Goal: Task Accomplishment & Management: Manage account settings

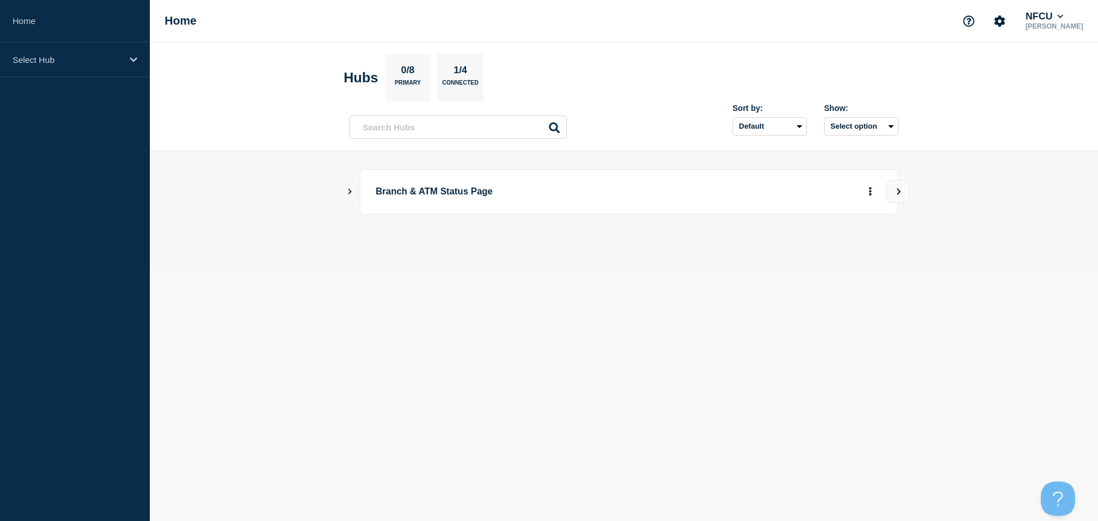
click at [343, 190] on main "Branch & ATM Status Page" at bounding box center [624, 211] width 948 height 120
click at [348, 190] on icon "Show Connected Hubs" at bounding box center [349, 191] width 7 height 6
click at [826, 248] on button "See overview" at bounding box center [830, 249] width 61 height 23
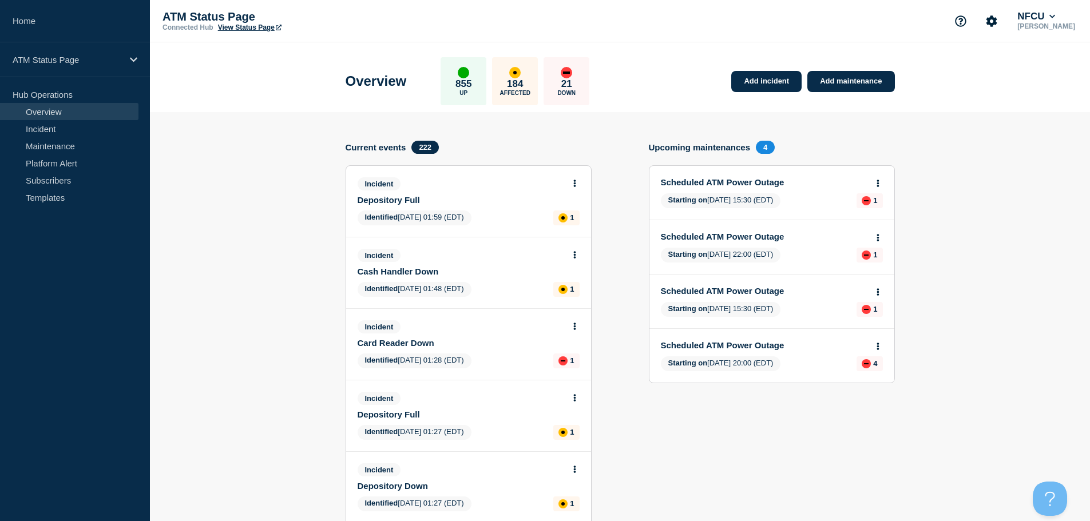
click at [29, 107] on link "Overview" at bounding box center [69, 111] width 138 height 17
click at [51, 132] on link "Incident" at bounding box center [69, 128] width 138 height 17
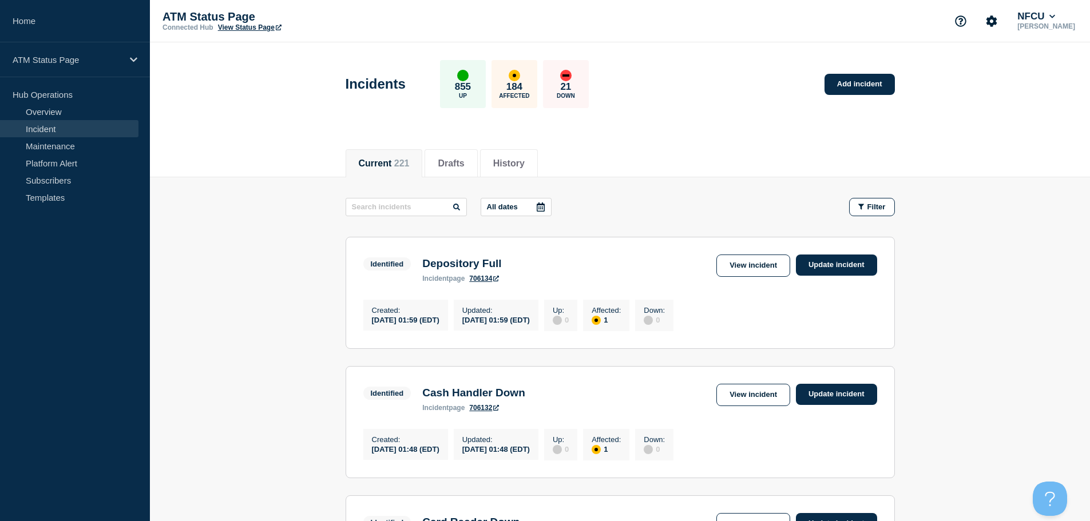
click at [886, 206] on button "Filter" at bounding box center [872, 207] width 46 height 18
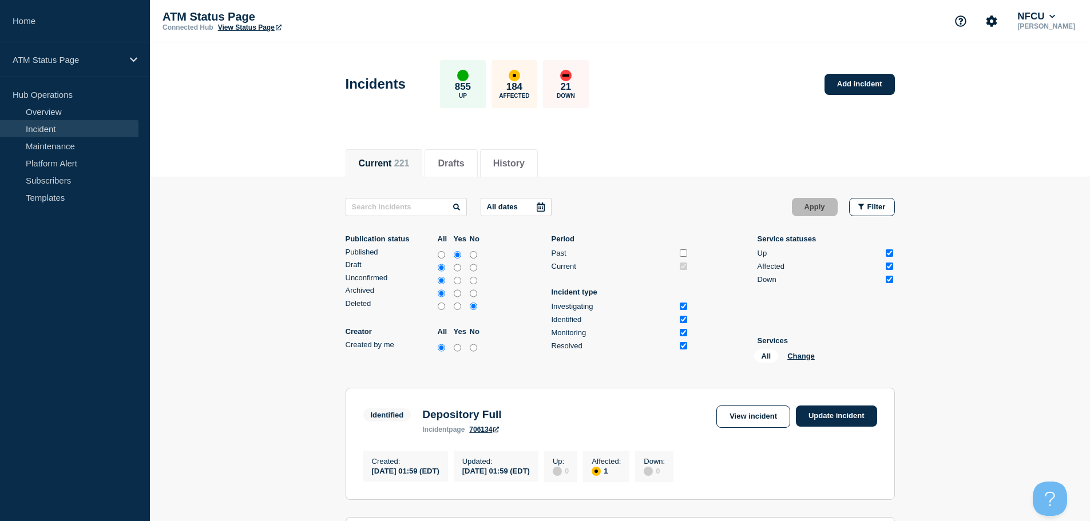
click at [795, 348] on li "Services All Change" at bounding box center [825, 351] width 137 height 31
click at [794, 355] on button "Change" at bounding box center [800, 356] width 27 height 9
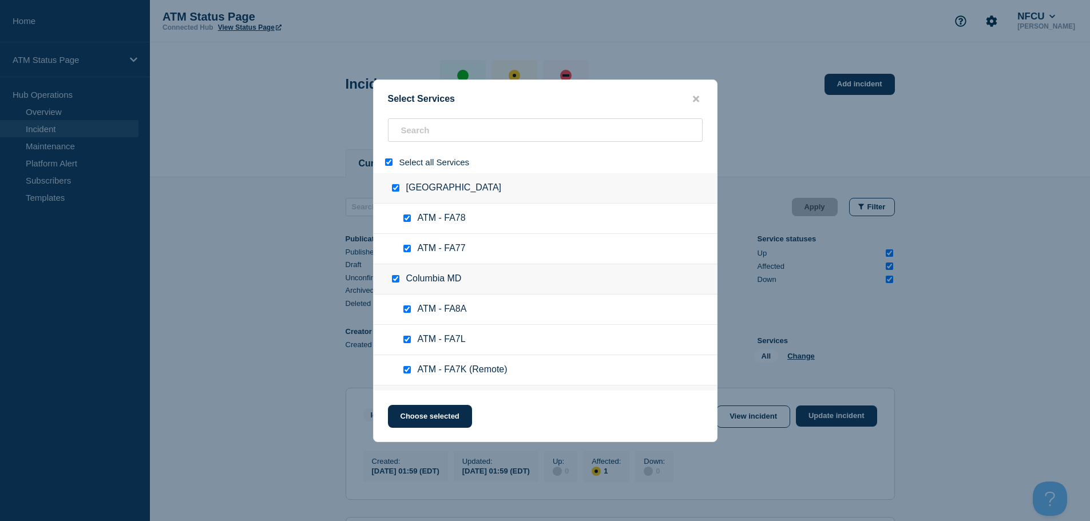
click at [390, 160] on input "select all" at bounding box center [388, 161] width 7 height 7
checkbox input "false"
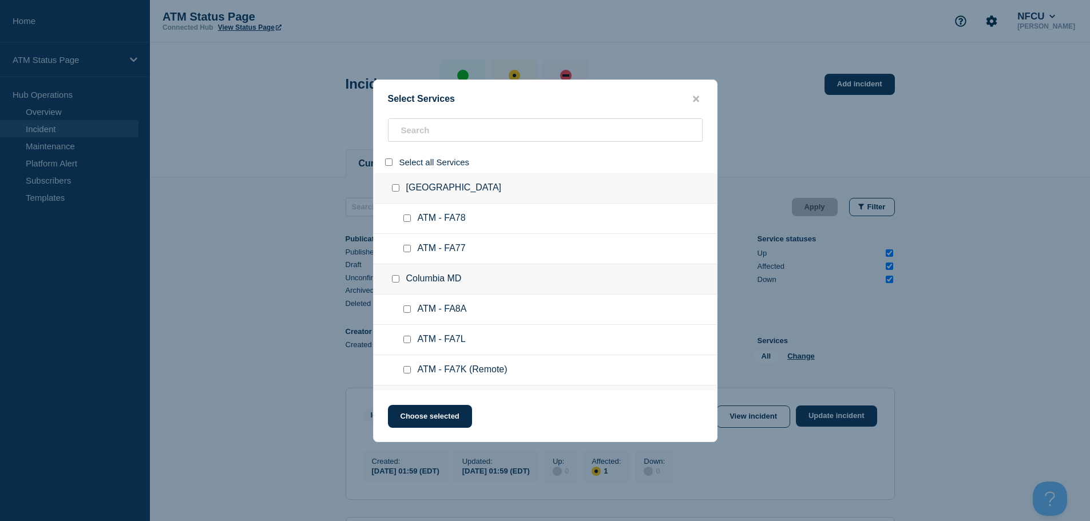
checkbox input "false"
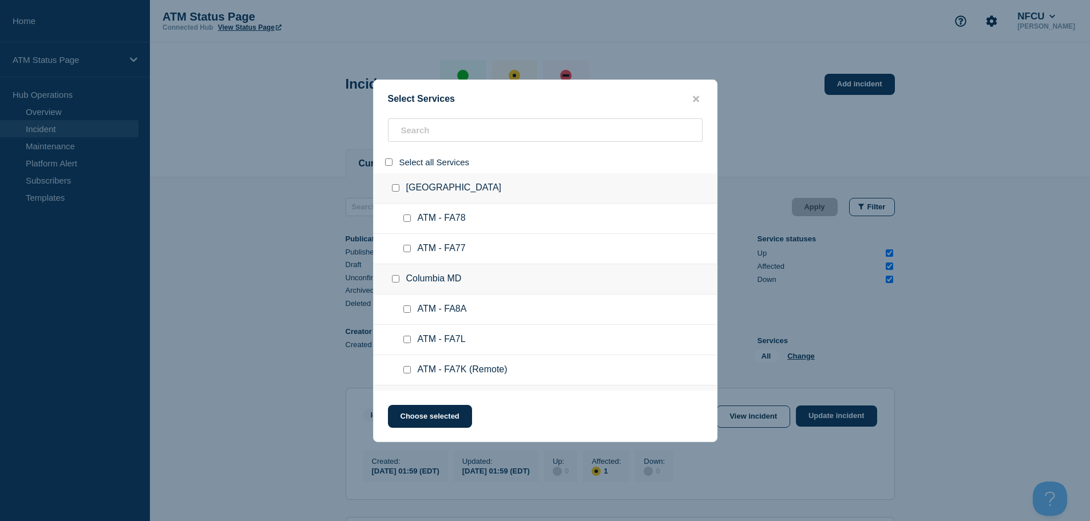
checkbox input "false"
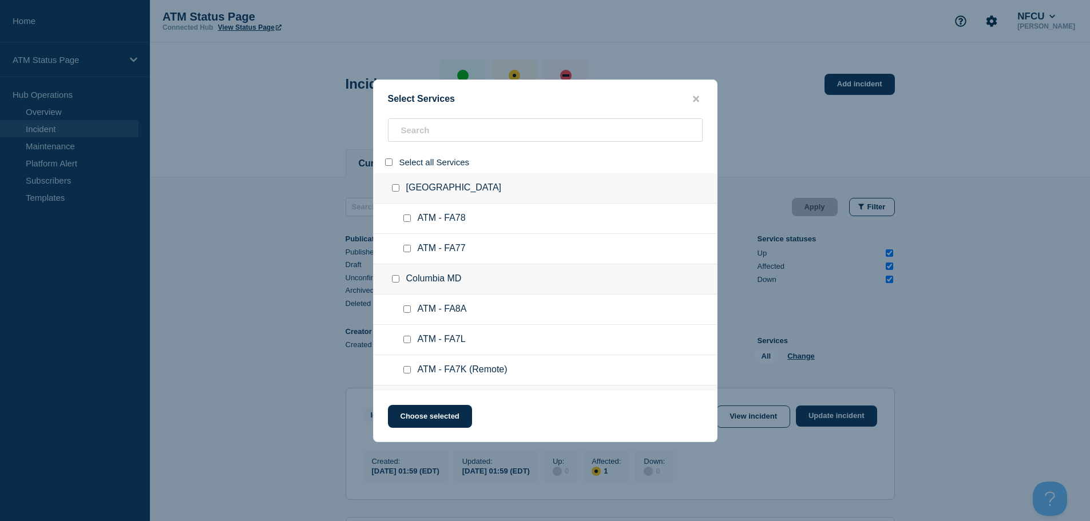
checkbox input "false"
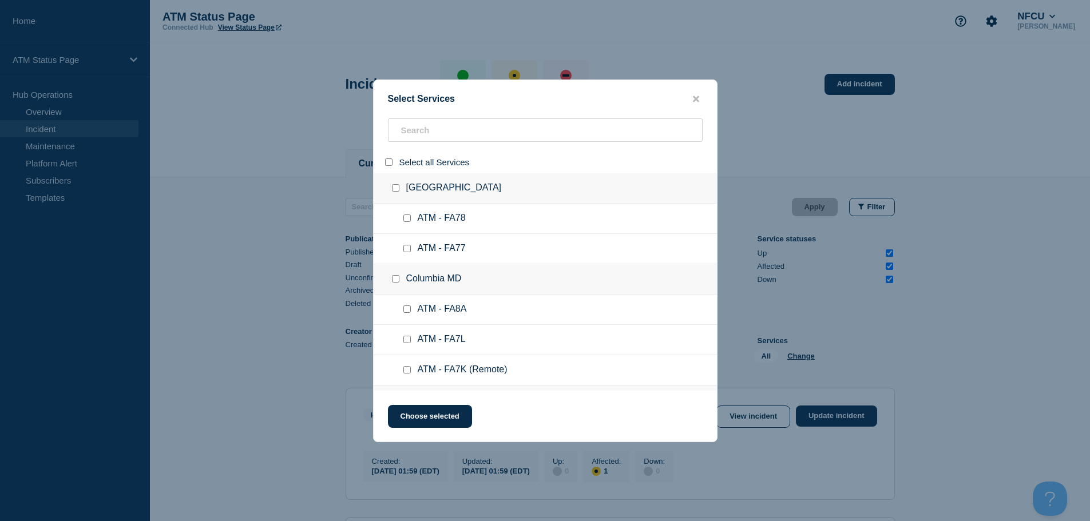
checkbox input "false"
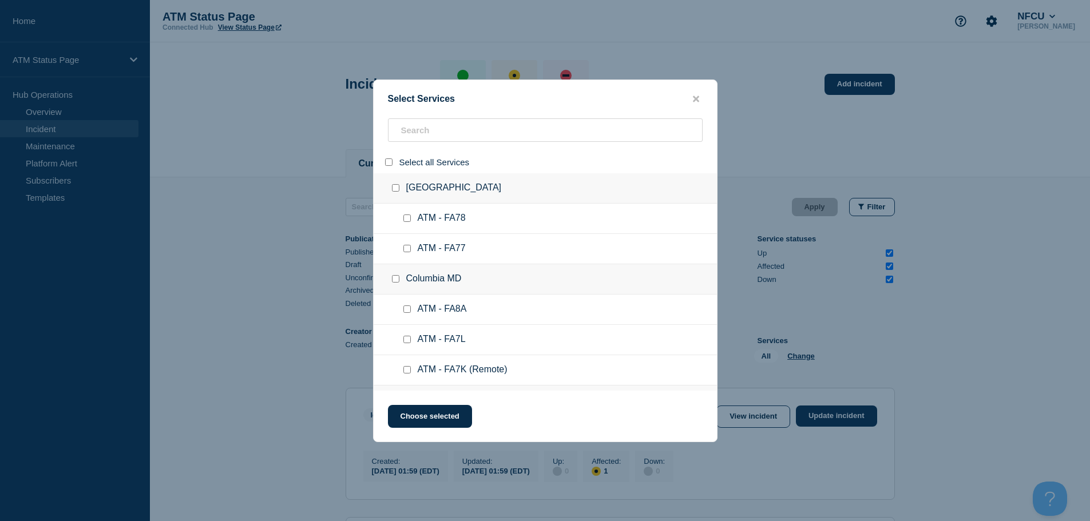
checkbox input "false"
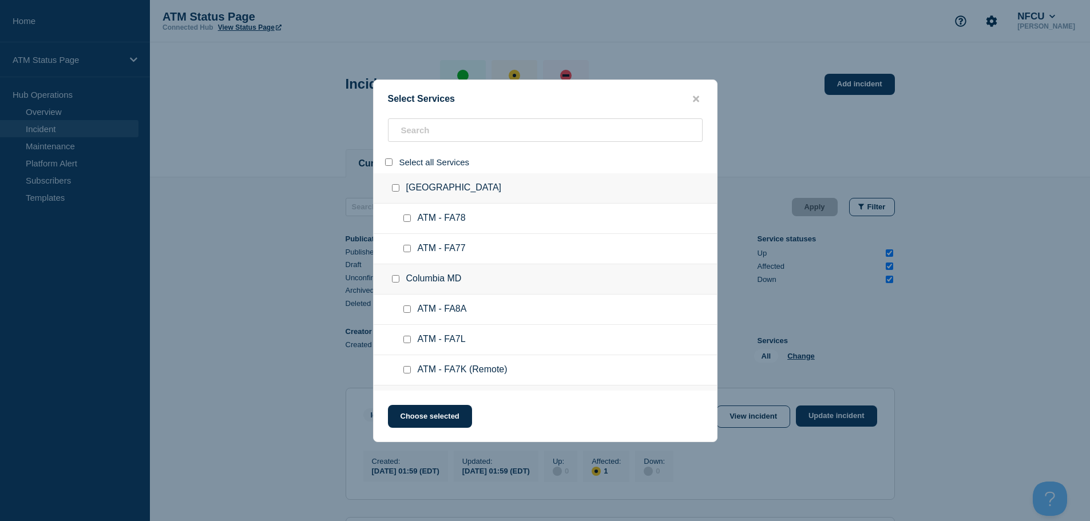
checkbox input "false"
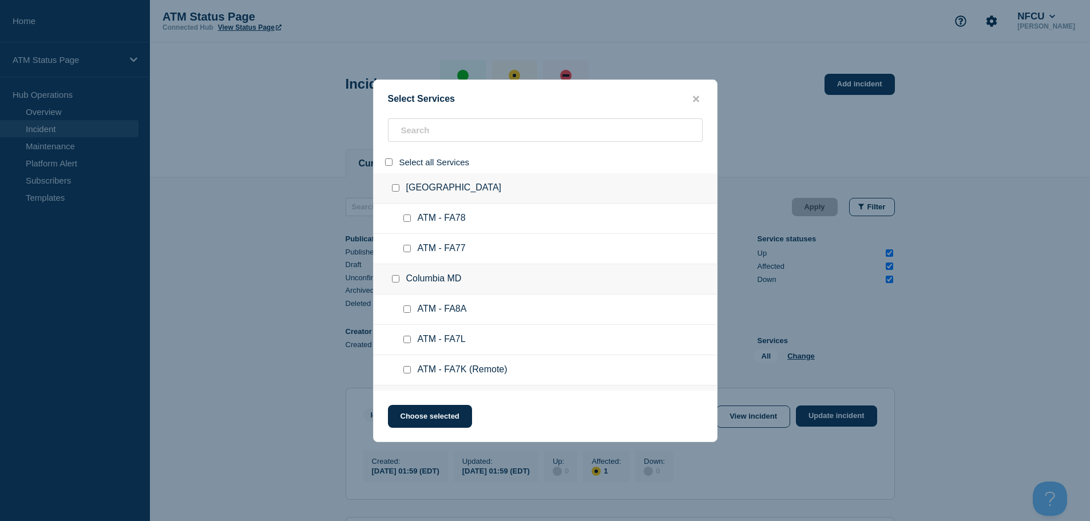
checkbox input "false"
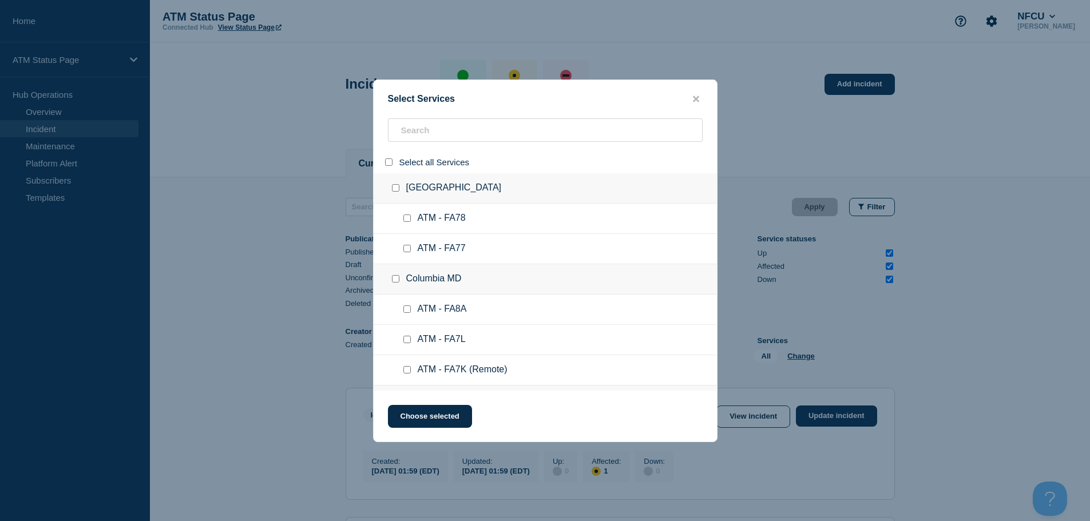
checkbox input "false"
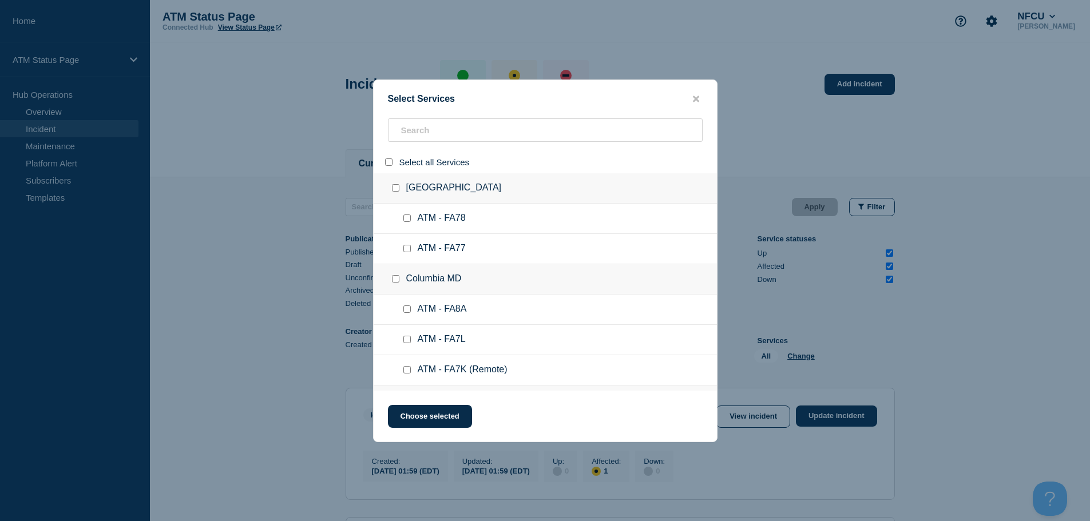
checkbox input "false"
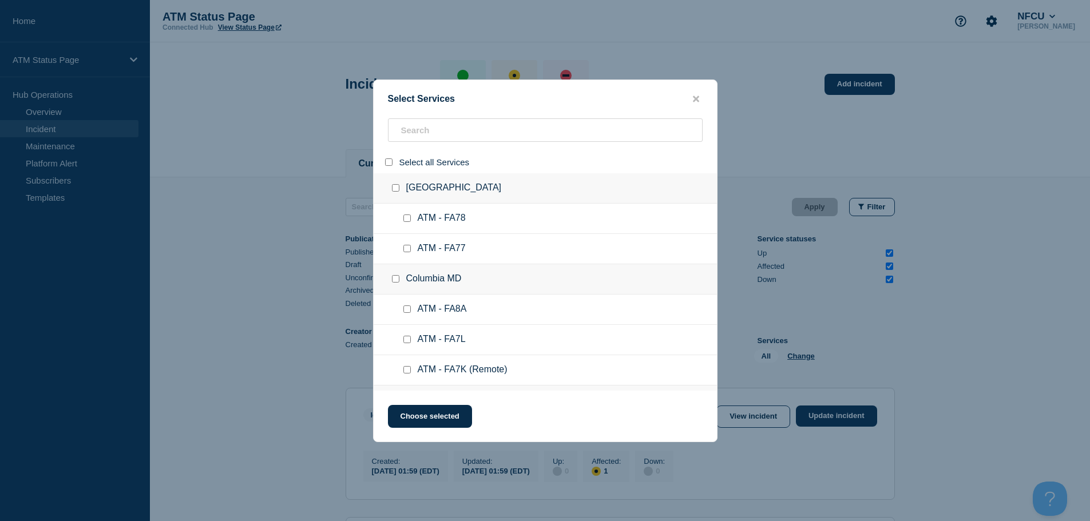
checkbox input "false"
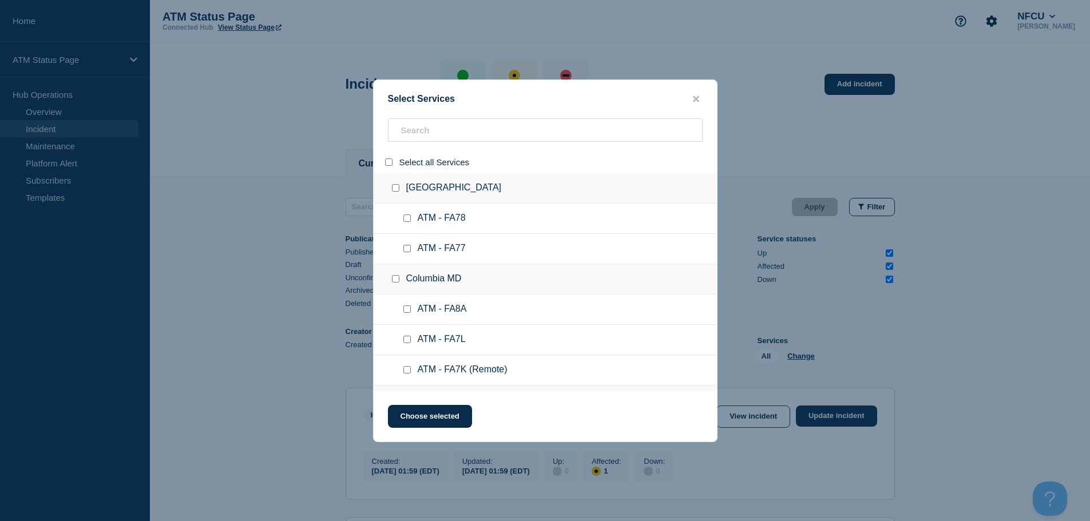
checkbox input "false"
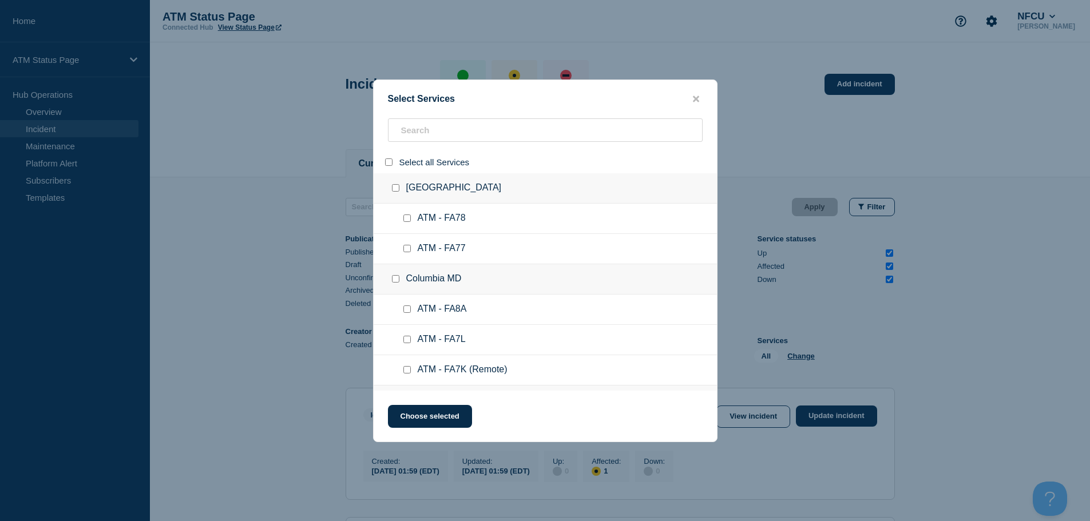
checkbox input "false"
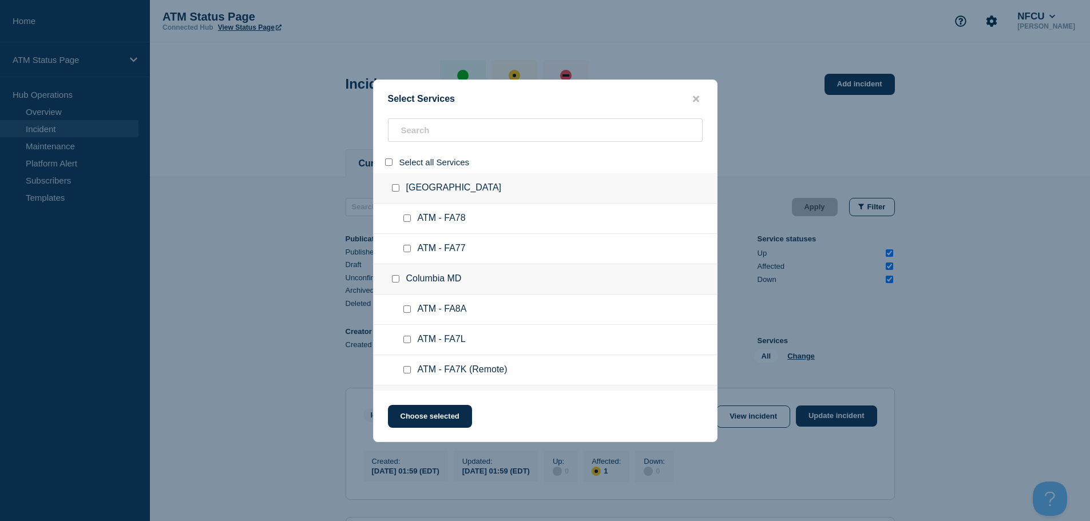
checkbox input "false"
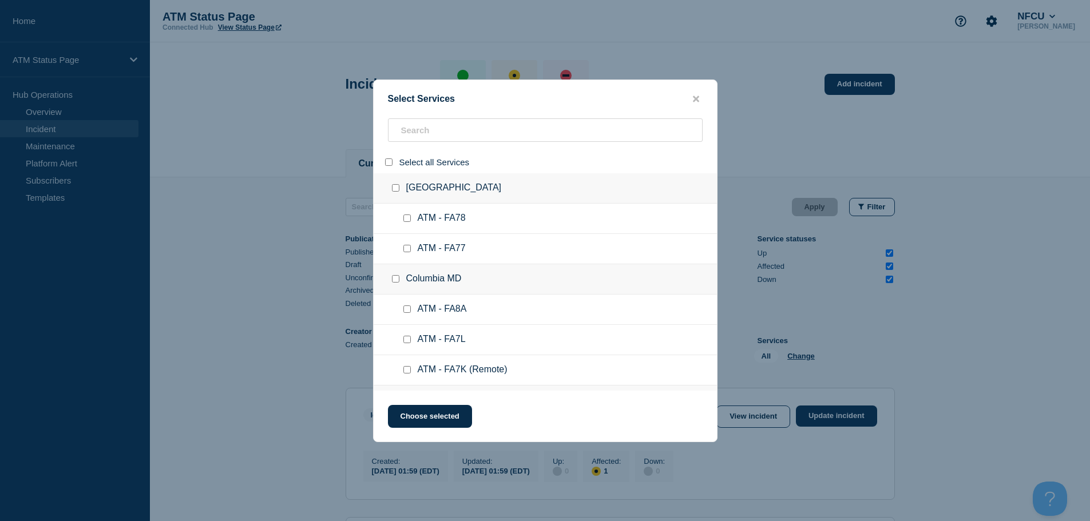
checkbox input "false"
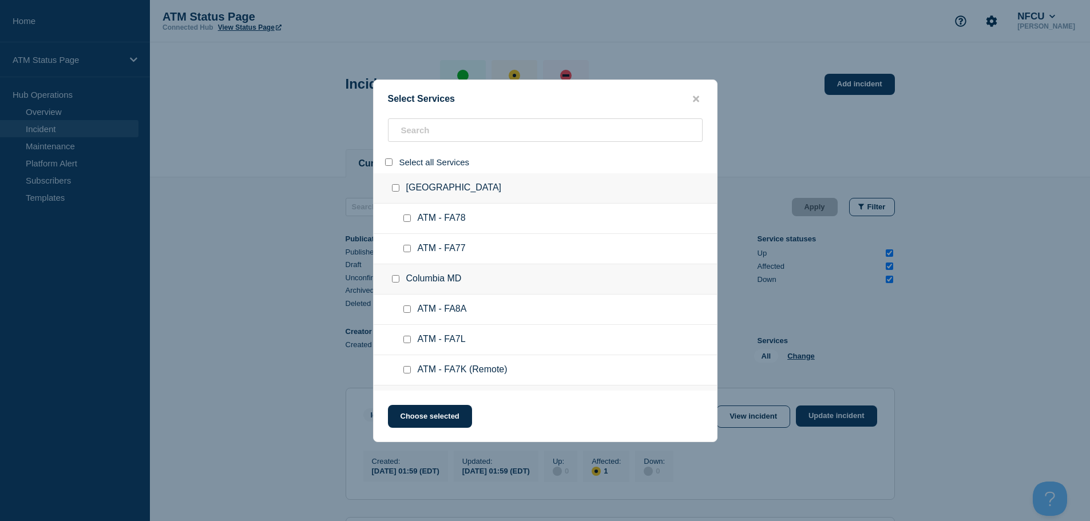
checkbox input "false"
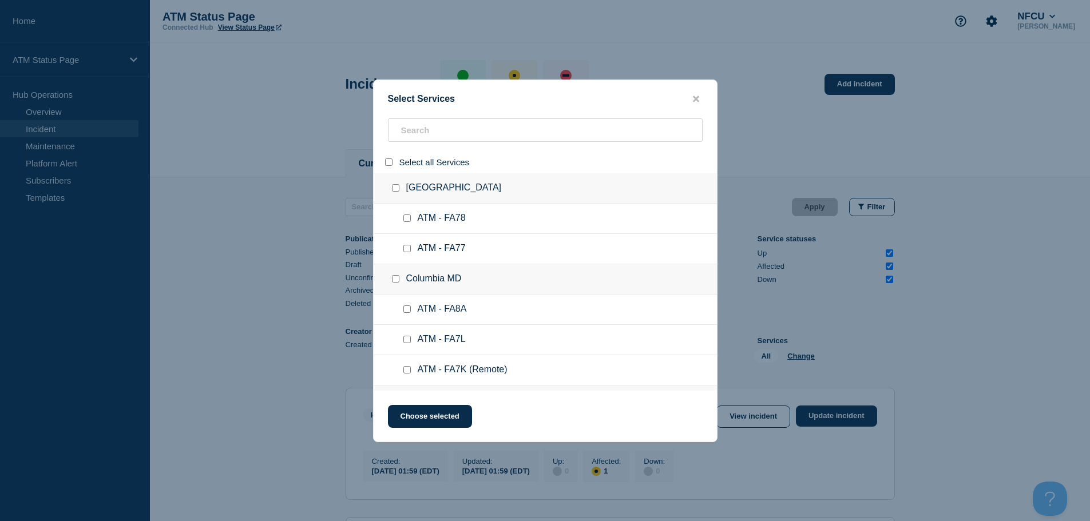
checkbox input "false"
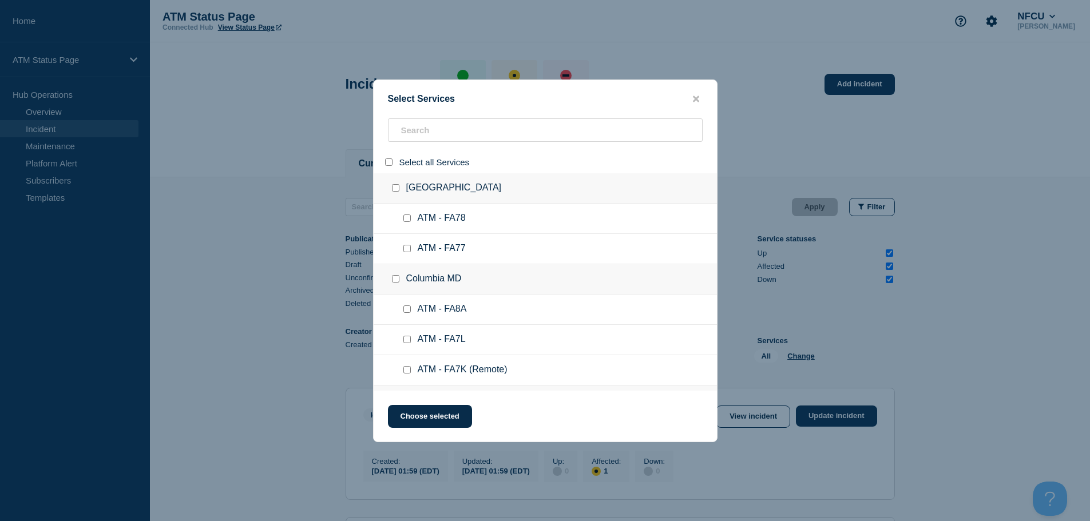
checkbox input "false"
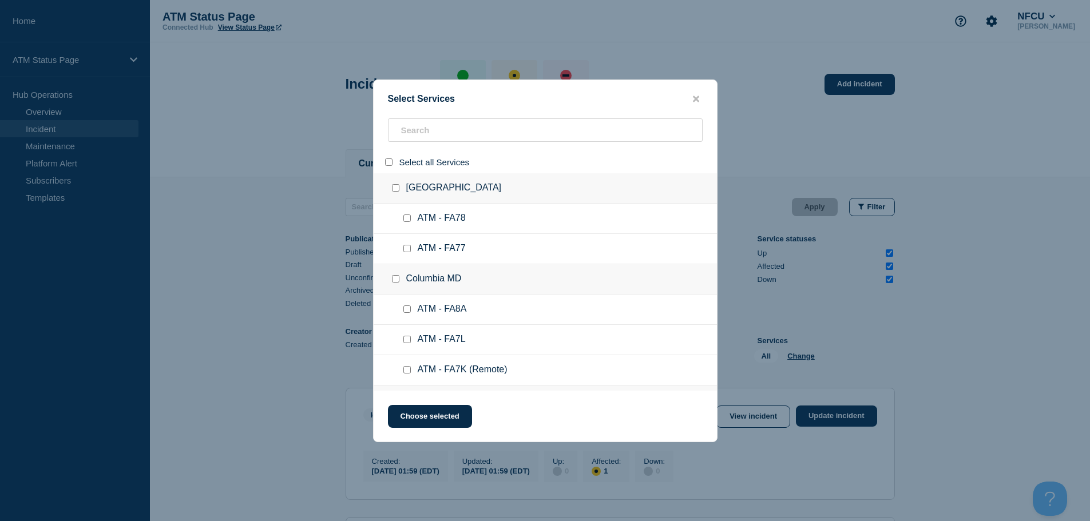
checkbox input "false"
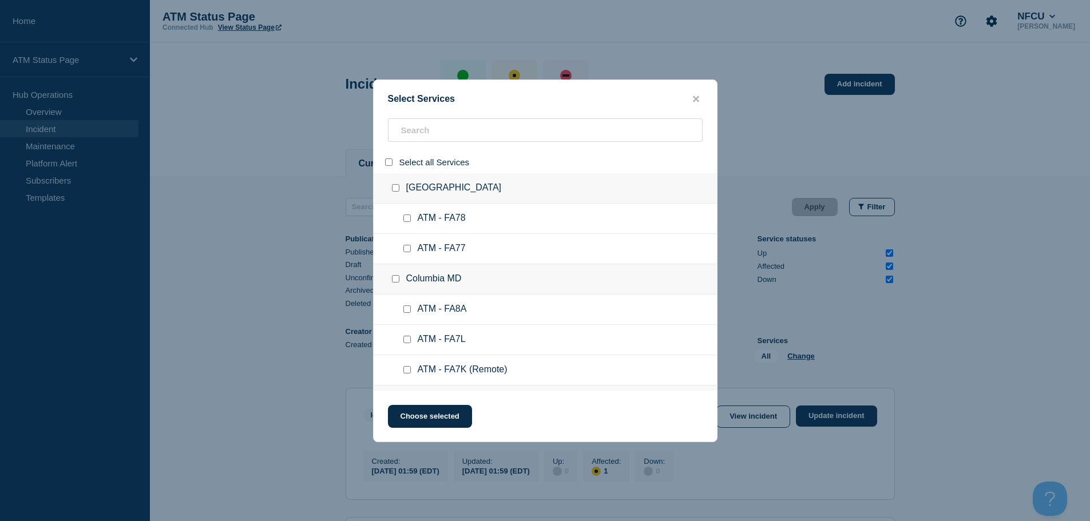
checkbox input "false"
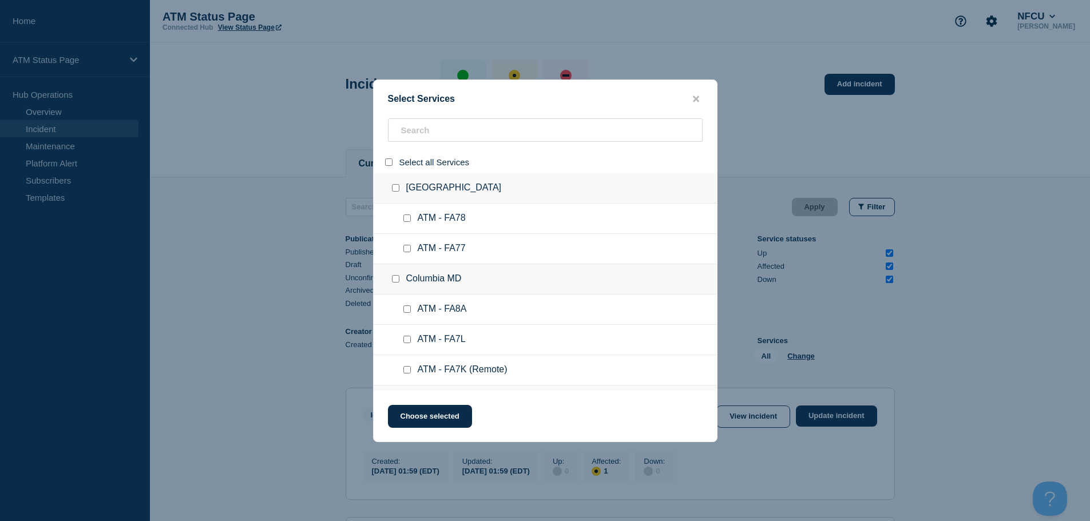
checkbox input "false"
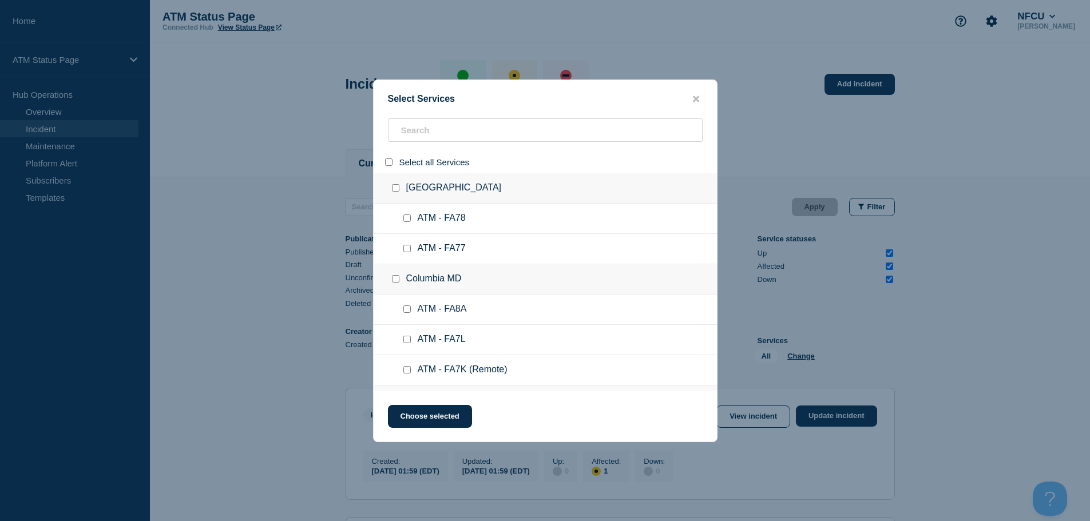
checkbox input "false"
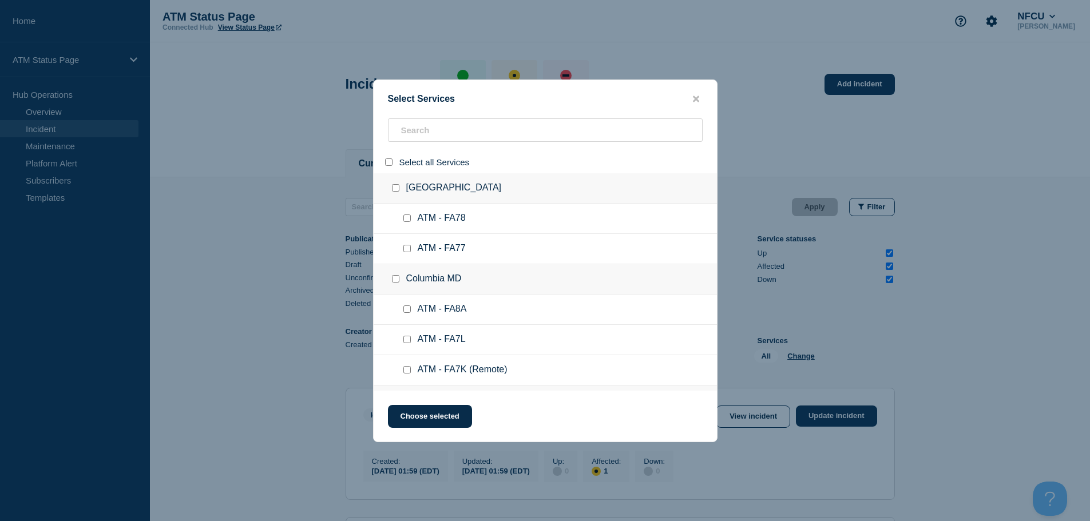
checkbox input "false"
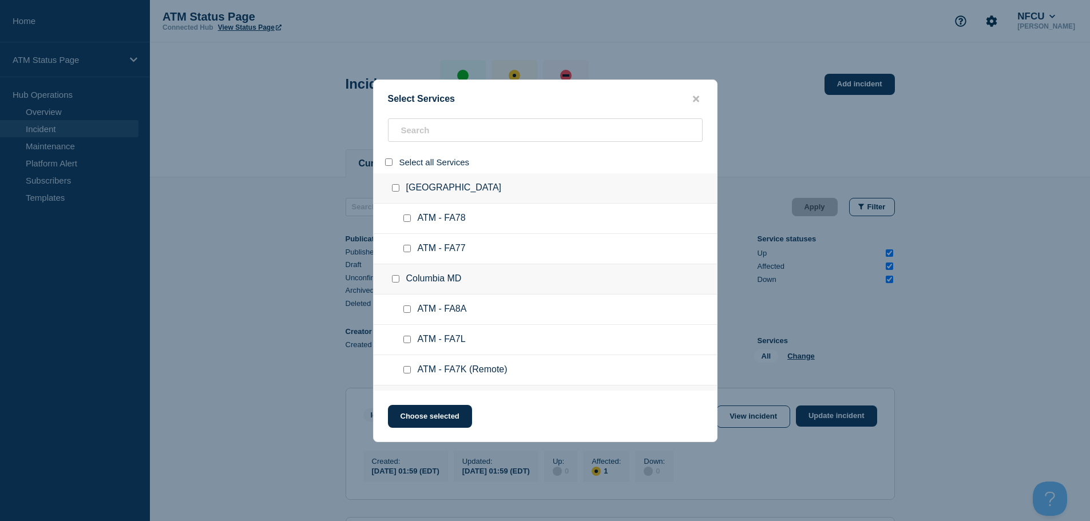
checkbox input "false"
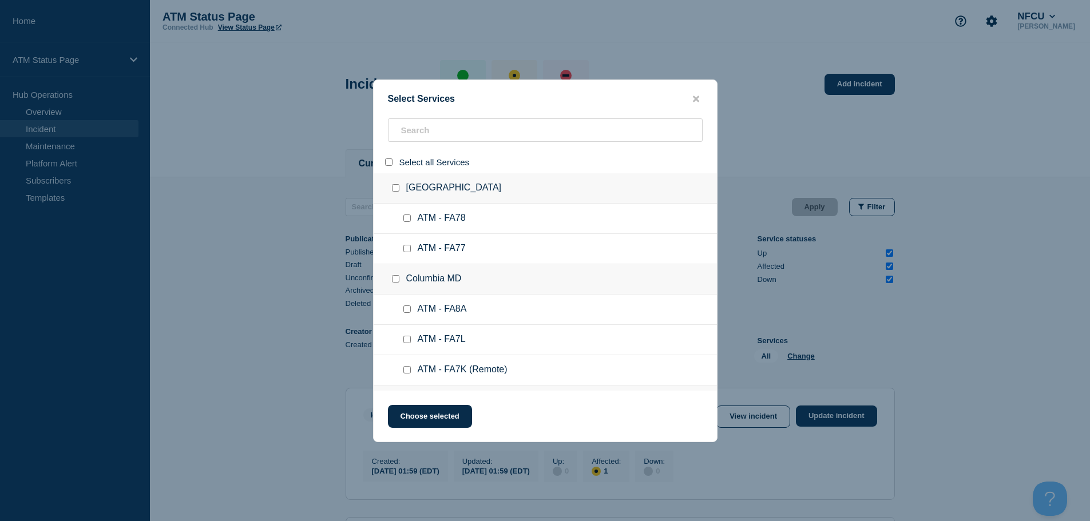
checkbox input "false"
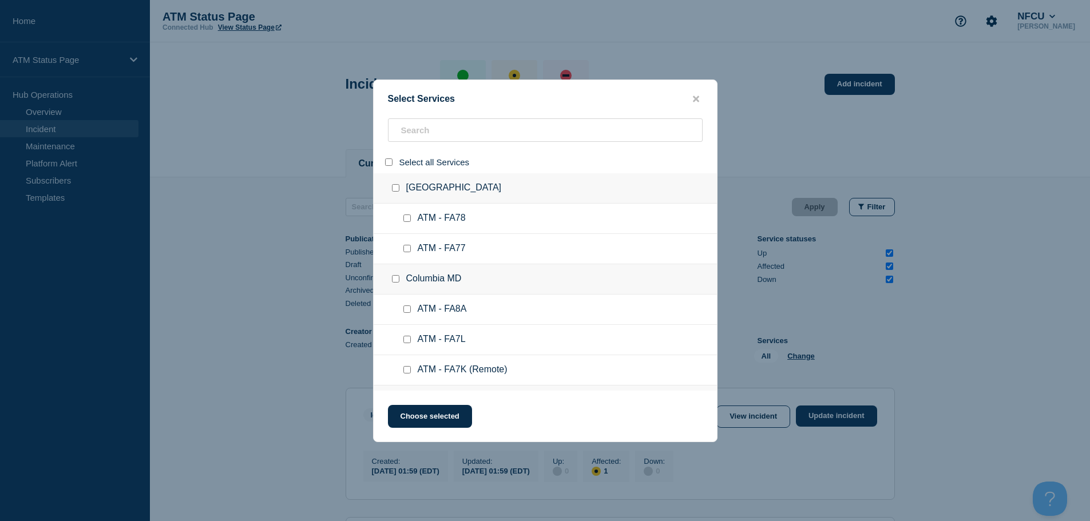
checkbox input "false"
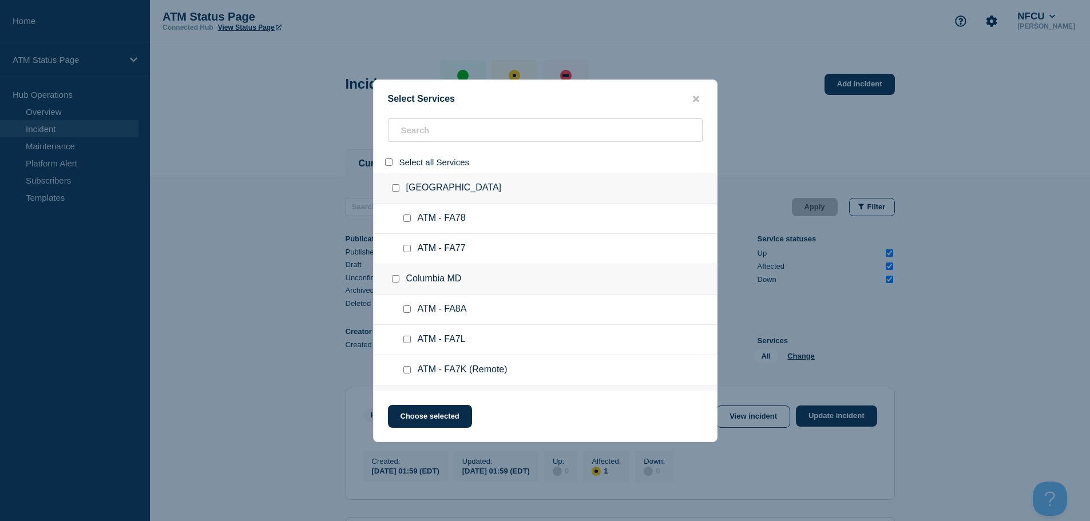
checkbox input "false"
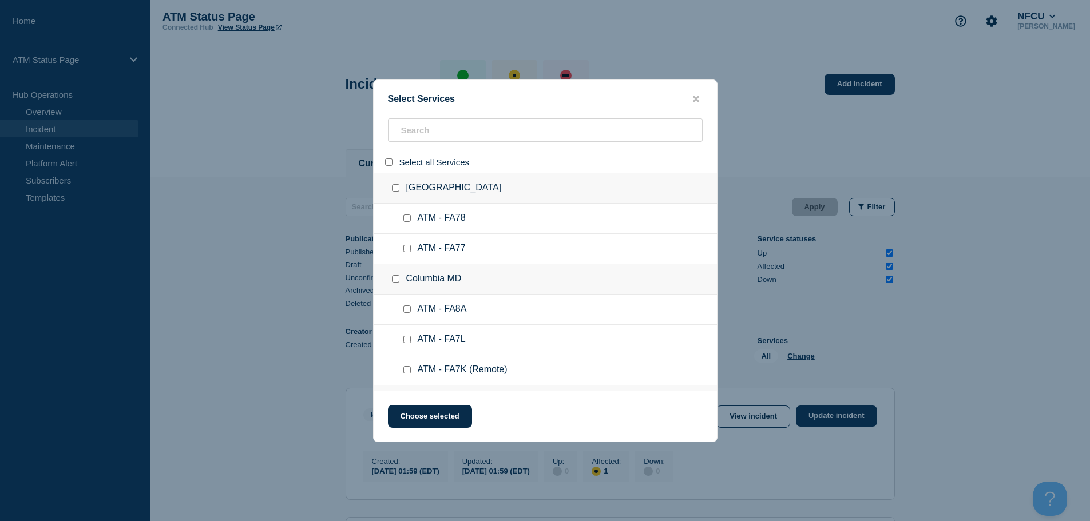
checkbox input "false"
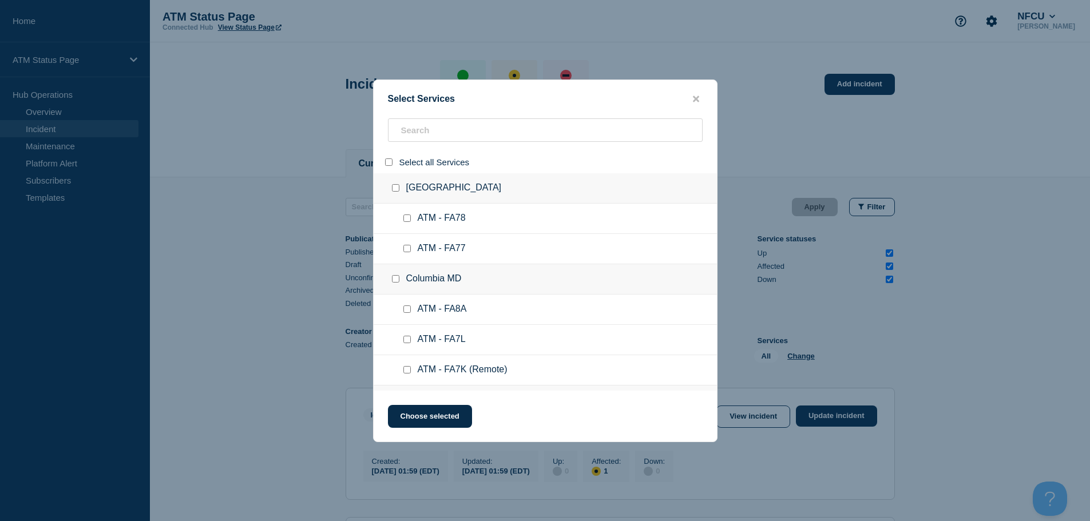
checkbox input "false"
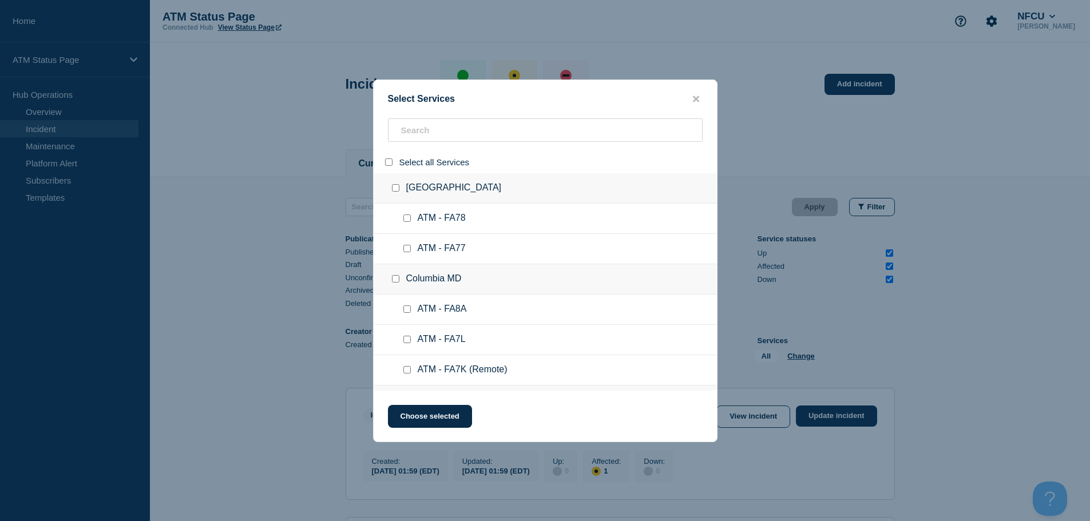
checkbox input "false"
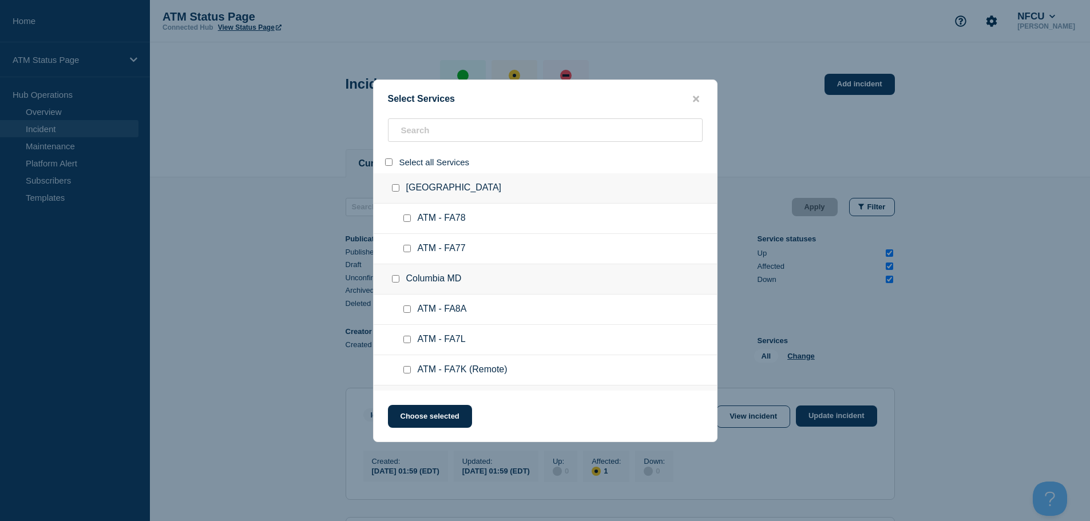
checkbox input "false"
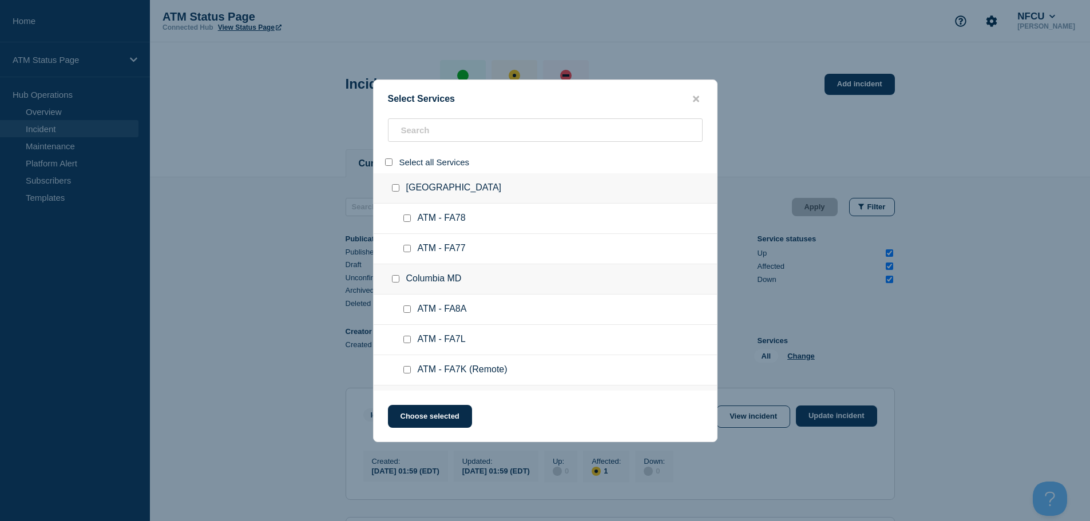
checkbox input "false"
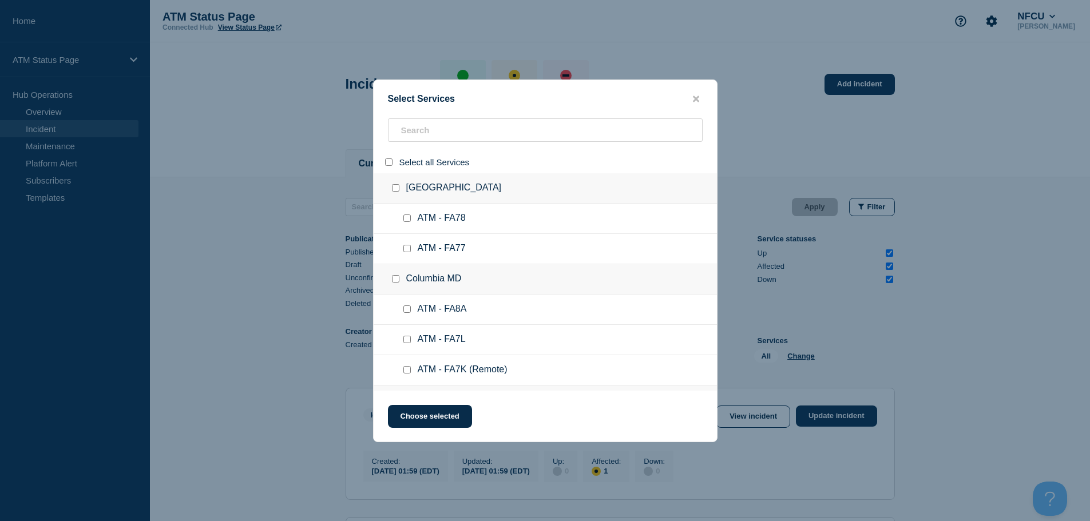
checkbox input "false"
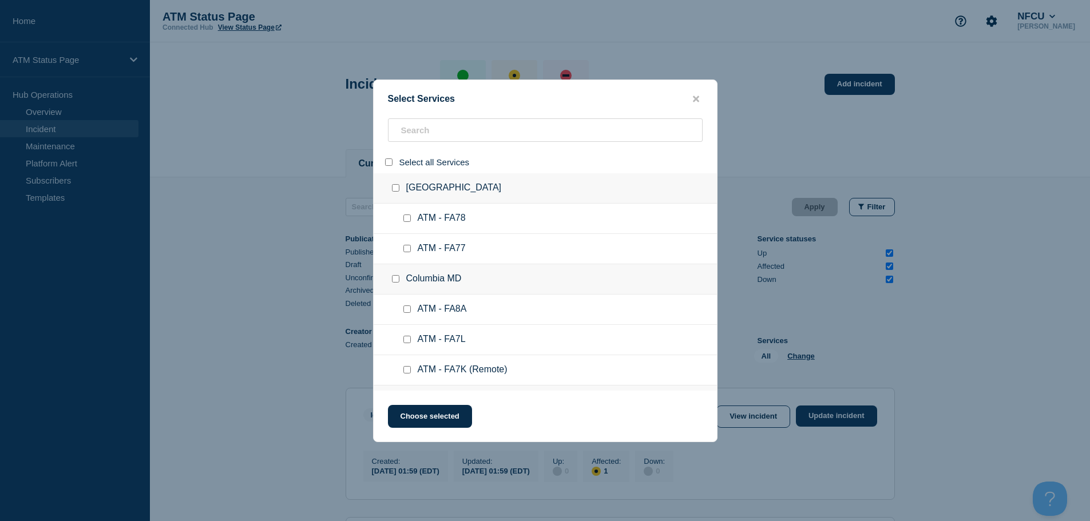
checkbox input "false"
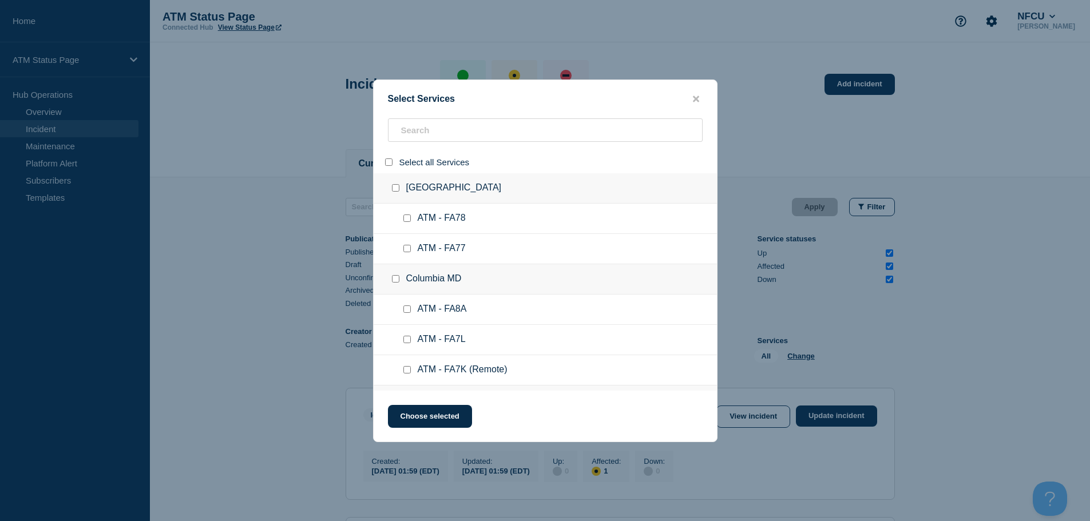
checkbox input "false"
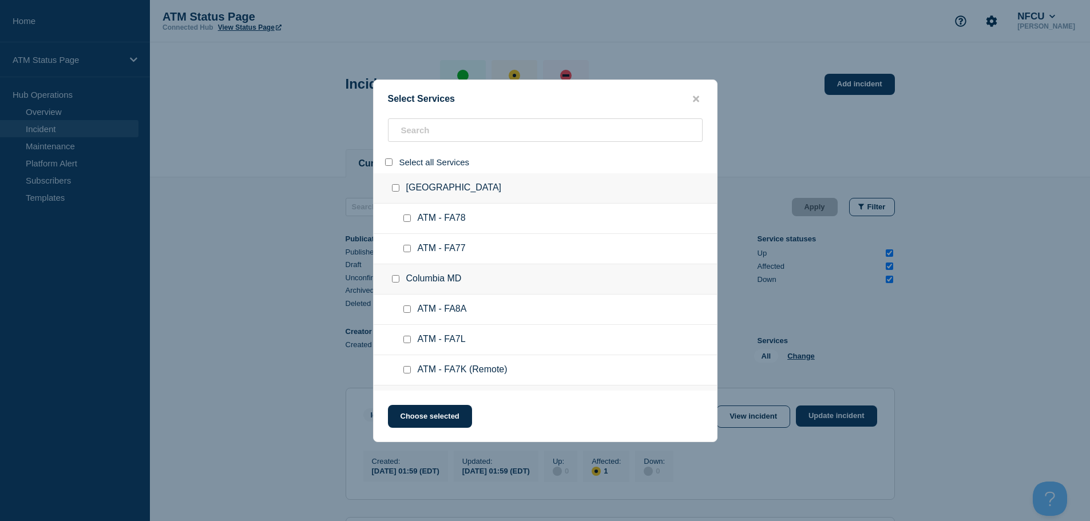
checkbox input "false"
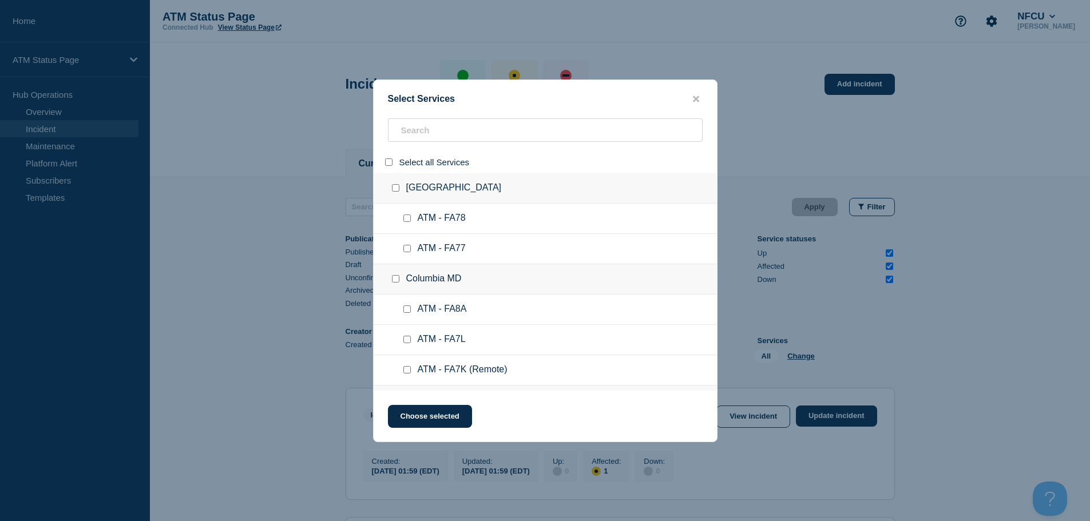
checkbox input "false"
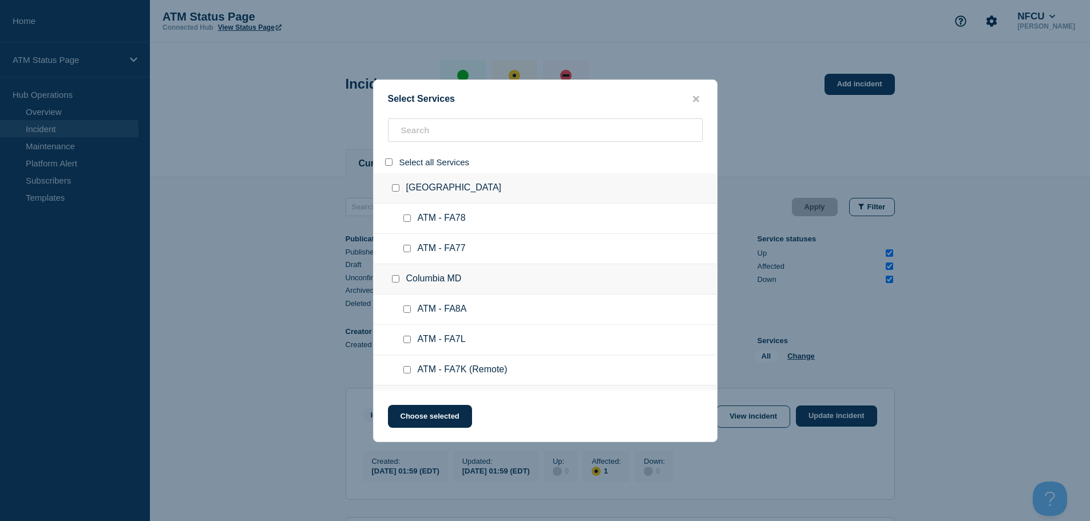
checkbox input "false"
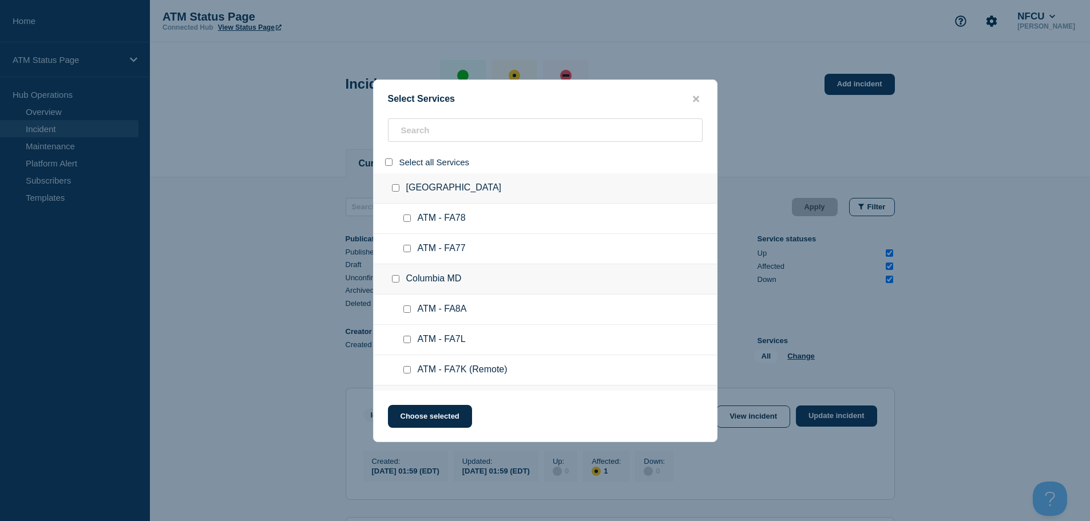
checkbox input "false"
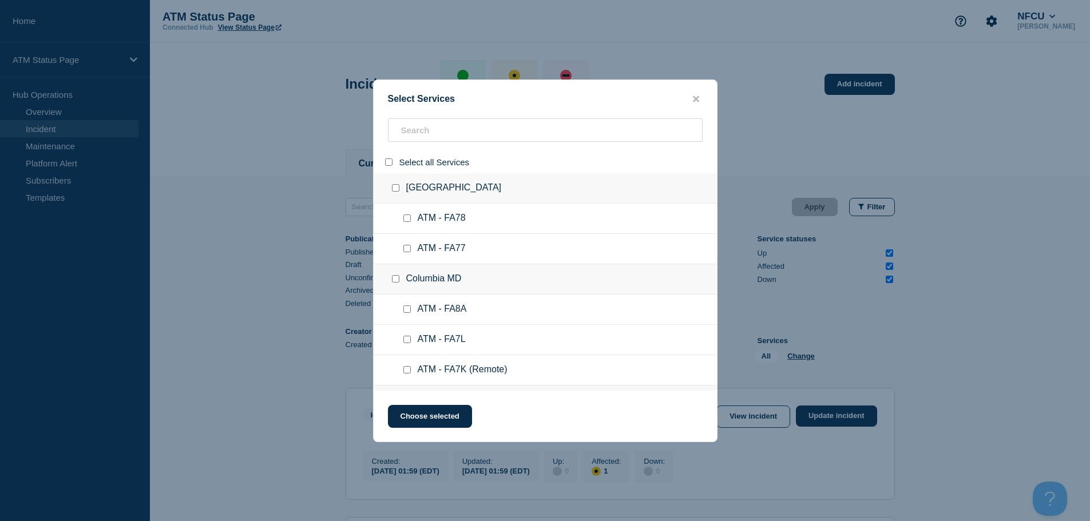
checkbox input "false"
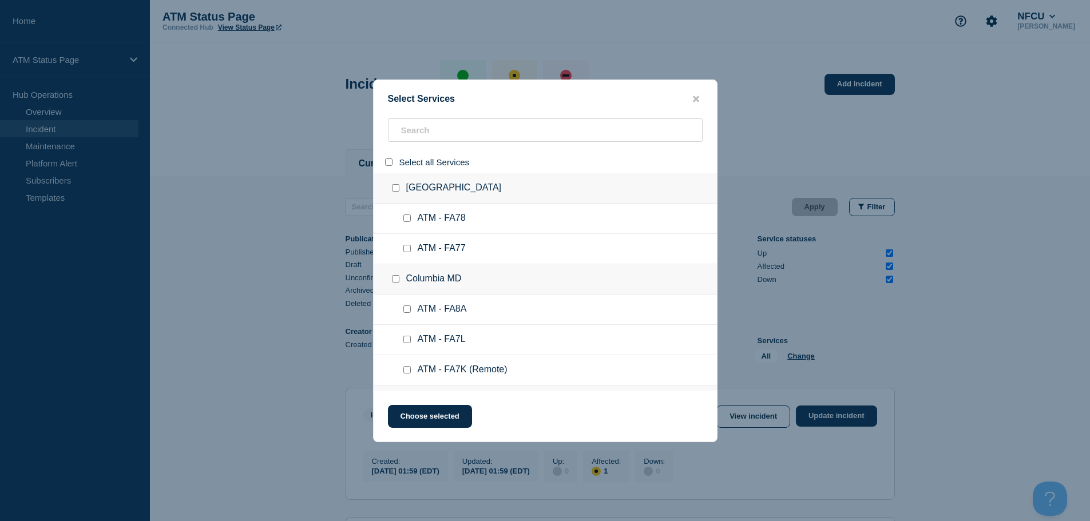
checkbox input "false"
click at [435, 138] on input "search" at bounding box center [545, 129] width 315 height 23
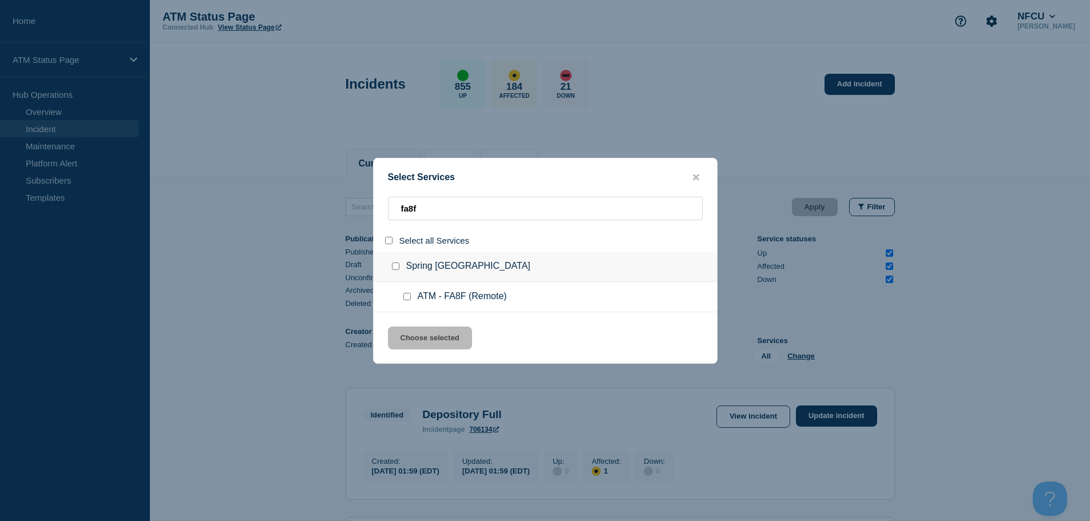
click at [406, 296] on input "service: ATM - FA8F (Remote)" at bounding box center [406, 296] width 7 height 7
click at [414, 327] on button "Choose selected" at bounding box center [430, 338] width 84 height 23
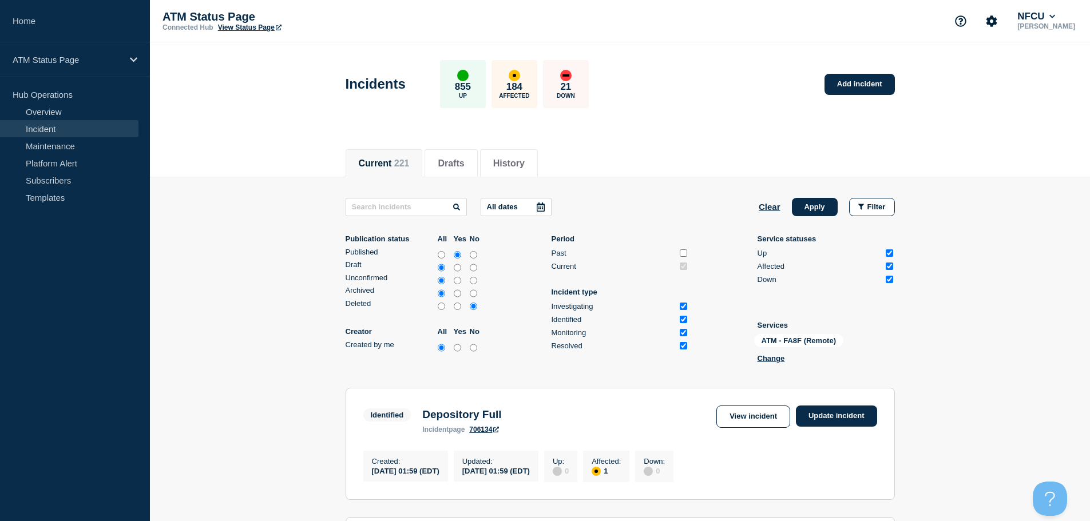
click at [415, 331] on p "Creator" at bounding box center [390, 331] width 89 height 9
click at [816, 209] on button "Apply" at bounding box center [815, 207] width 46 height 18
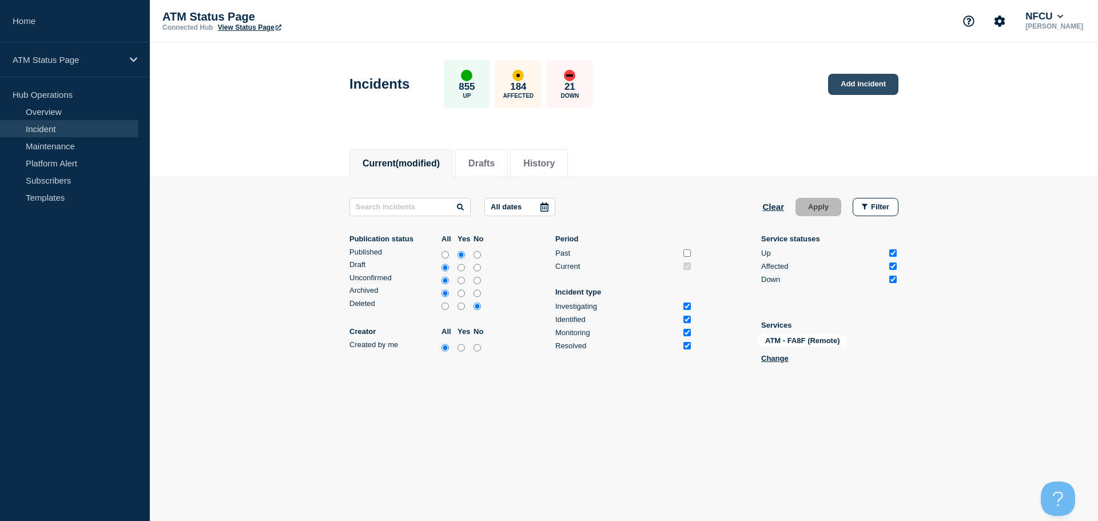
click at [851, 83] on link "Add incident" at bounding box center [863, 84] width 70 height 21
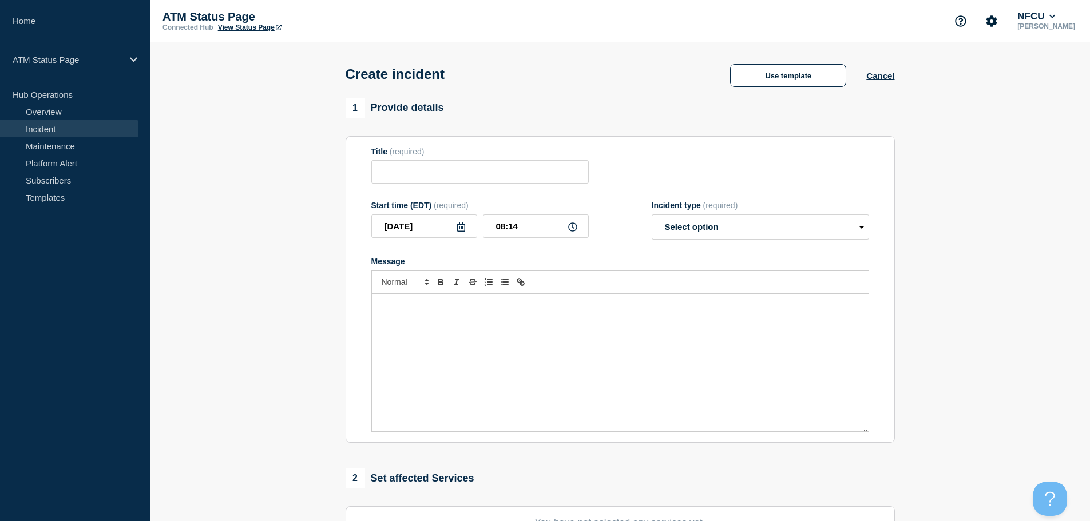
click at [765, 64] on div "Use template Cancel" at bounding box center [802, 75] width 184 height 24
click at [768, 74] on button "Use template" at bounding box center [788, 75] width 116 height 23
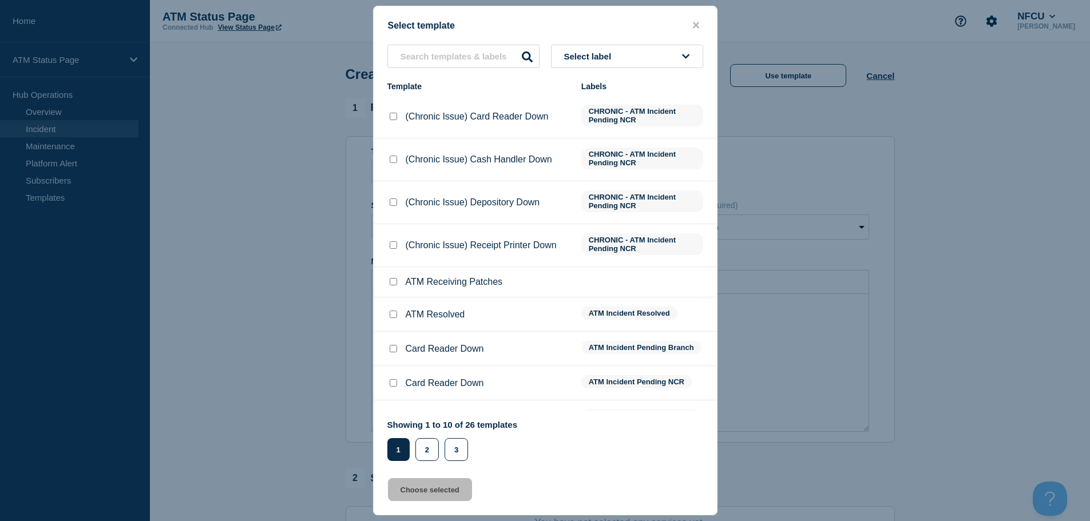
click at [638, 57] on button "Select label" at bounding box center [627, 56] width 152 height 23
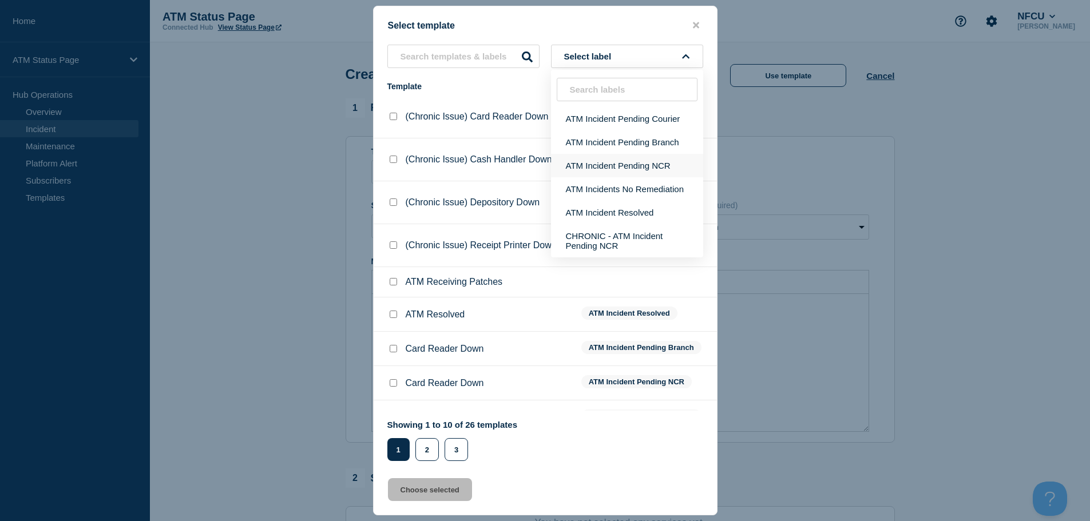
click at [663, 168] on button "ATM Incident Pending NCR" at bounding box center [627, 165] width 152 height 23
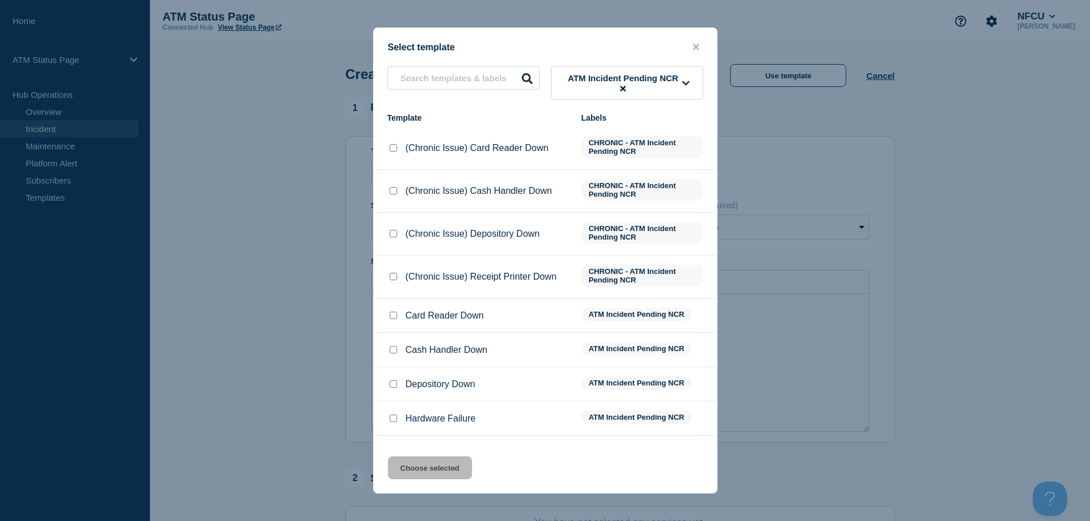
click at [624, 90] on icon at bounding box center [622, 88] width 5 height 5
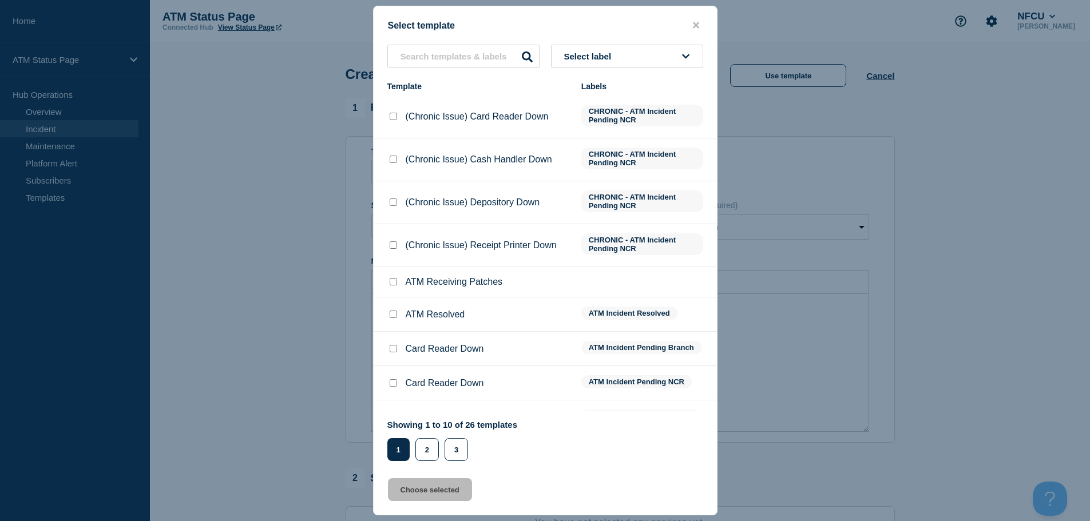
click at [640, 55] on button "Select label" at bounding box center [627, 56] width 152 height 23
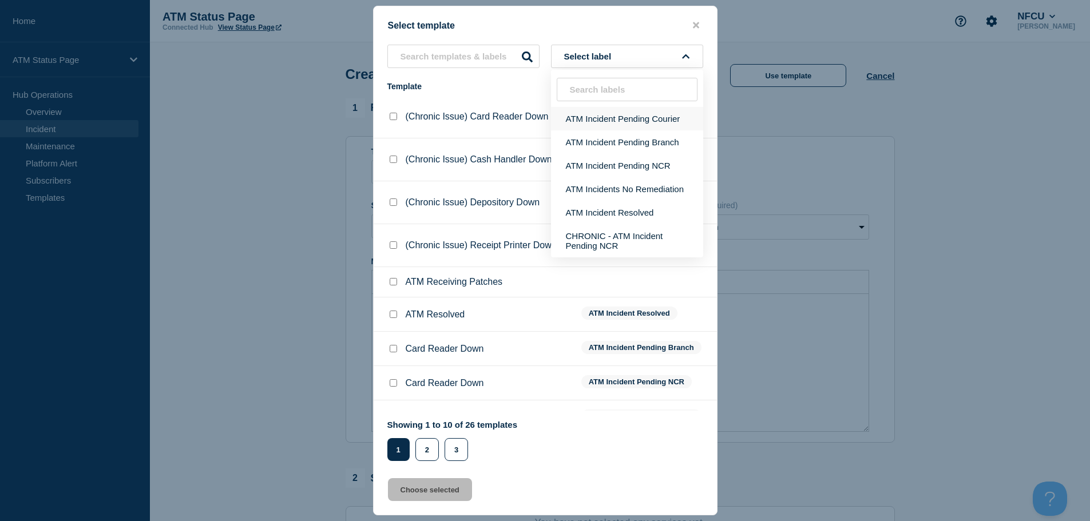
click at [645, 118] on button "ATM Incident Pending Courier" at bounding box center [627, 118] width 152 height 23
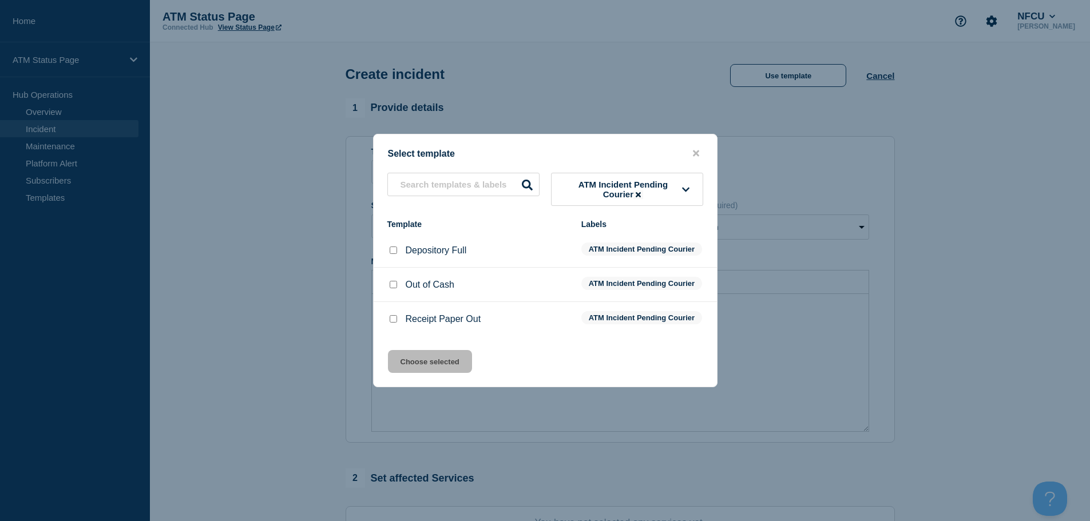
click at [392, 248] on div at bounding box center [392, 250] width 11 height 11
click at [393, 247] on input "Depository Full checkbox" at bounding box center [393, 250] width 7 height 7
click at [438, 387] on div "Select template ATM Incident Pending Courier Template Labels Depository Full AT…" at bounding box center [545, 260] width 344 height 253
click at [432, 372] on button "Choose selected" at bounding box center [430, 361] width 84 height 23
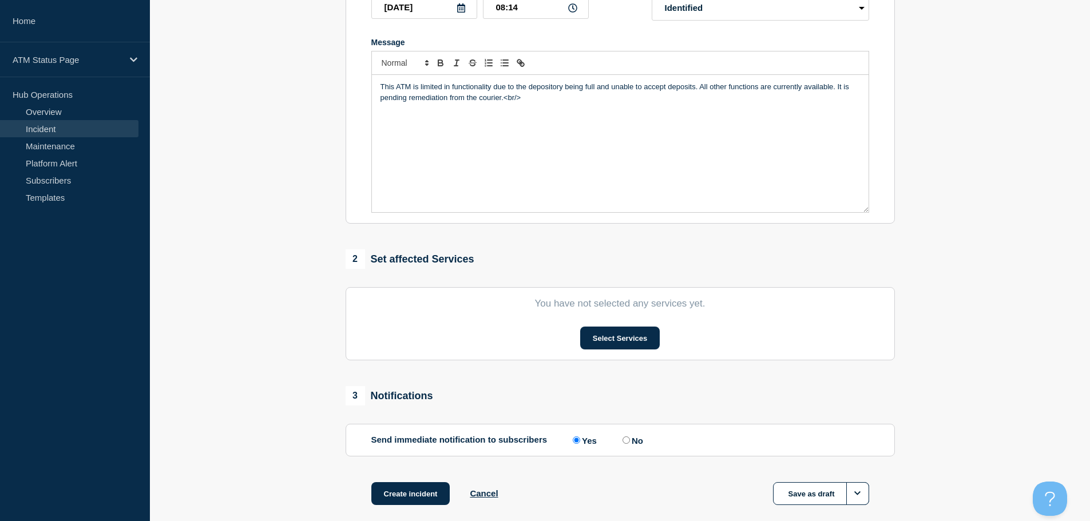
scroll to position [280, 0]
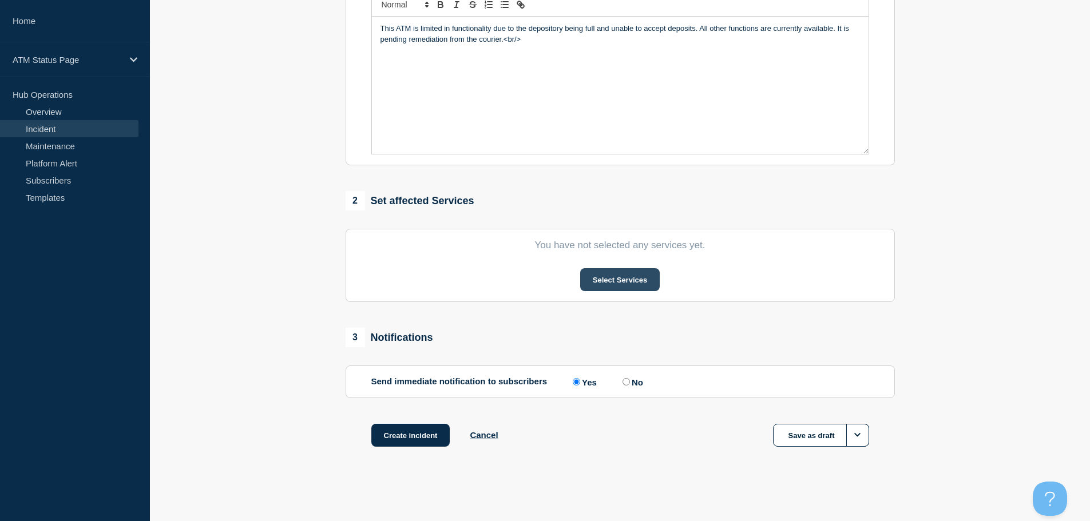
click at [623, 272] on button "Select Services" at bounding box center [620, 279] width 80 height 23
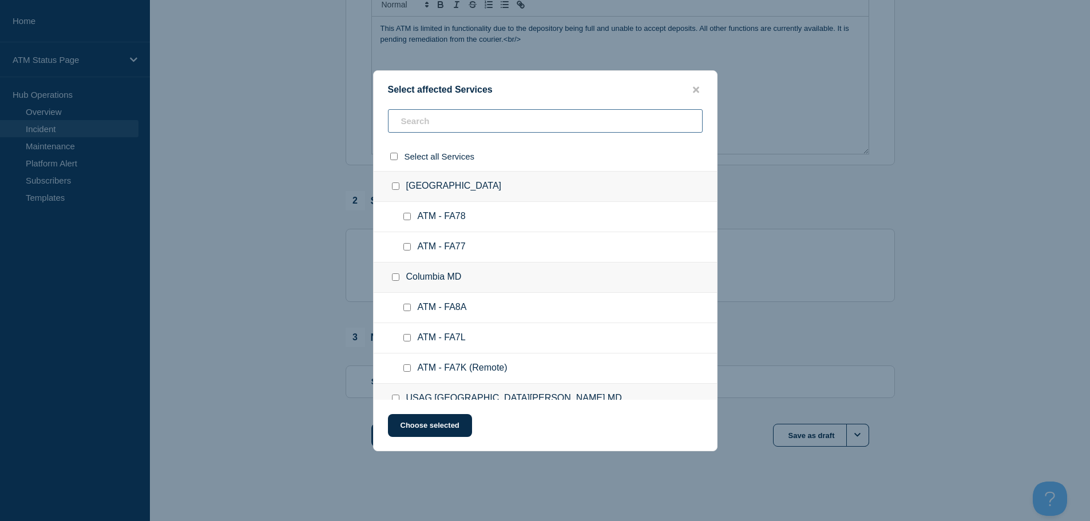
click at [459, 121] on input "text" at bounding box center [545, 120] width 315 height 23
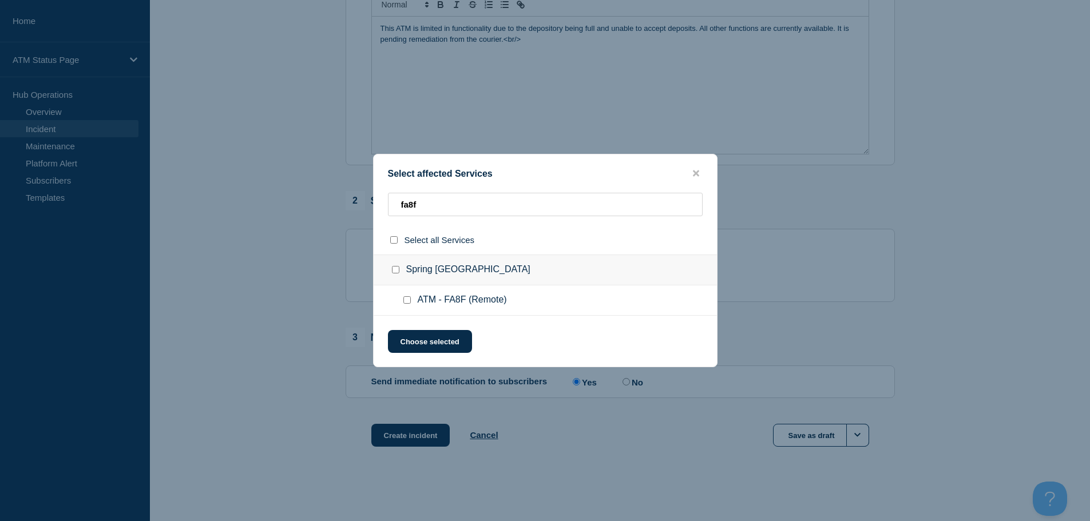
click at [408, 304] on input "ATM - FA8F (Remote) checkbox" at bounding box center [406, 299] width 7 height 7
click at [415, 335] on button "Choose selected" at bounding box center [430, 341] width 84 height 23
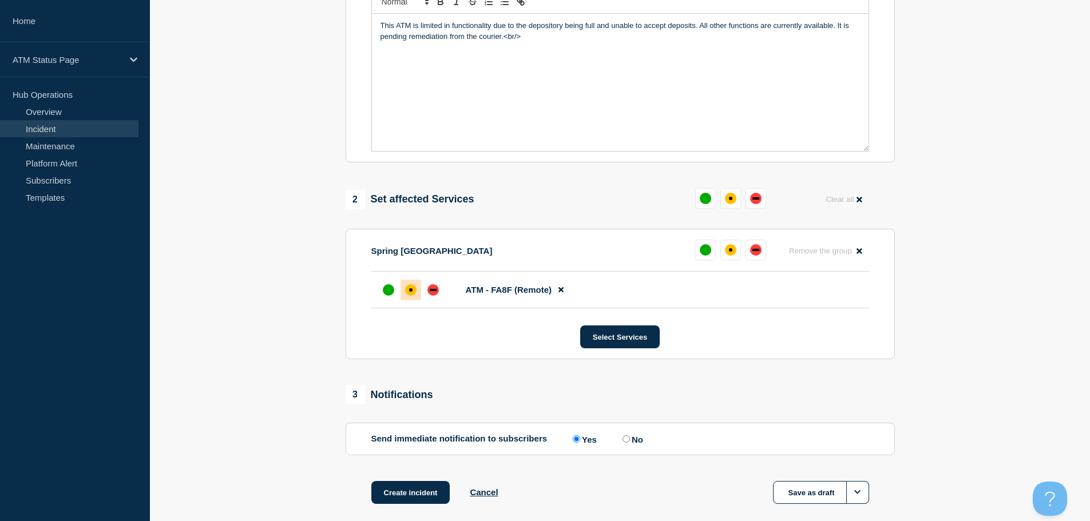
click at [412, 294] on div "affected" at bounding box center [410, 289] width 11 height 11
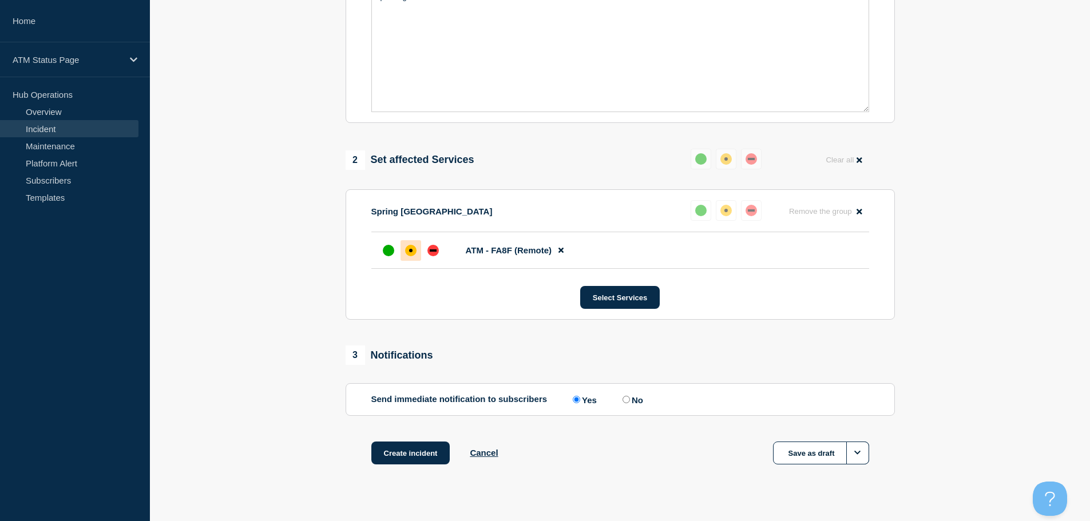
scroll to position [340, 0]
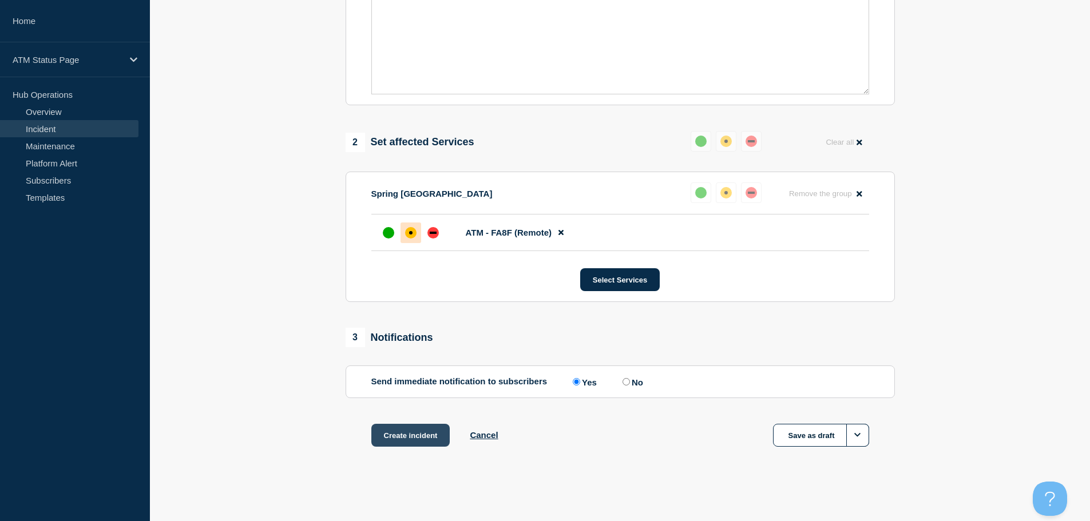
click at [394, 440] on button "Create incident" at bounding box center [410, 435] width 79 height 23
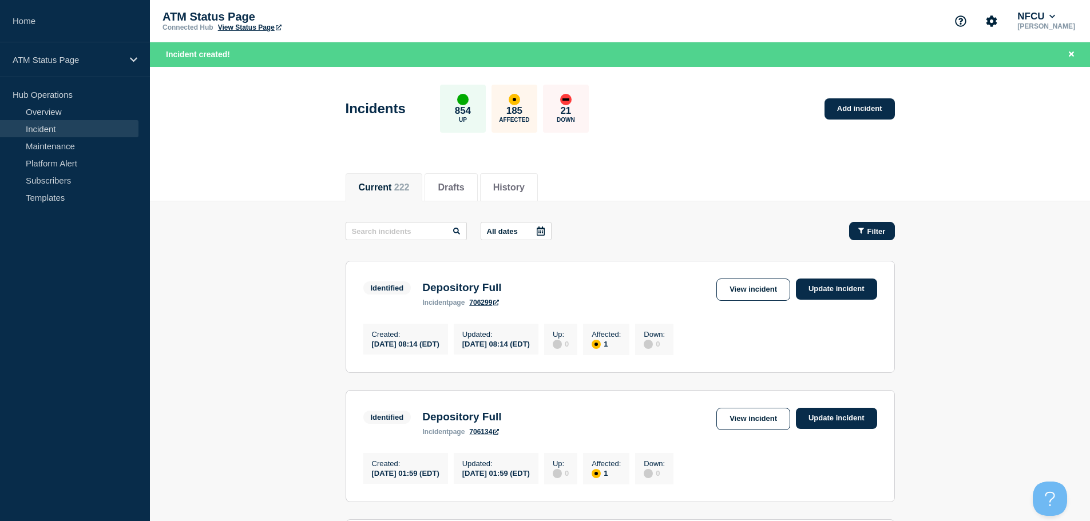
click at [864, 229] on div "Filter" at bounding box center [871, 231] width 27 height 9
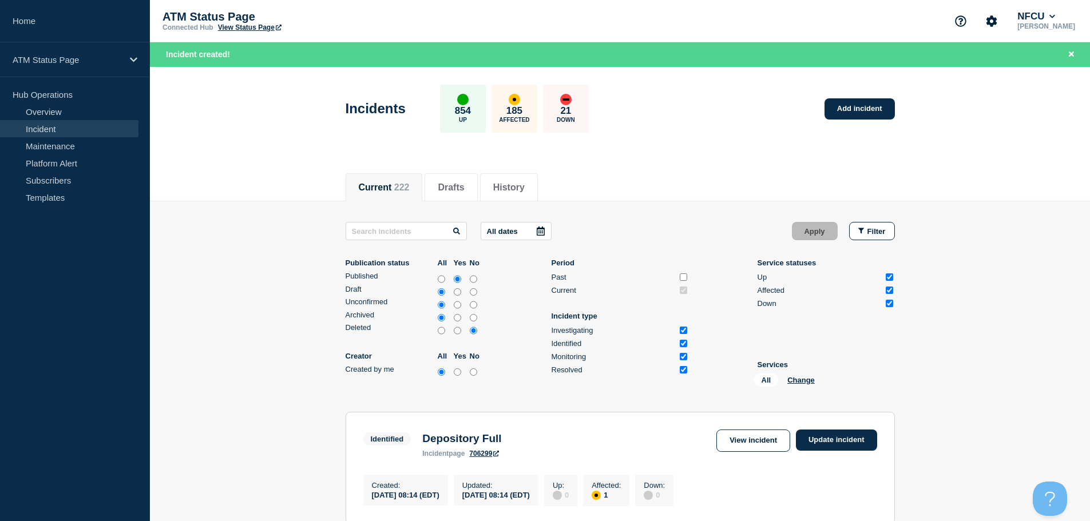
click at [803, 375] on div "All Change" at bounding box center [811, 383] width 114 height 18
click at [800, 378] on button "Change" at bounding box center [800, 380] width 27 height 9
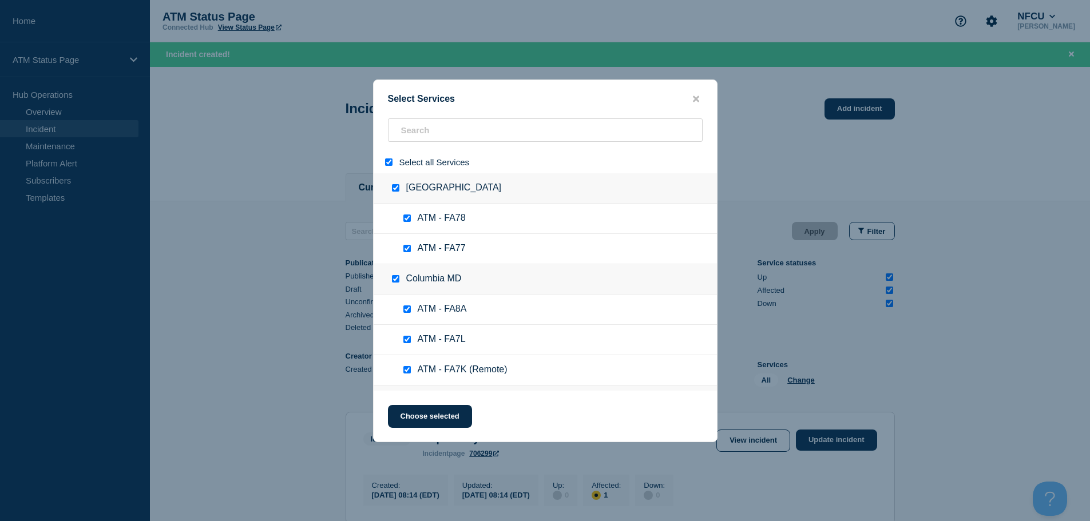
click at [393, 162] on div at bounding box center [391, 162] width 17 height 11
click at [386, 162] on input "select all" at bounding box center [388, 161] width 7 height 7
click at [436, 142] on input "search" at bounding box center [545, 129] width 315 height 23
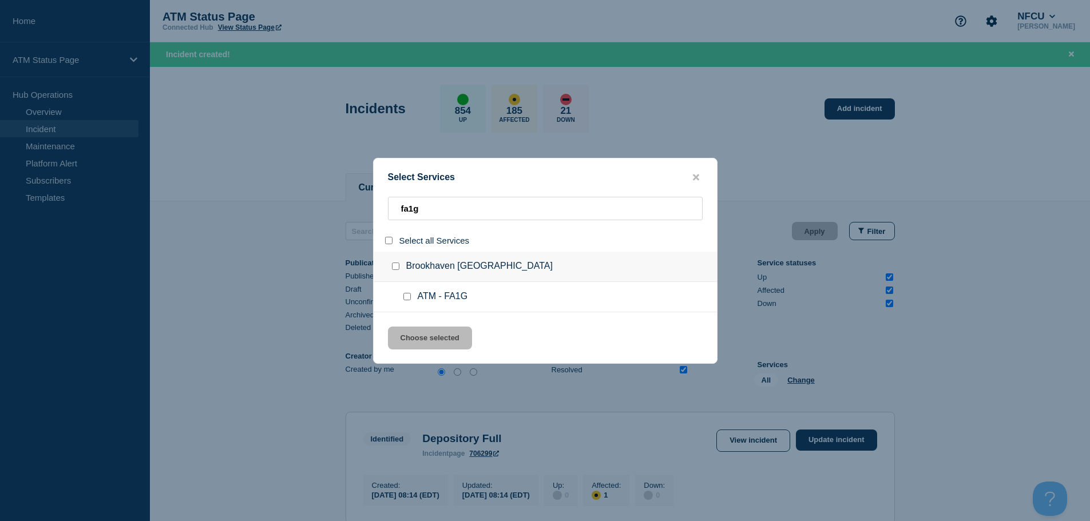
click at [406, 295] on input "service: ATM - FA1G" at bounding box center [406, 296] width 7 height 7
click at [419, 344] on button "Choose selected" at bounding box center [430, 338] width 84 height 23
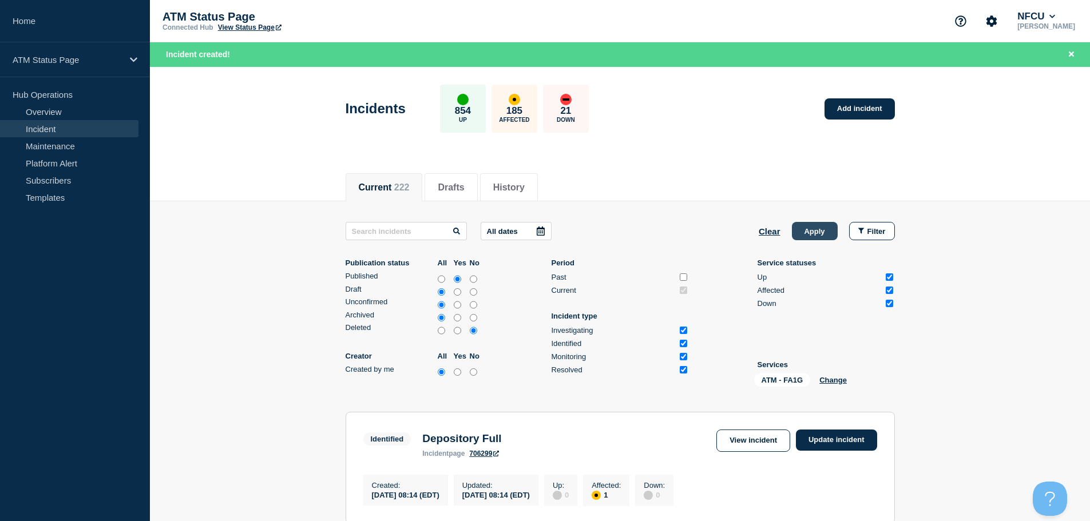
click at [823, 235] on button "Apply" at bounding box center [815, 231] width 46 height 18
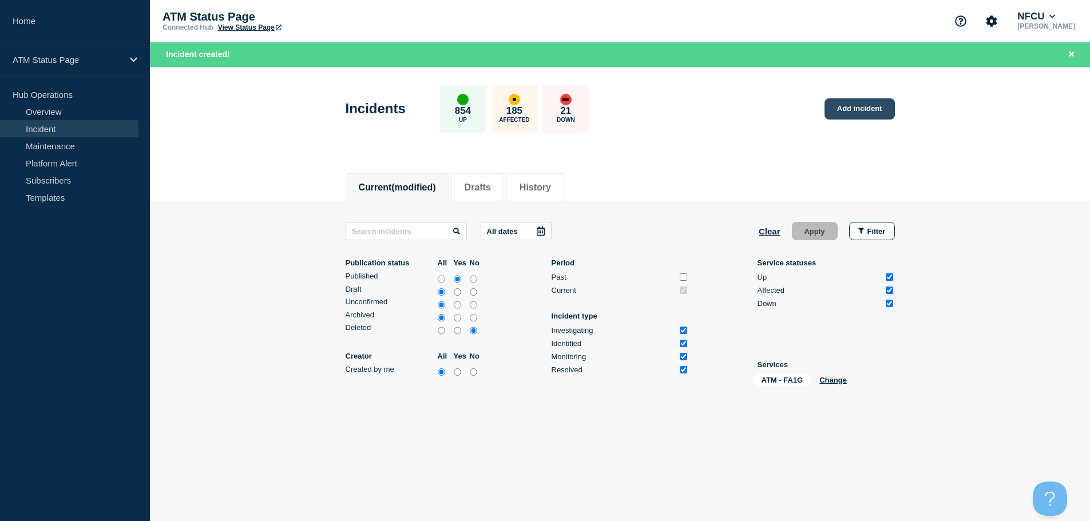
click at [873, 108] on link "Add incident" at bounding box center [859, 108] width 70 height 21
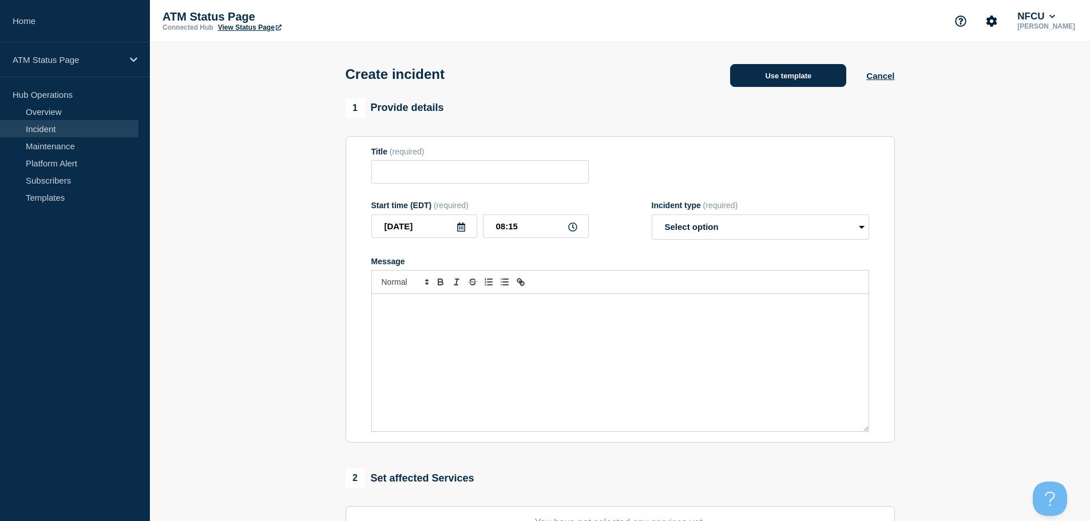
click at [797, 70] on button "Use template" at bounding box center [788, 75] width 116 height 23
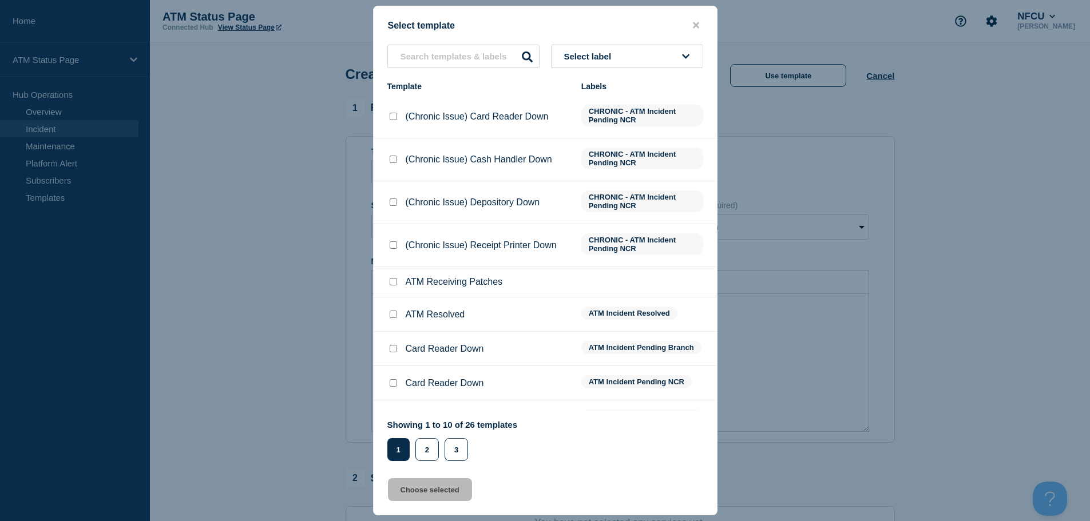
click at [631, 53] on button "Select label" at bounding box center [627, 56] width 152 height 23
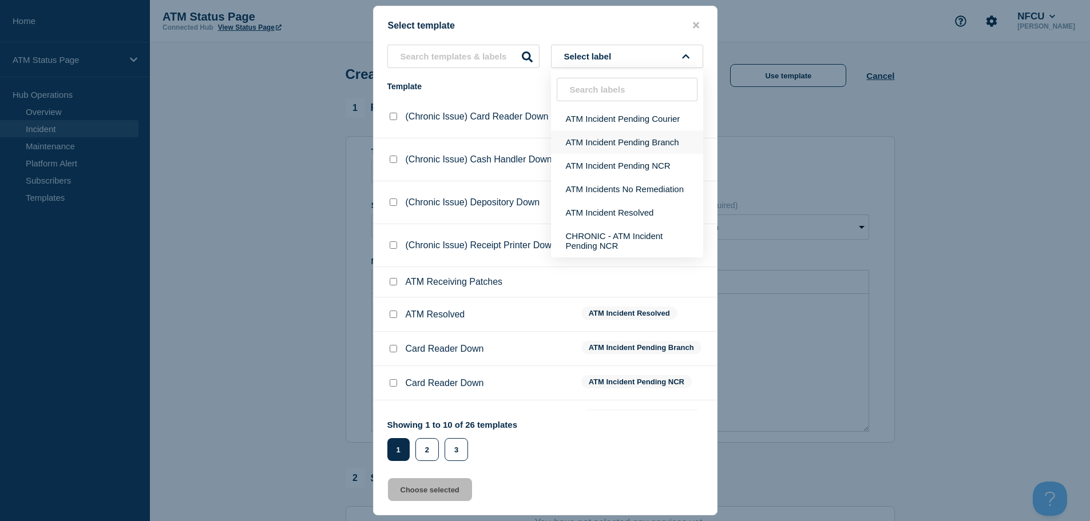
click at [653, 148] on button "ATM Incident Pending Branch" at bounding box center [627, 141] width 152 height 23
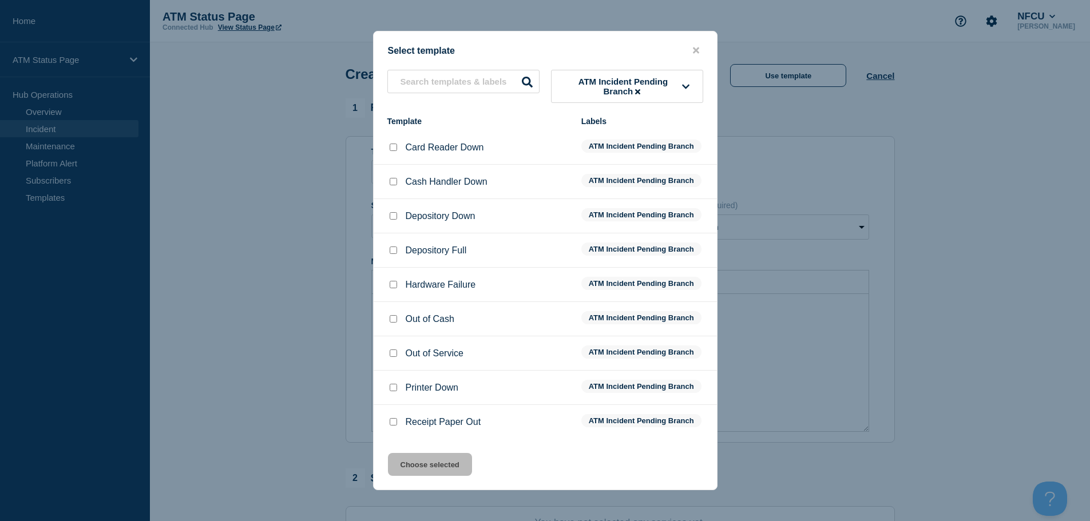
click at [390, 249] on input "Depository Full checkbox" at bounding box center [393, 250] width 7 height 7
click at [424, 457] on button "Choose selected" at bounding box center [430, 464] width 84 height 23
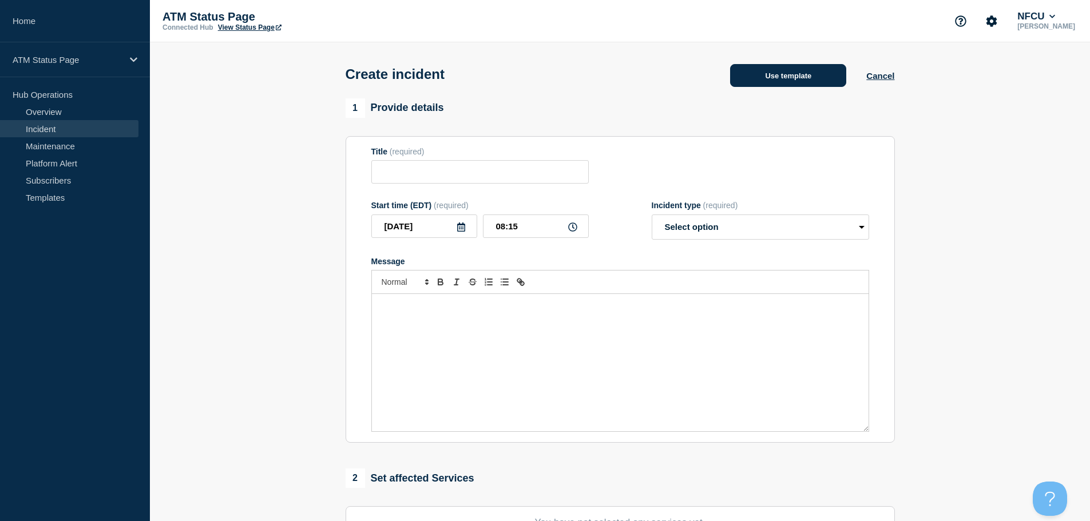
click at [820, 77] on button "Use template" at bounding box center [788, 75] width 116 height 23
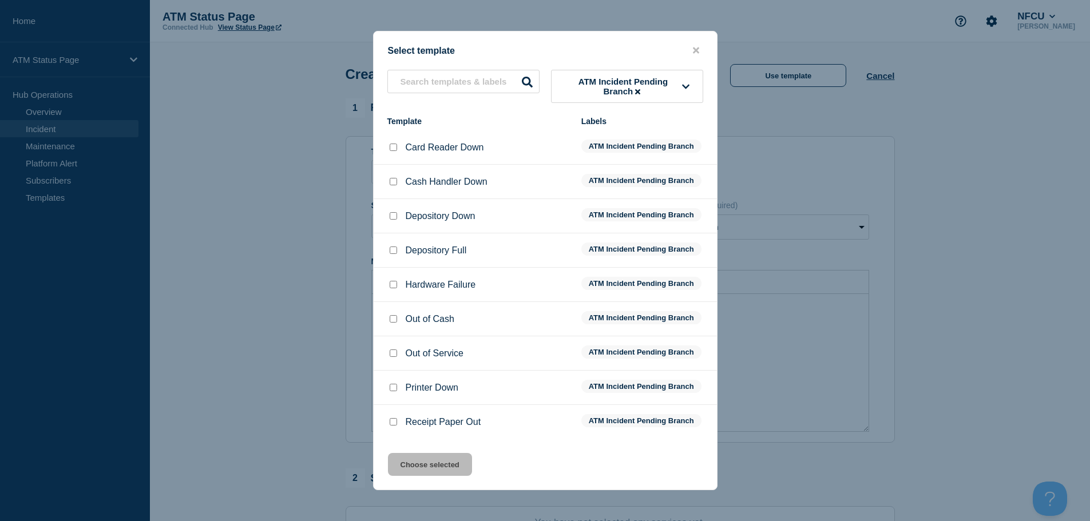
click at [392, 253] on input "Depository Full checkbox" at bounding box center [393, 250] width 7 height 7
click at [431, 470] on button "Choose selected" at bounding box center [430, 464] width 84 height 23
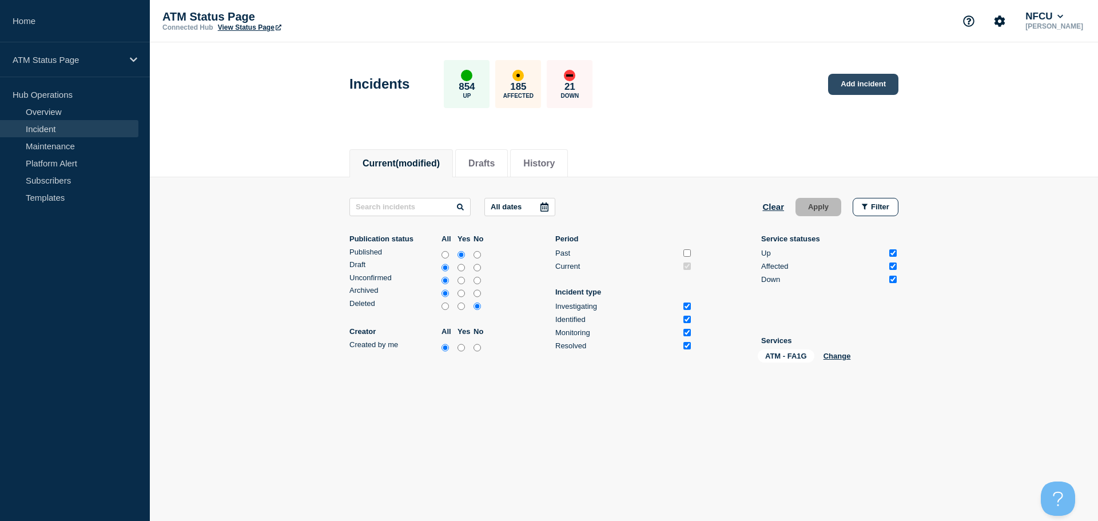
click at [863, 84] on link "Add incident" at bounding box center [863, 84] width 70 height 21
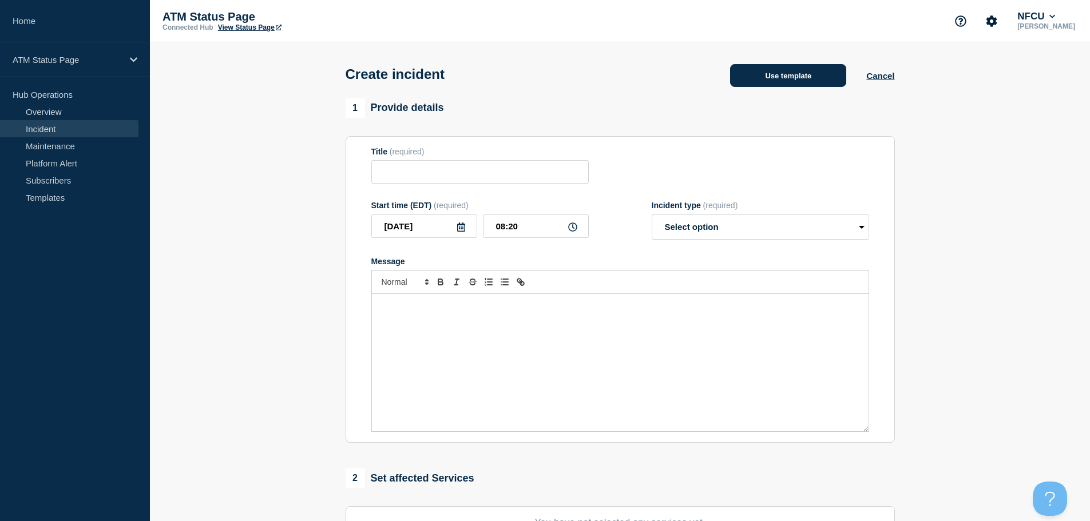
click at [789, 73] on button "Use template" at bounding box center [788, 75] width 116 height 23
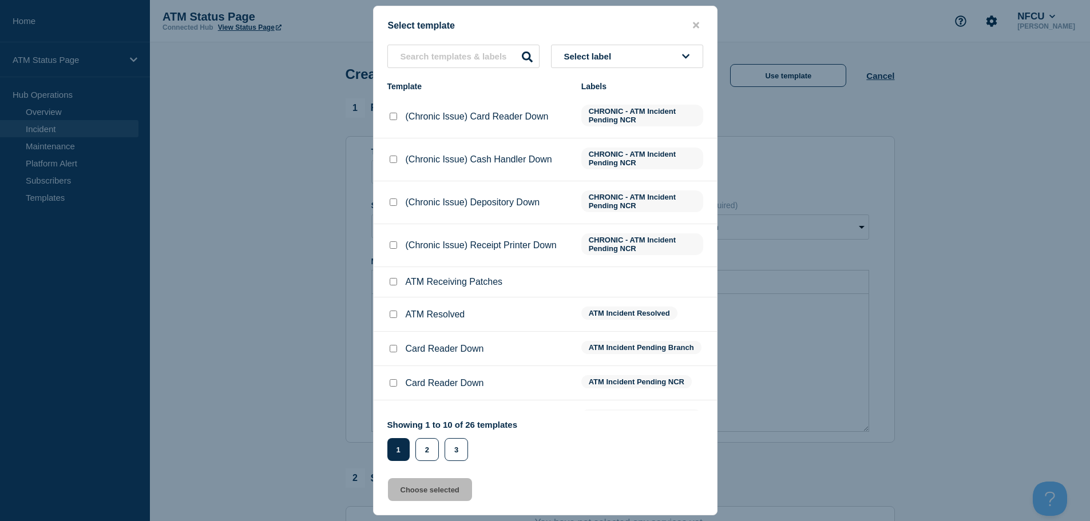
click at [645, 60] on button "Select label" at bounding box center [627, 56] width 152 height 23
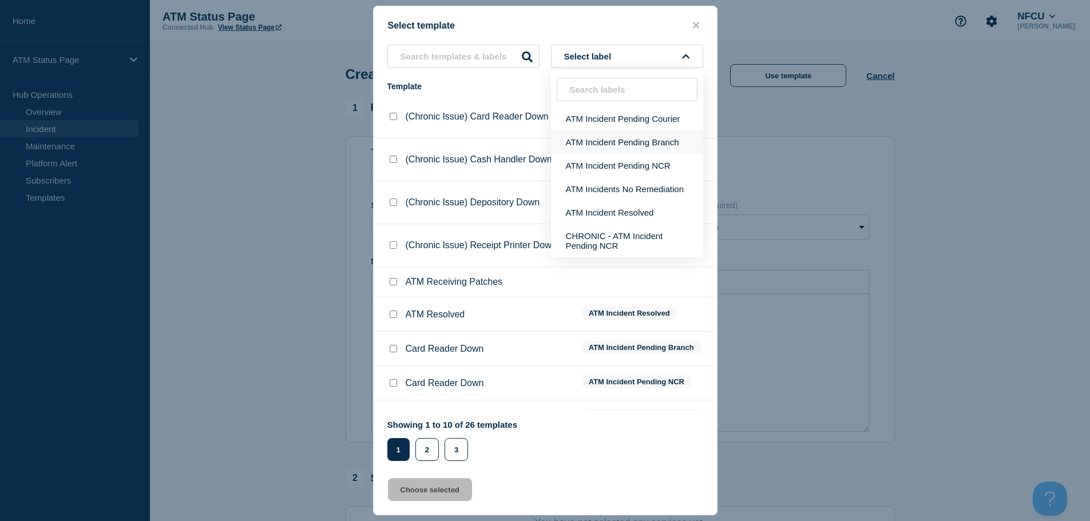
click at [648, 141] on button "ATM Incident Pending Branch" at bounding box center [627, 141] width 152 height 23
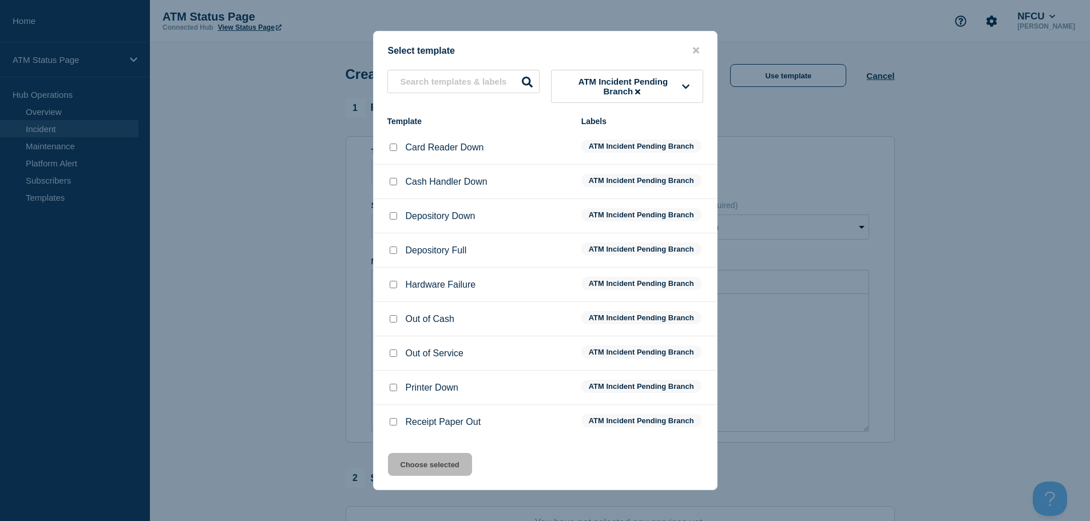
click at [391, 249] on input "Depository Full checkbox" at bounding box center [393, 250] width 7 height 7
click at [435, 464] on button "Choose selected" at bounding box center [430, 464] width 84 height 23
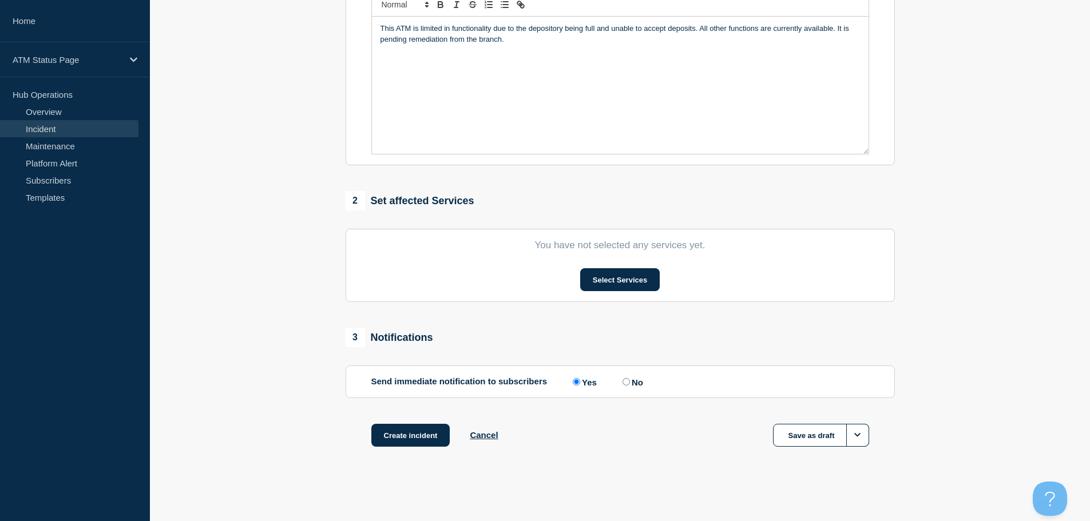
scroll to position [280, 0]
click at [625, 280] on button "Select Services" at bounding box center [620, 279] width 80 height 23
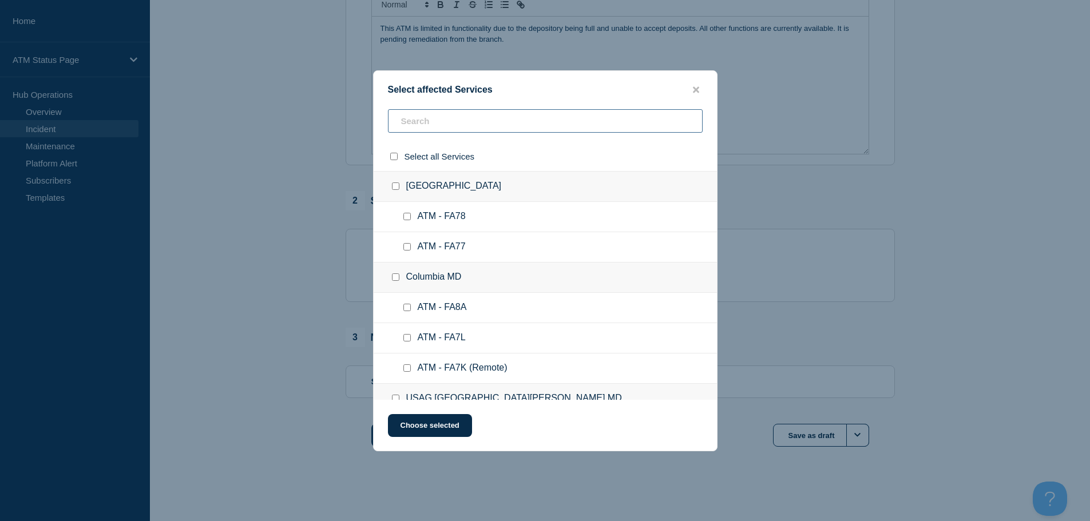
click at [471, 122] on input "text" at bounding box center [545, 120] width 315 height 23
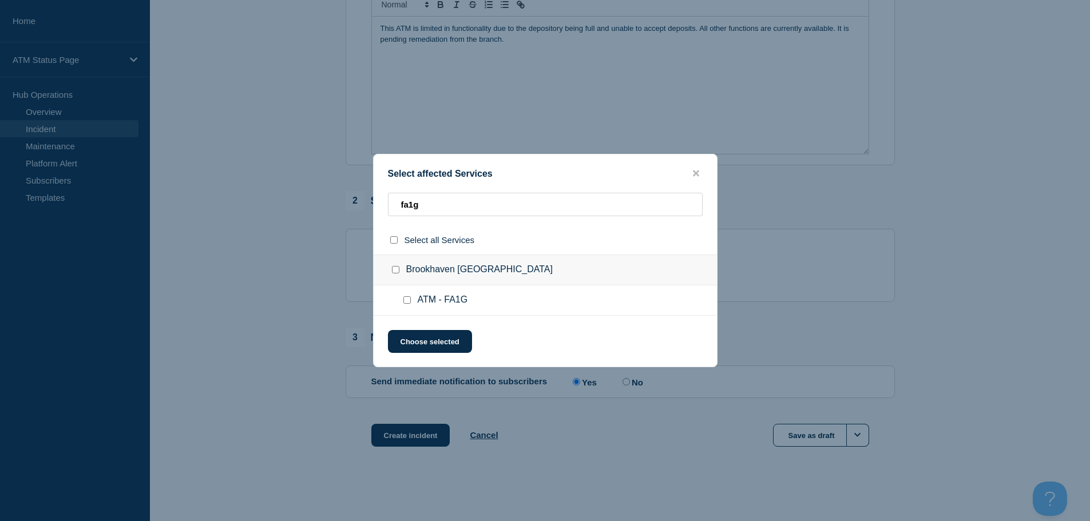
click at [403, 299] on input "ATM - FA1G checkbox" at bounding box center [406, 299] width 7 height 7
click at [432, 347] on button "Choose selected" at bounding box center [430, 341] width 84 height 23
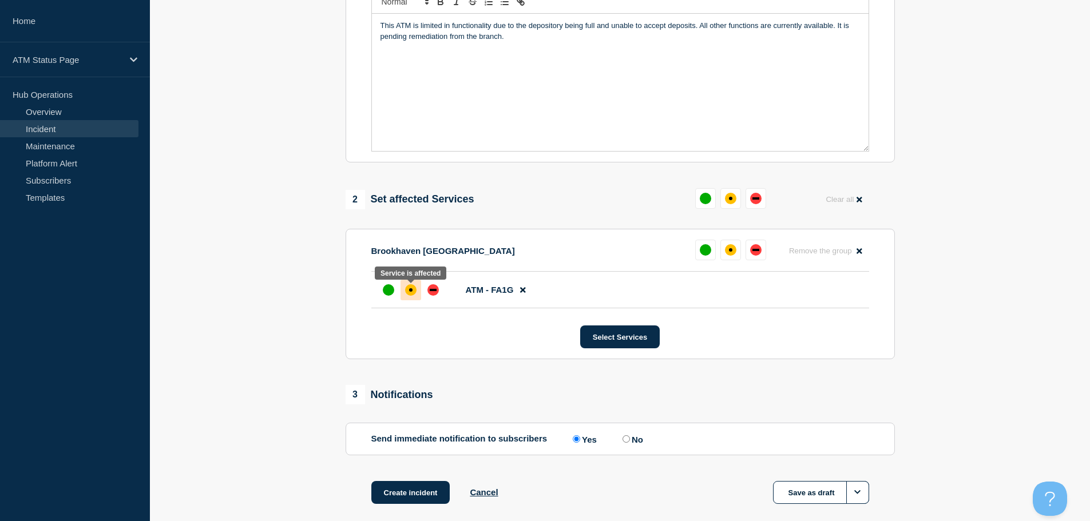
click at [402, 296] on div at bounding box center [410, 290] width 21 height 21
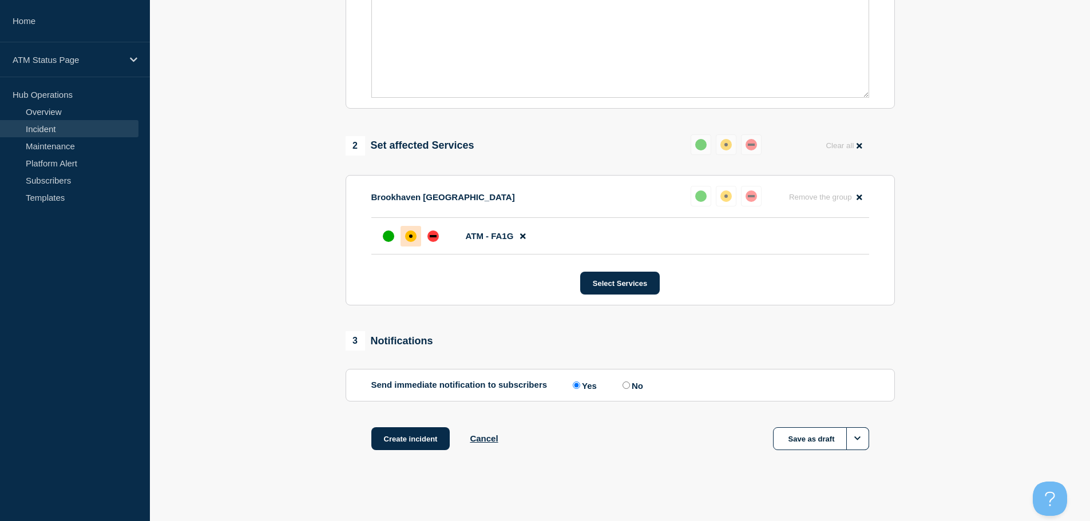
scroll to position [340, 0]
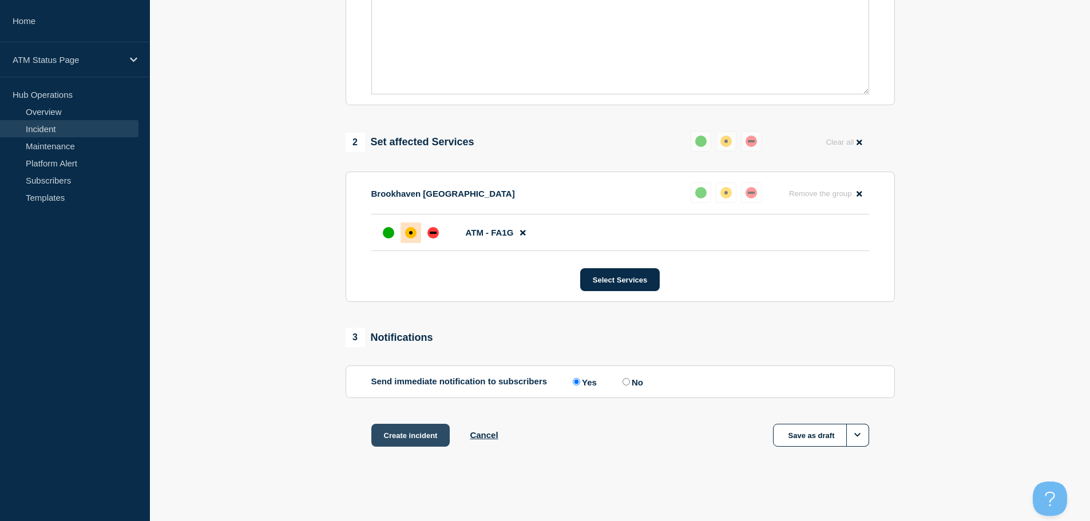
click at [392, 434] on button "Create incident" at bounding box center [410, 435] width 79 height 23
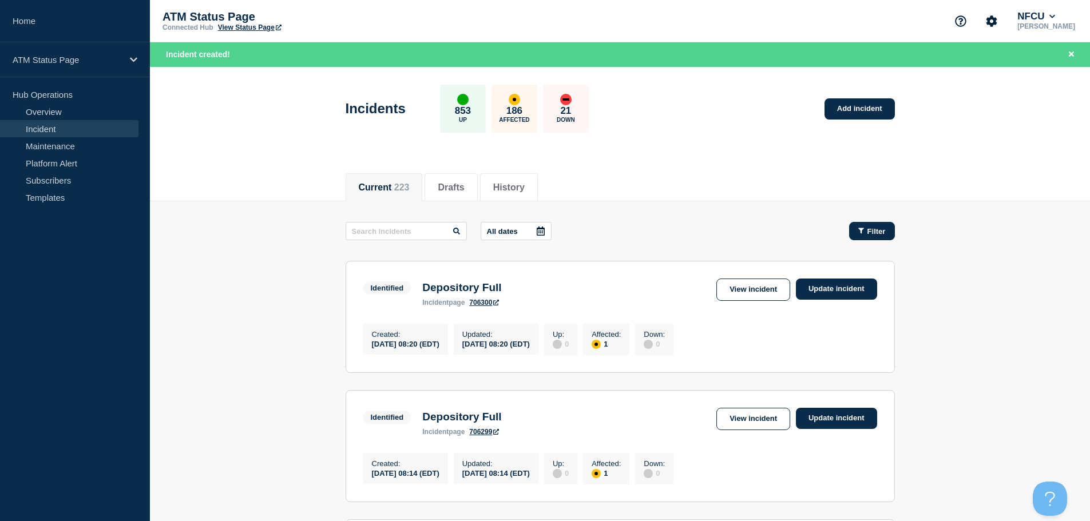
drag, startPoint x: 845, startPoint y: 234, endPoint x: 869, endPoint y: 227, distance: 25.1
click at [847, 234] on div "Filter" at bounding box center [865, 231] width 57 height 18
click at [870, 227] on span "Filter" at bounding box center [876, 231] width 18 height 9
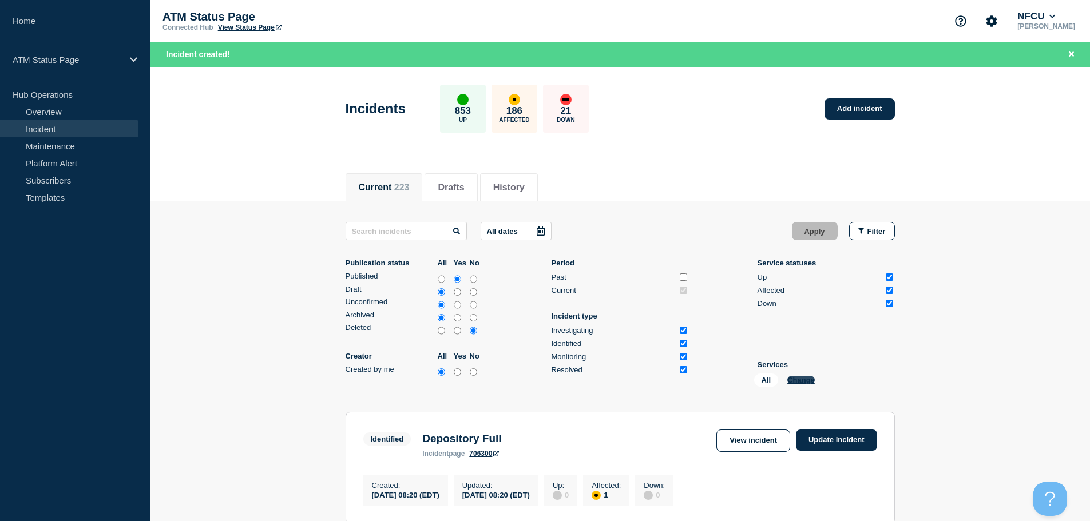
click at [801, 378] on button "Change" at bounding box center [800, 380] width 27 height 9
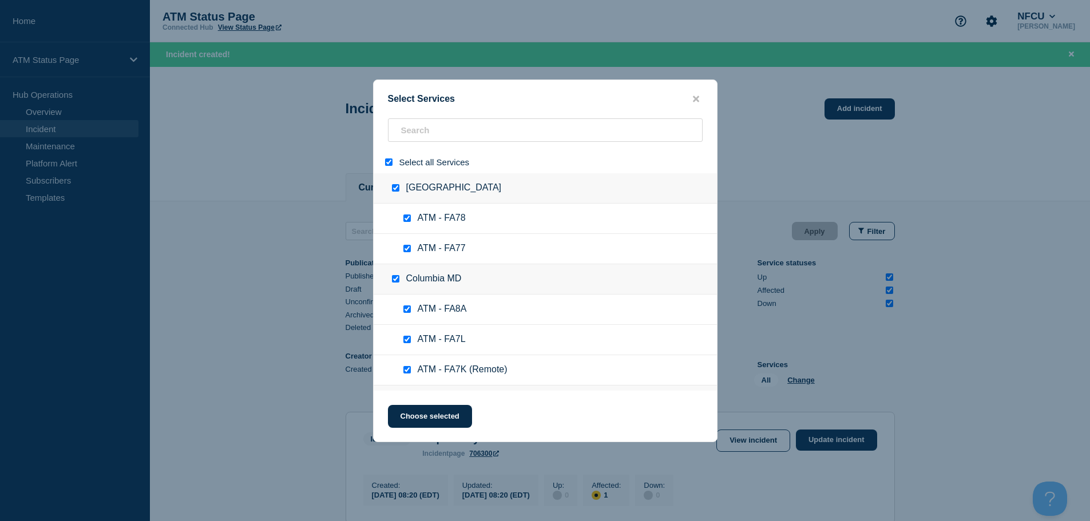
click at [387, 163] on input "select all" at bounding box center [388, 161] width 7 height 7
click at [440, 130] on input "search" at bounding box center [545, 129] width 315 height 23
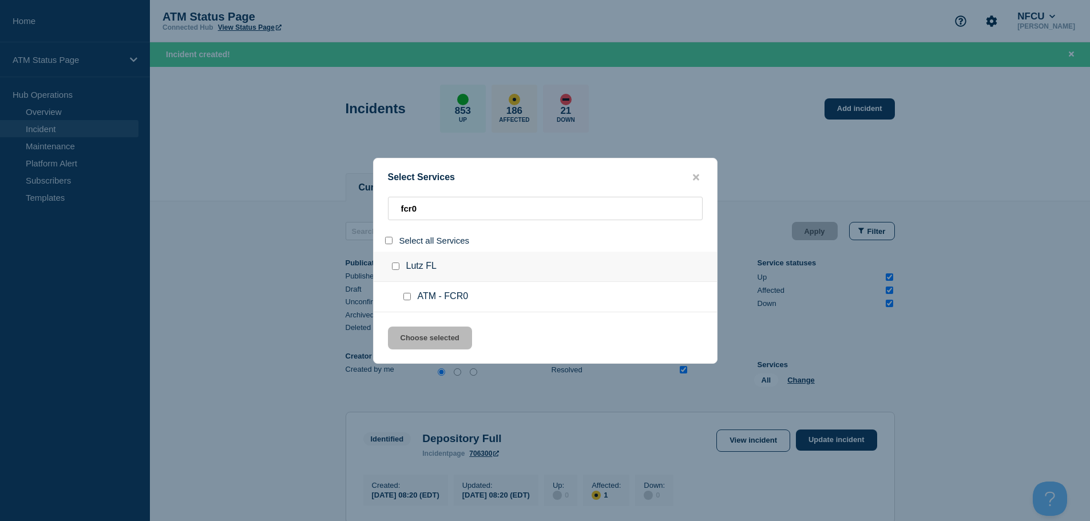
click at [408, 297] on input "service: ATM - FCR0" at bounding box center [406, 296] width 7 height 7
click at [434, 343] on button "Choose selected" at bounding box center [430, 338] width 84 height 23
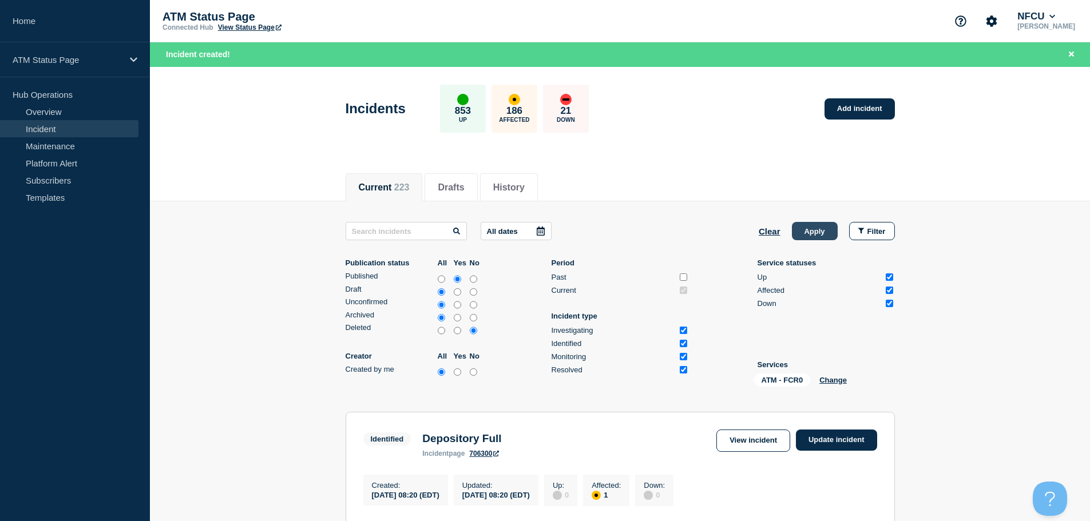
click at [816, 227] on button "Apply" at bounding box center [815, 231] width 46 height 18
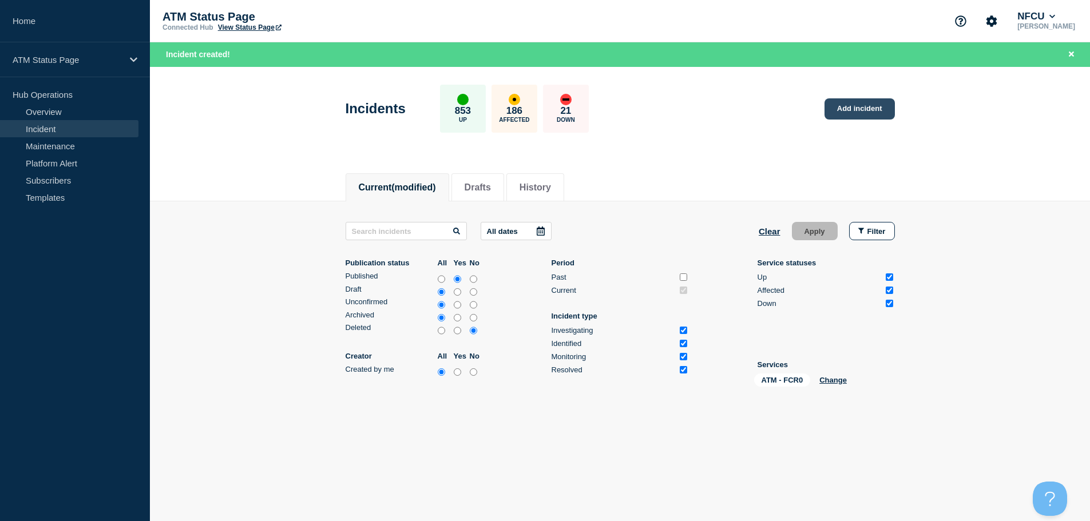
click at [867, 102] on link "Add incident" at bounding box center [859, 108] width 70 height 21
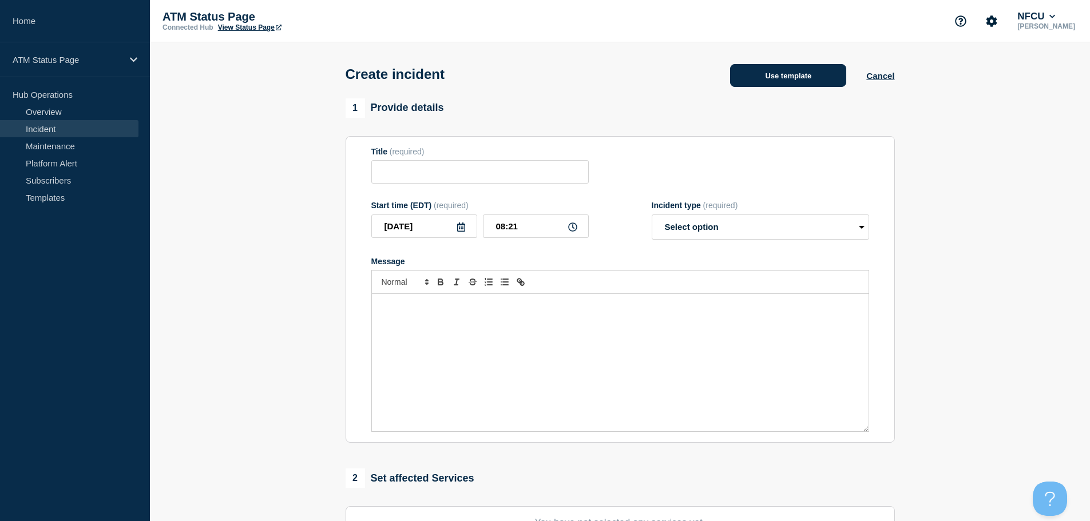
click at [803, 85] on button "Use template" at bounding box center [788, 75] width 116 height 23
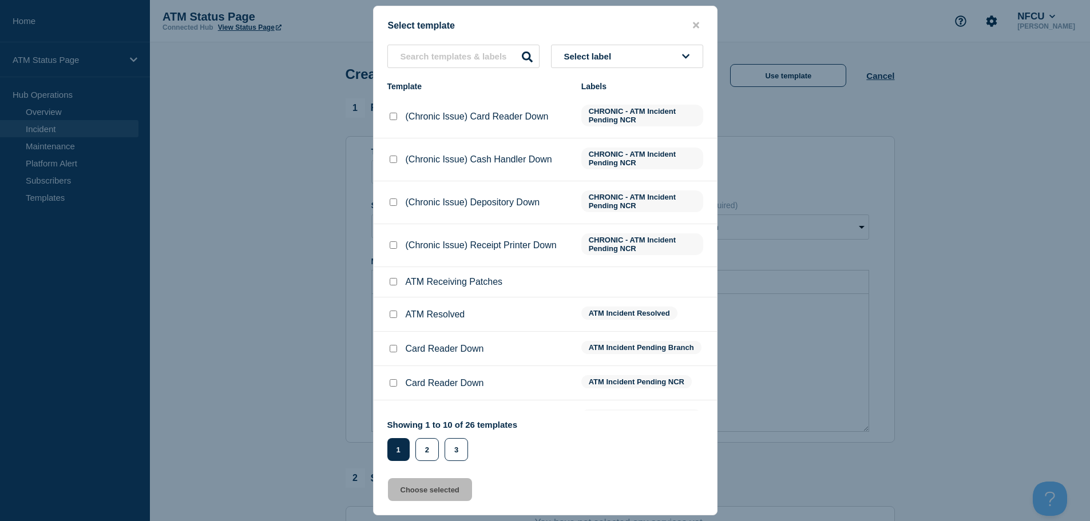
click at [616, 54] on span "Select label" at bounding box center [590, 56] width 52 height 10
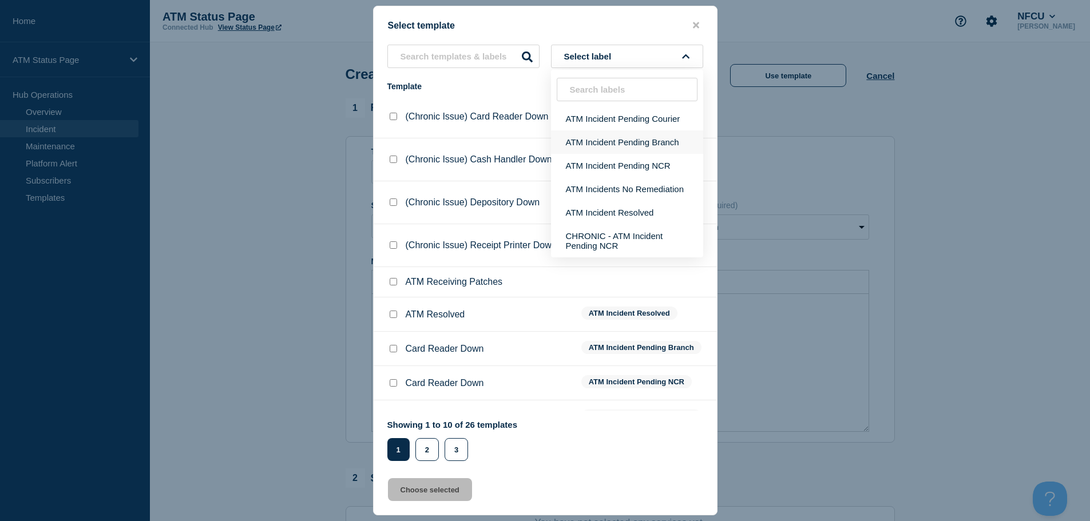
click at [651, 138] on button "ATM Incident Pending Branch" at bounding box center [627, 141] width 152 height 23
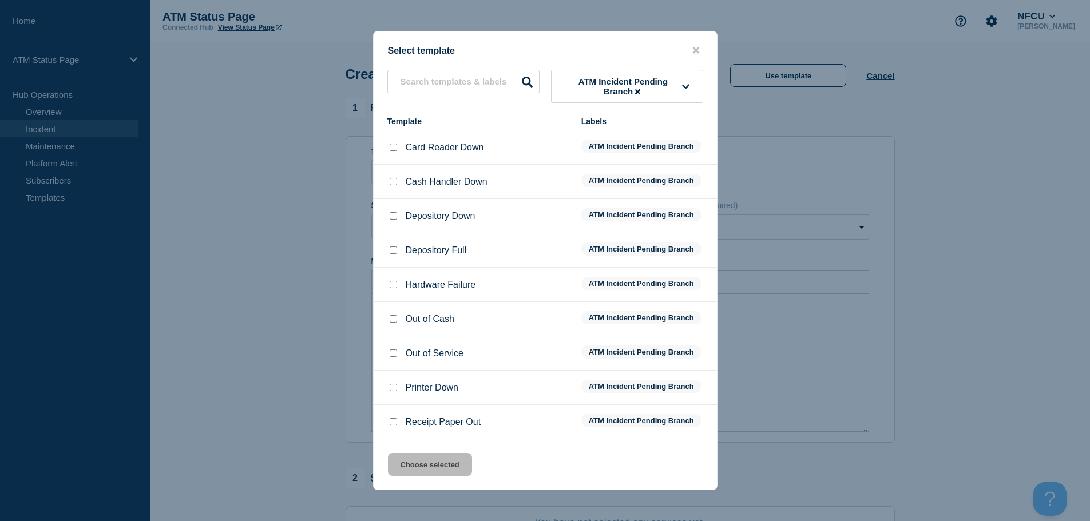
click at [394, 253] on input "Depository Full checkbox" at bounding box center [393, 250] width 7 height 7
click at [452, 463] on button "Choose selected" at bounding box center [430, 464] width 84 height 23
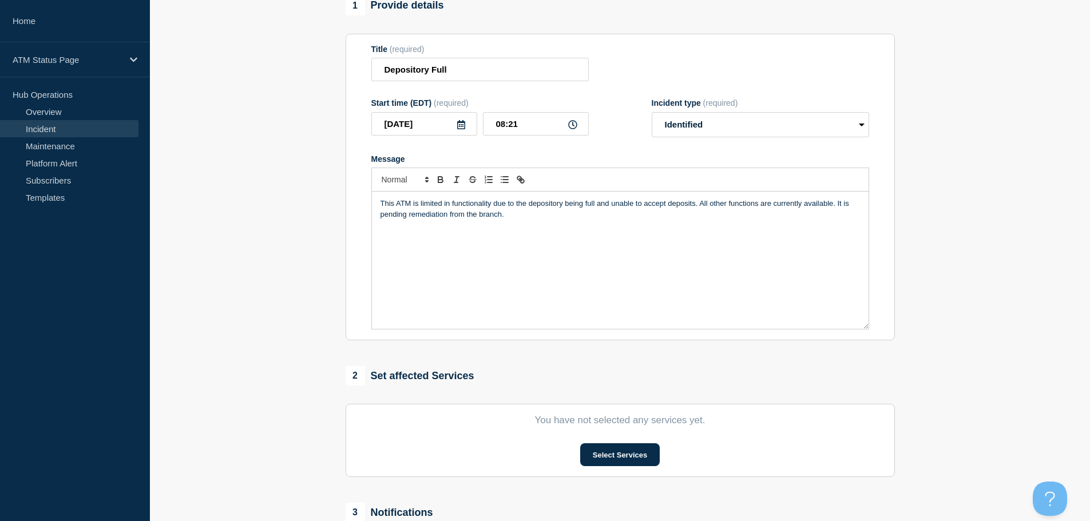
scroll to position [280, 0]
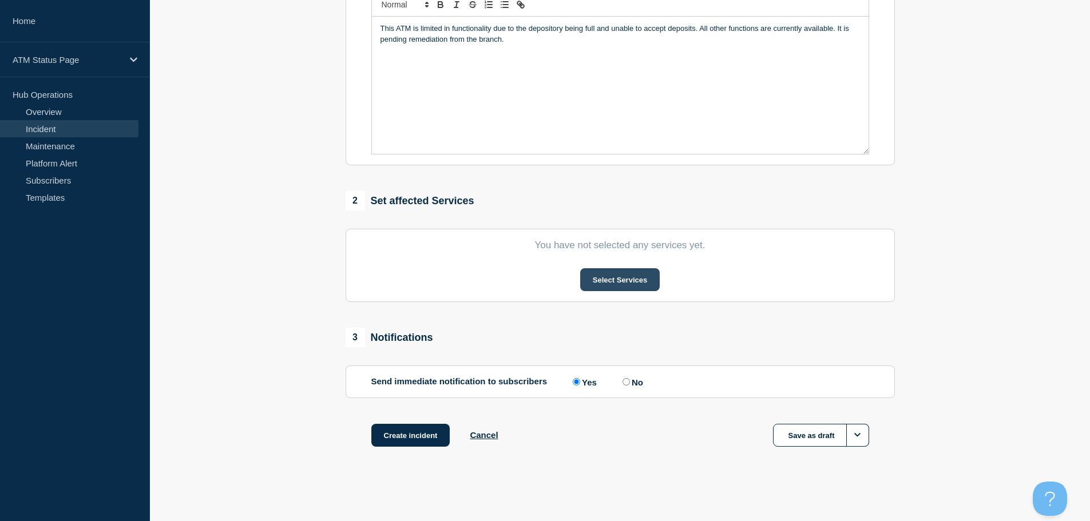
click at [610, 289] on button "Select Services" at bounding box center [620, 279] width 80 height 23
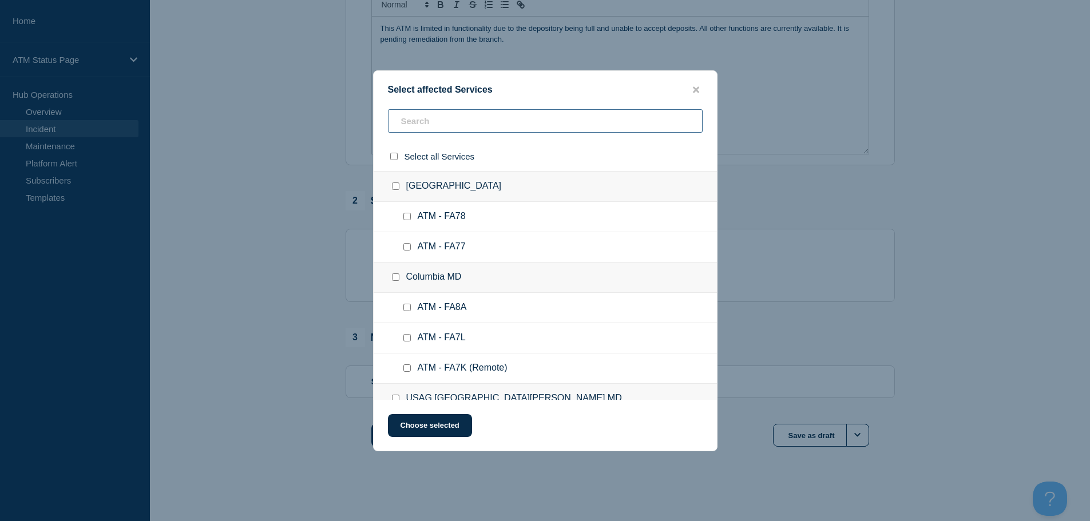
click at [442, 119] on input "text" at bounding box center [545, 120] width 315 height 23
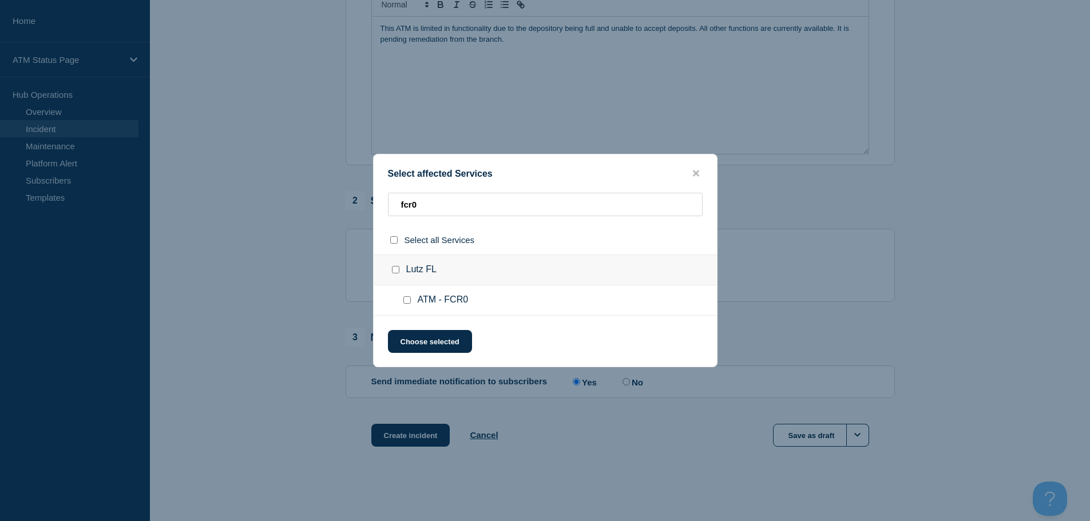
click at [404, 300] on input "ATM - FCR0 checkbox" at bounding box center [406, 299] width 7 height 7
click at [427, 342] on button "Choose selected" at bounding box center [430, 341] width 84 height 23
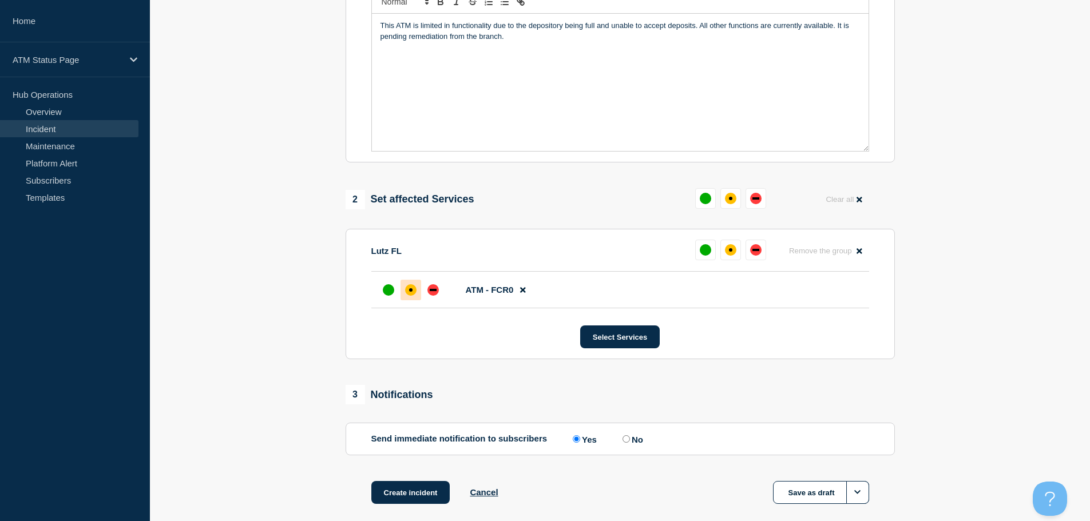
click at [412, 289] on div "affected" at bounding box center [410, 289] width 11 height 11
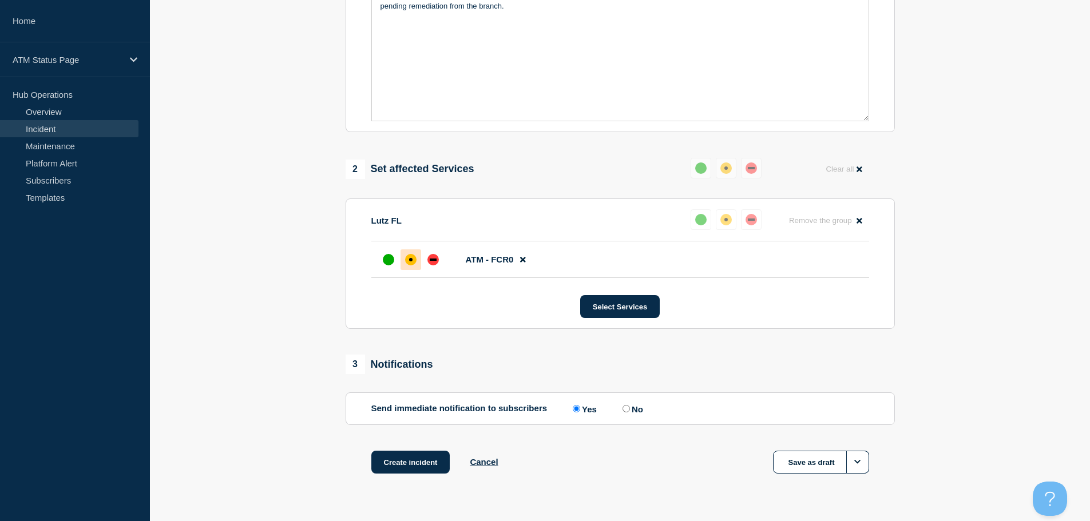
scroll to position [340, 0]
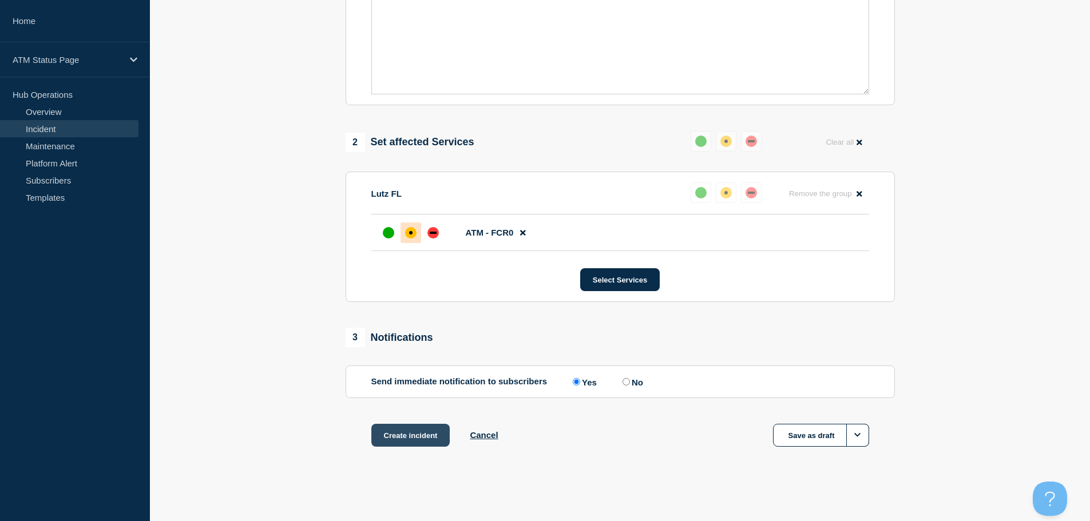
click at [410, 429] on button "Create incident" at bounding box center [410, 435] width 79 height 23
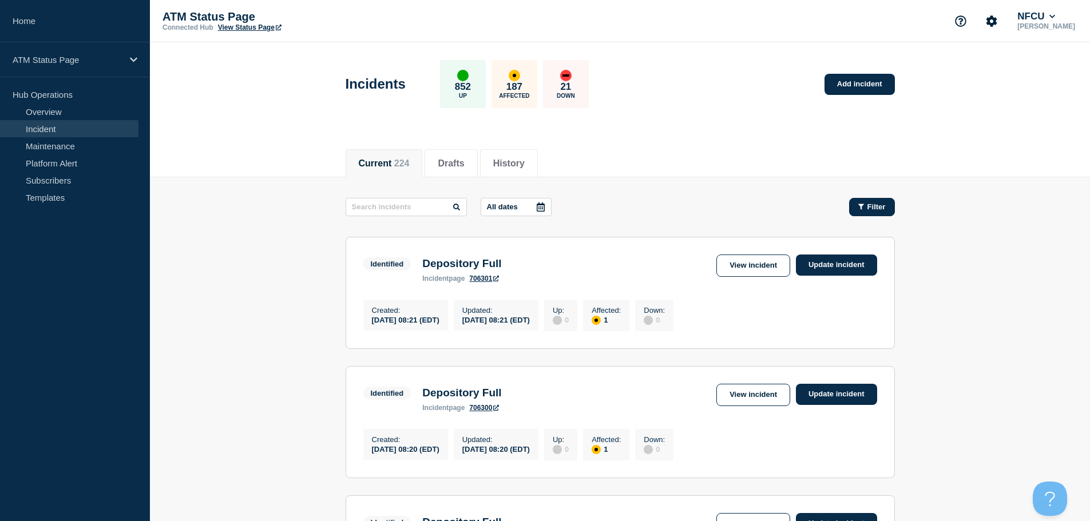
click at [875, 206] on span "Filter" at bounding box center [876, 206] width 18 height 9
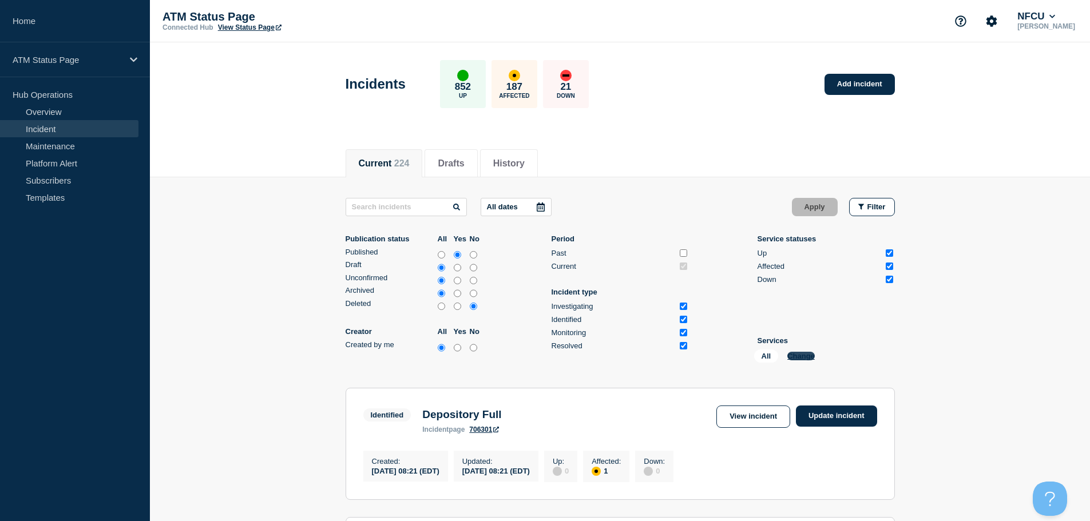
click at [797, 354] on button "Change" at bounding box center [800, 356] width 27 height 9
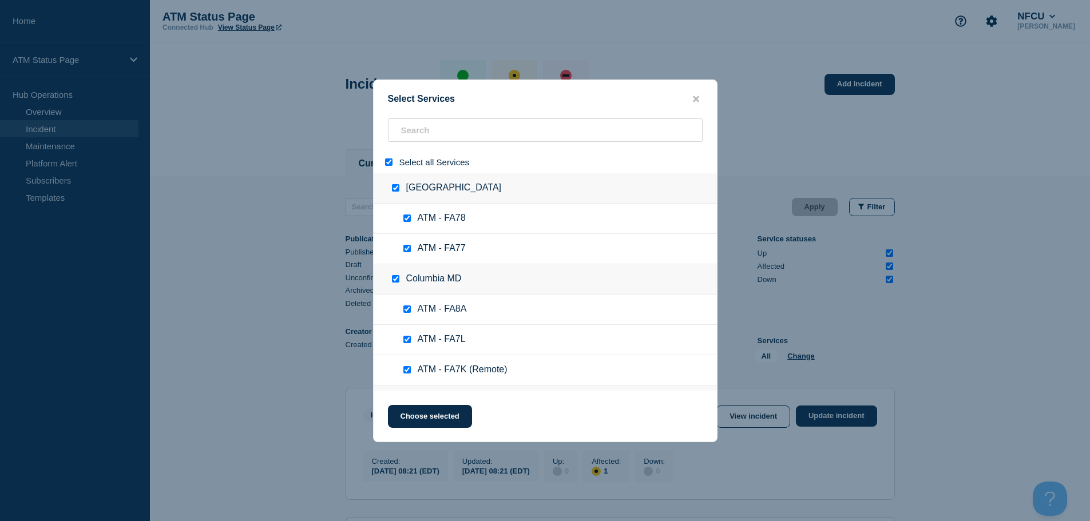
click at [388, 162] on input "select all" at bounding box center [388, 161] width 7 height 7
checkbox input "false"
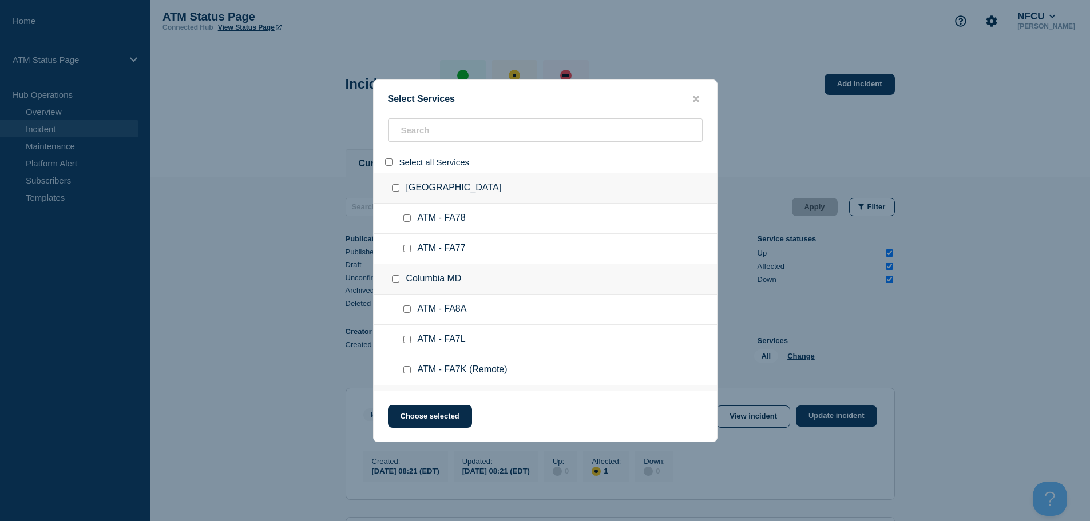
checkbox input "false"
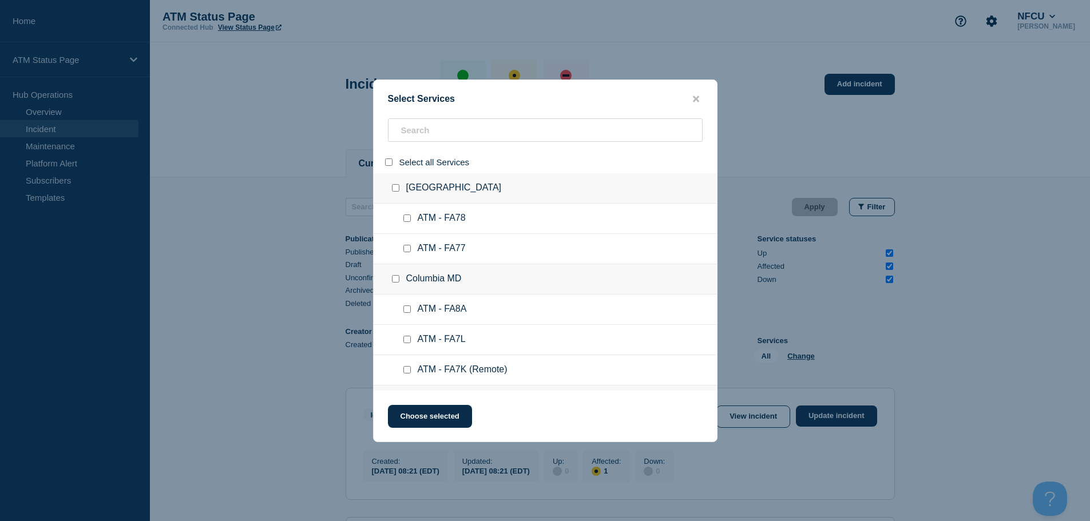
checkbox input "false"
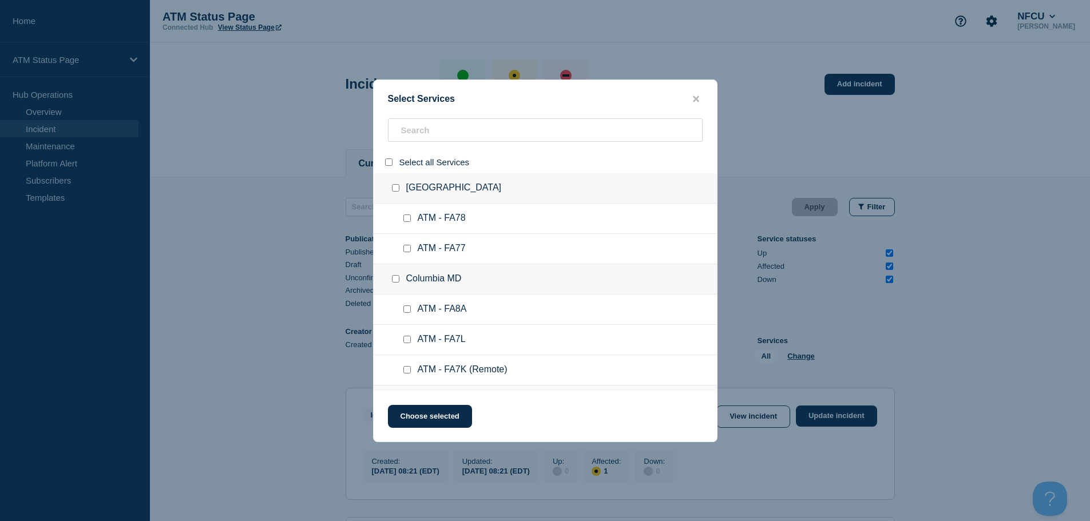
checkbox input "false"
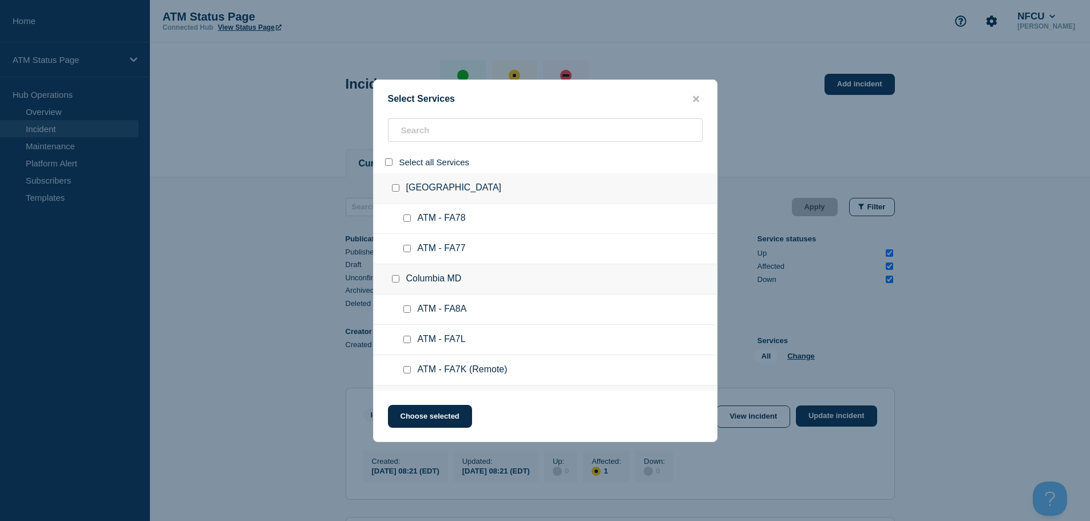
checkbox input "false"
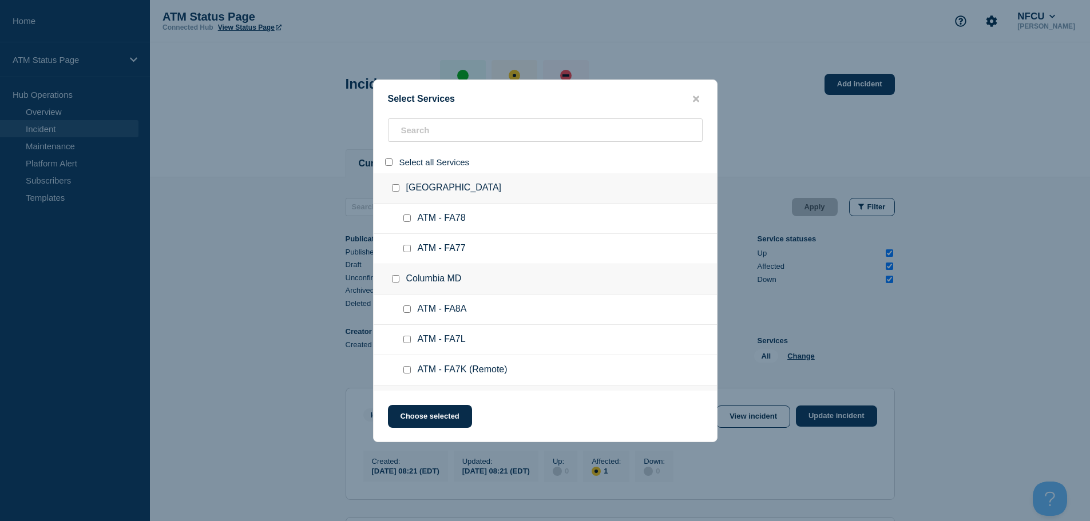
checkbox input "false"
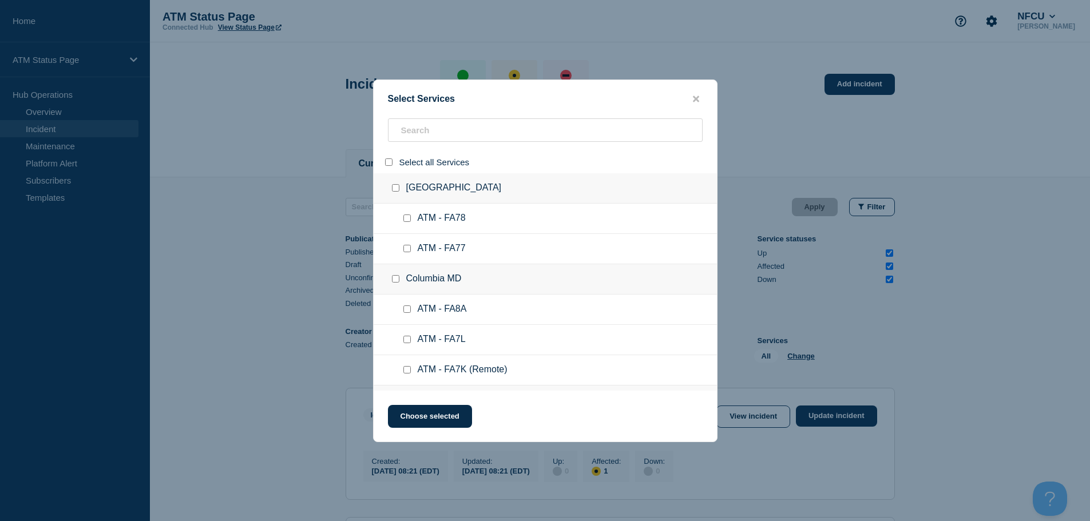
checkbox input "false"
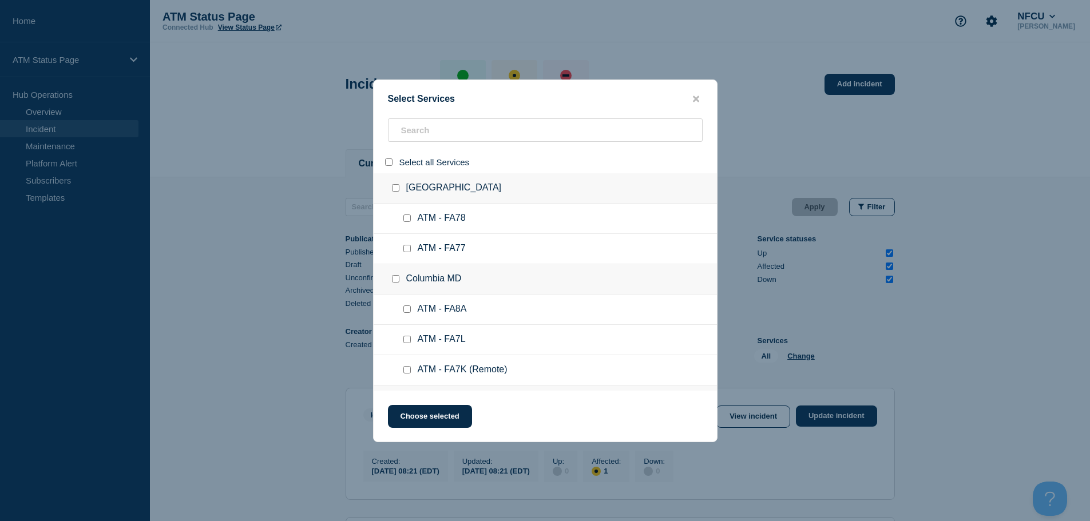
checkbox input "false"
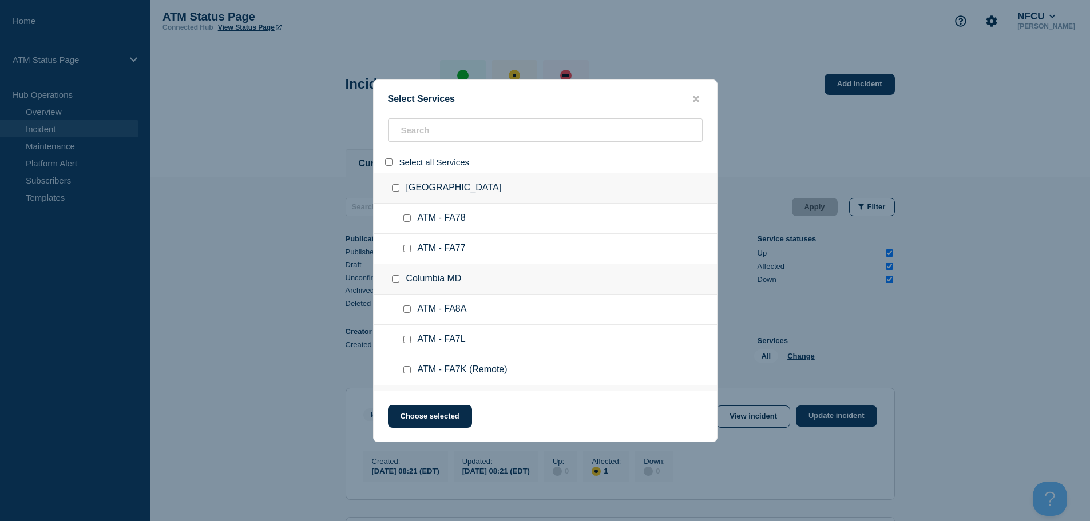
checkbox input "false"
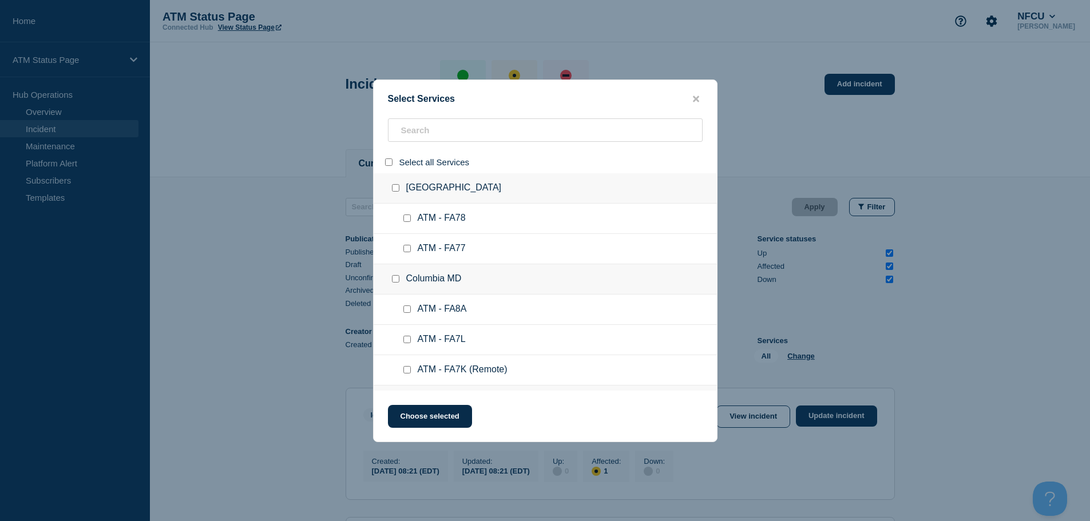
checkbox input "false"
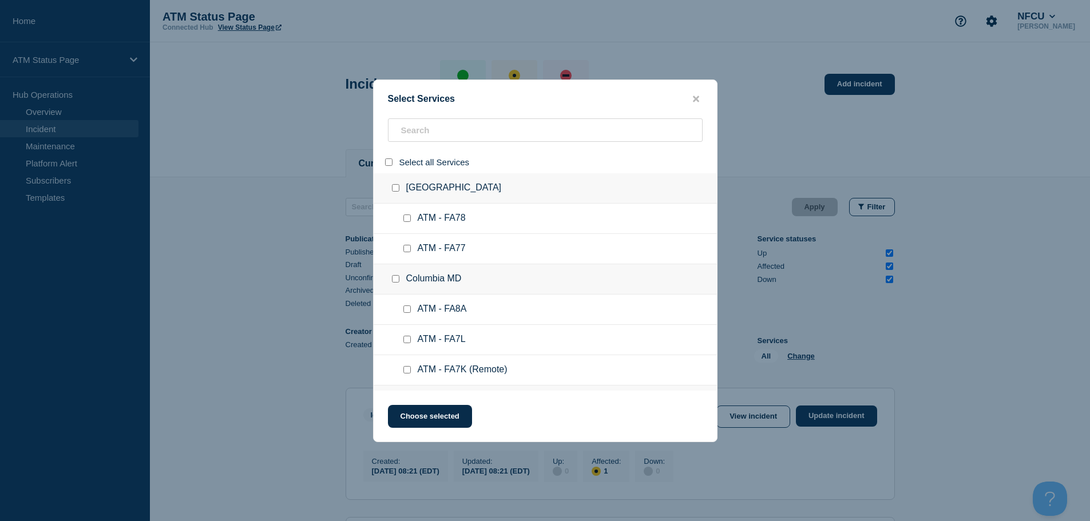
checkbox input "false"
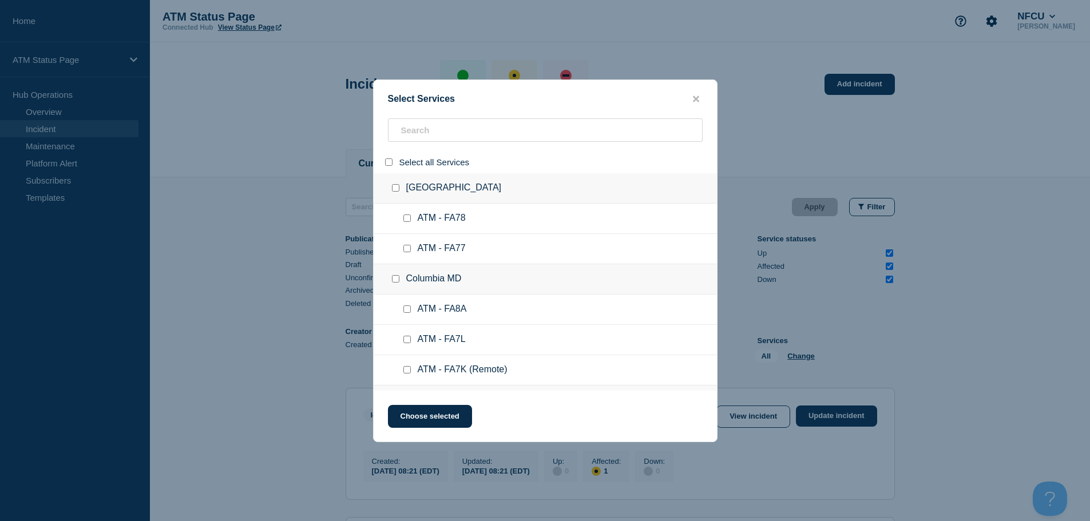
checkbox input "false"
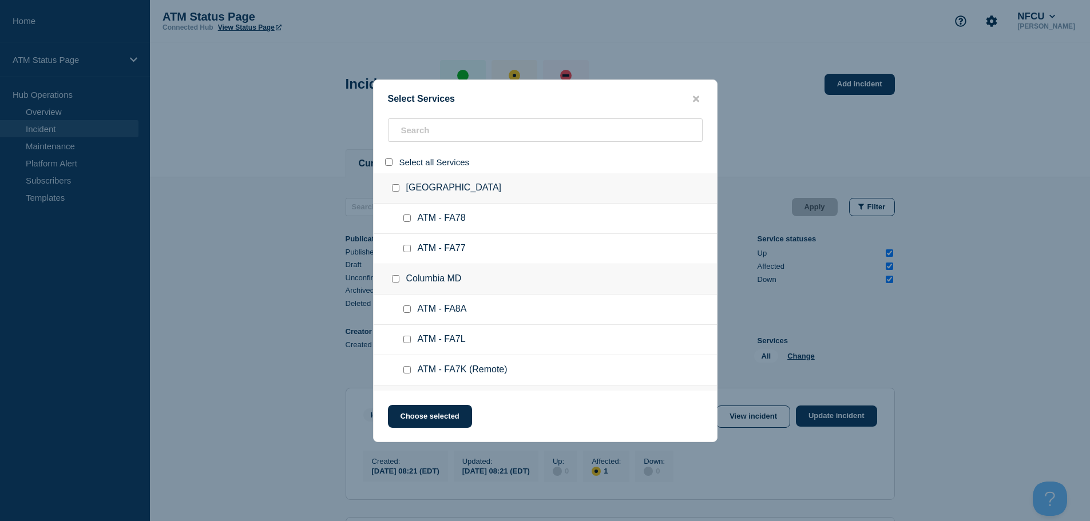
checkbox input "false"
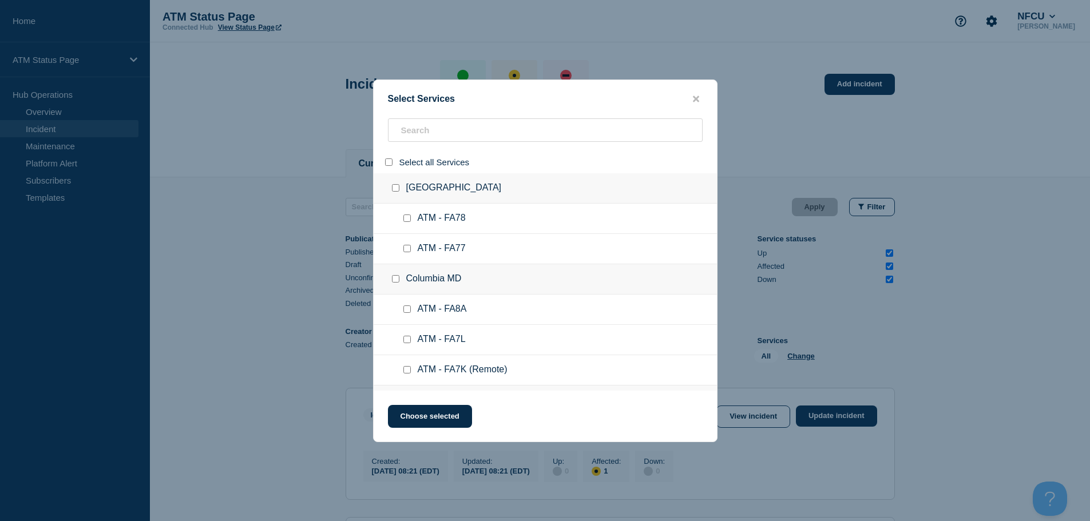
checkbox input "false"
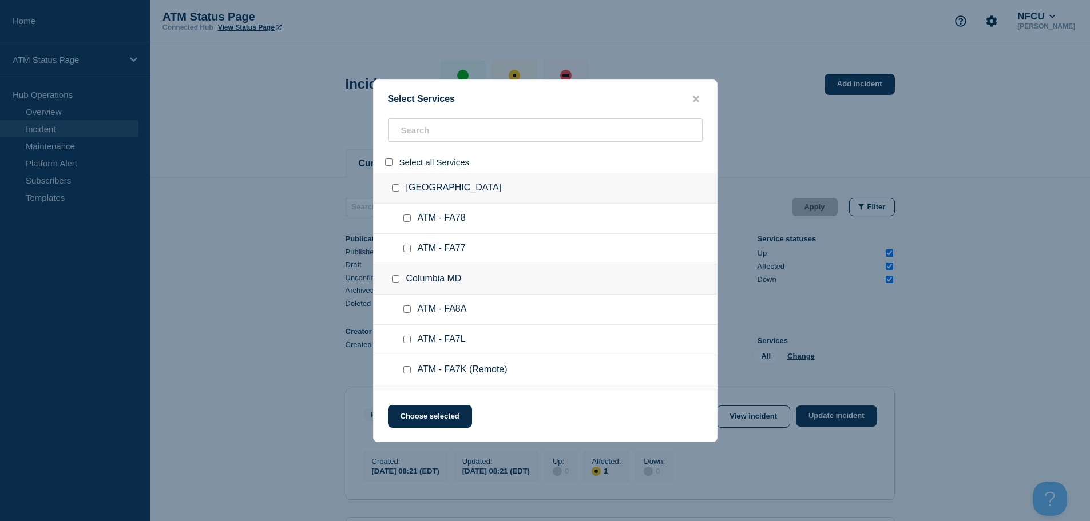
checkbox input "false"
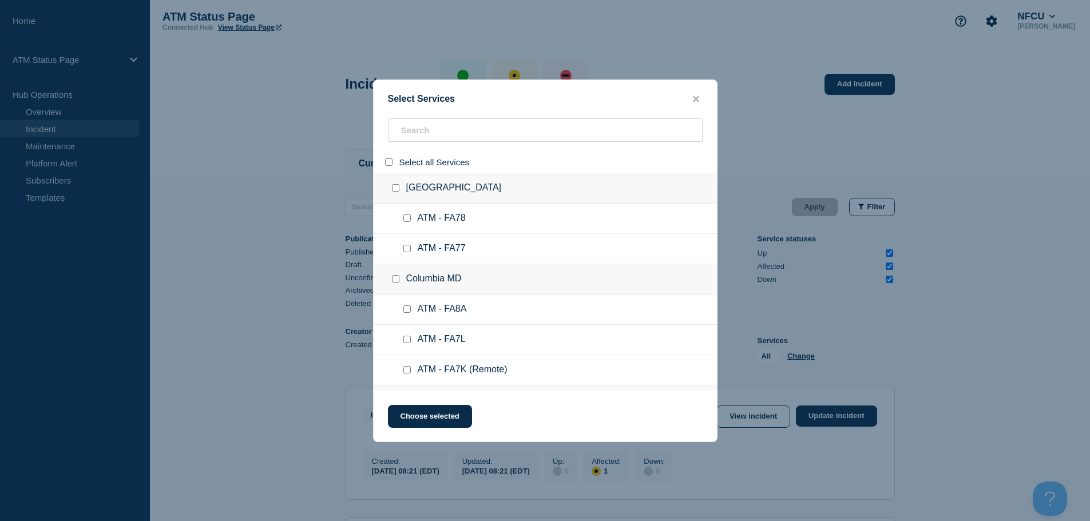
checkbox input "false"
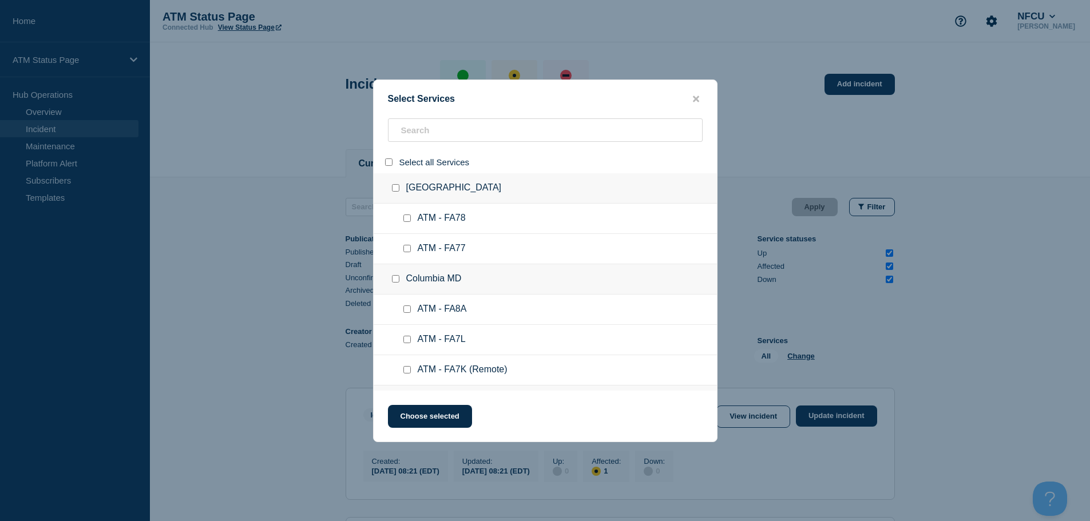
checkbox input "false"
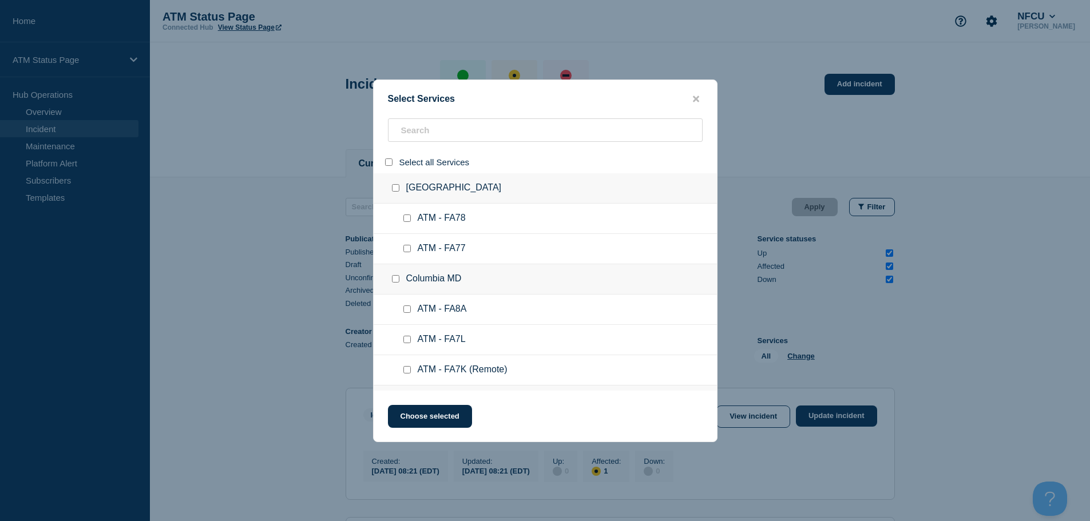
checkbox input "false"
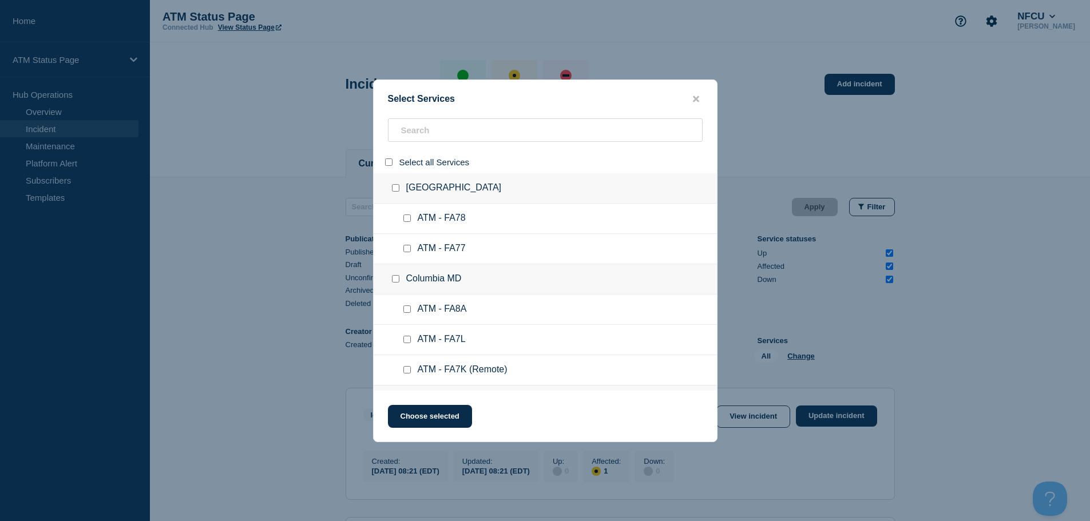
checkbox input "false"
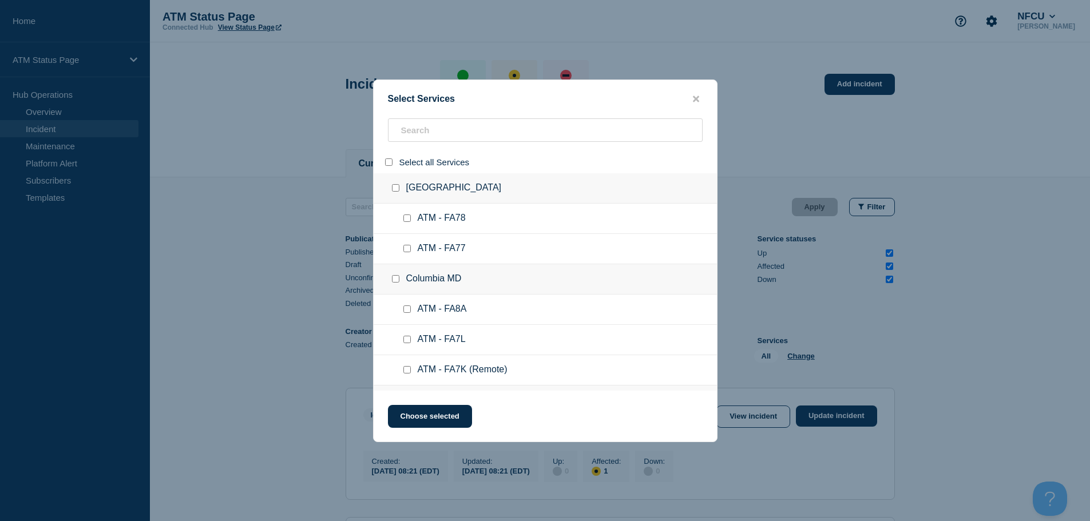
checkbox input "false"
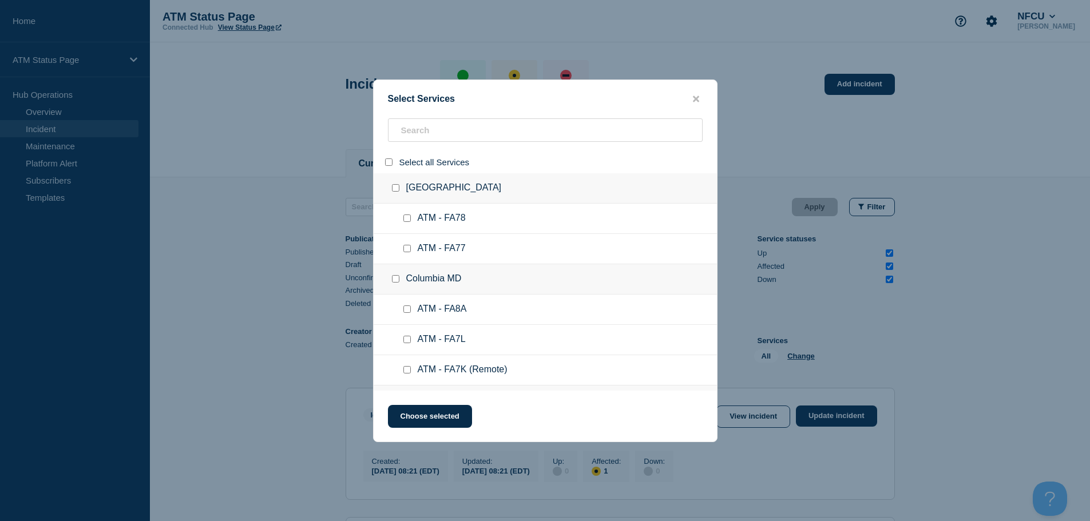
checkbox input "false"
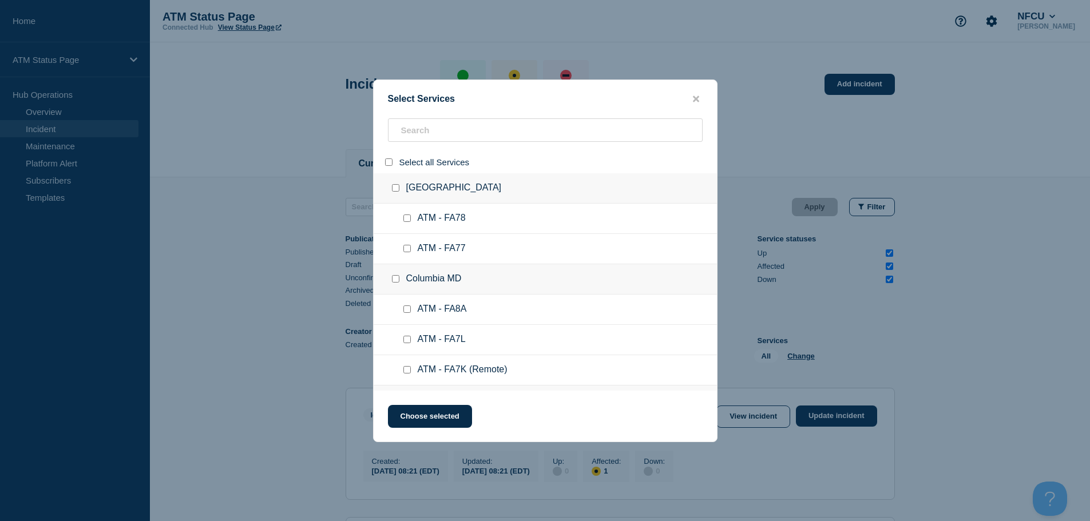
checkbox input "false"
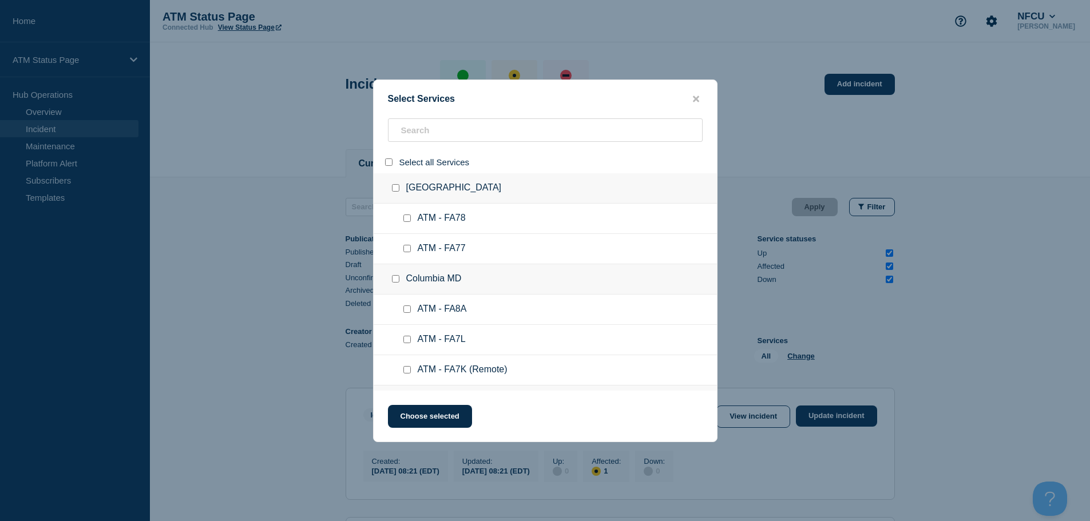
checkbox input "false"
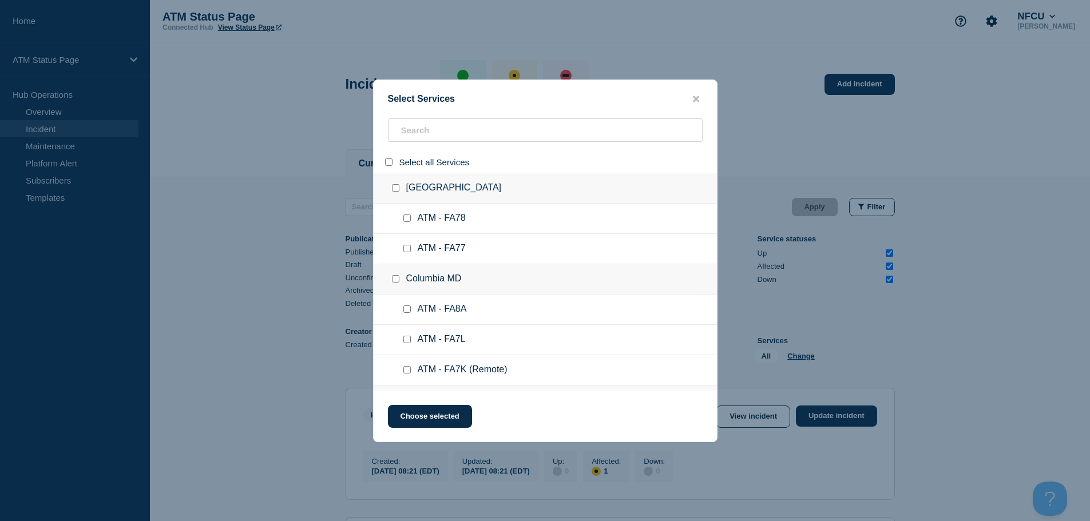
checkbox input "false"
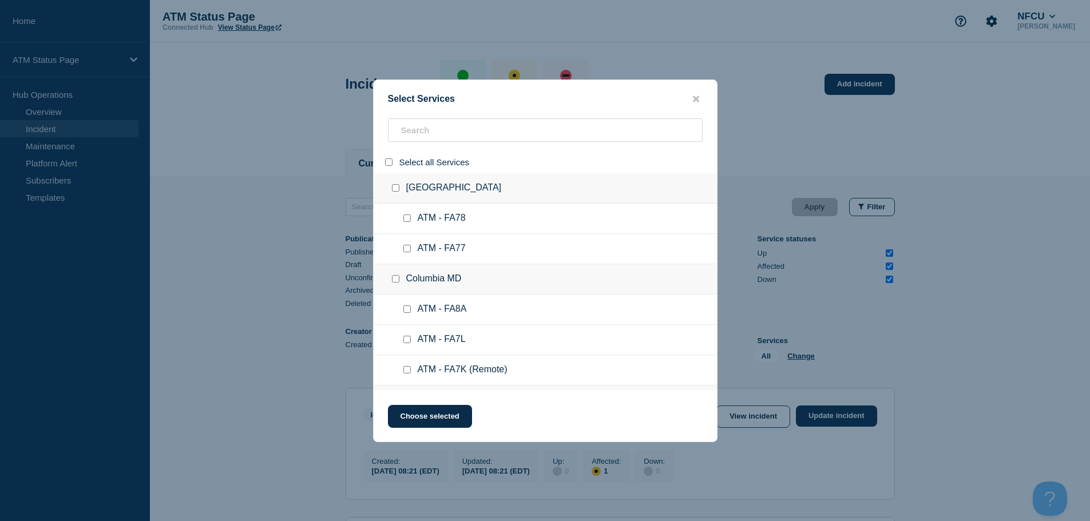
checkbox input "false"
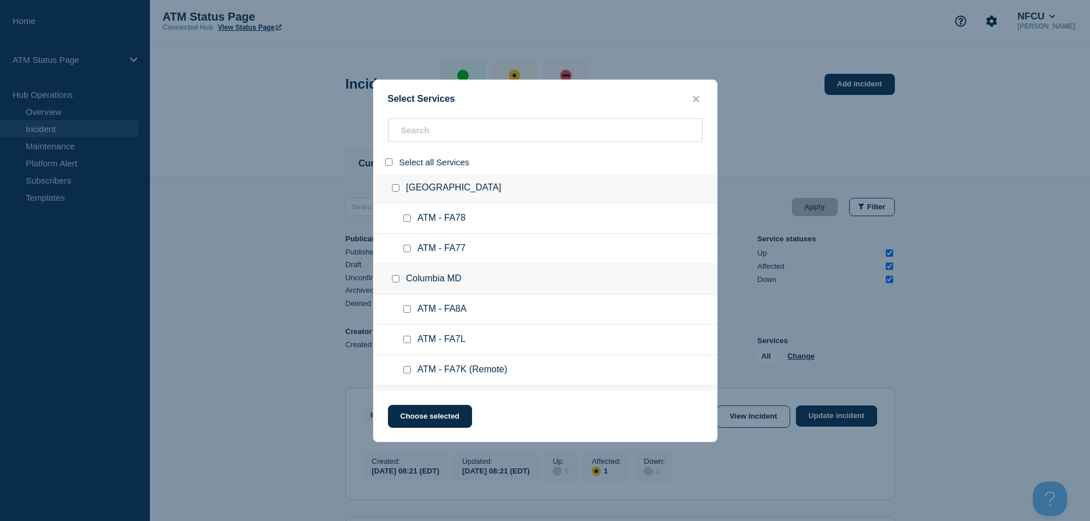
checkbox input "false"
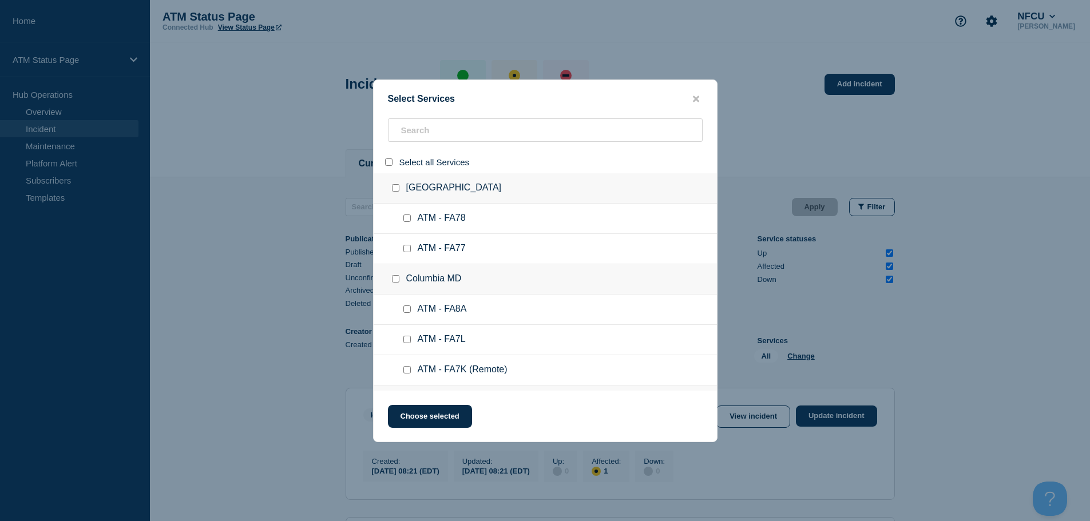
checkbox input "false"
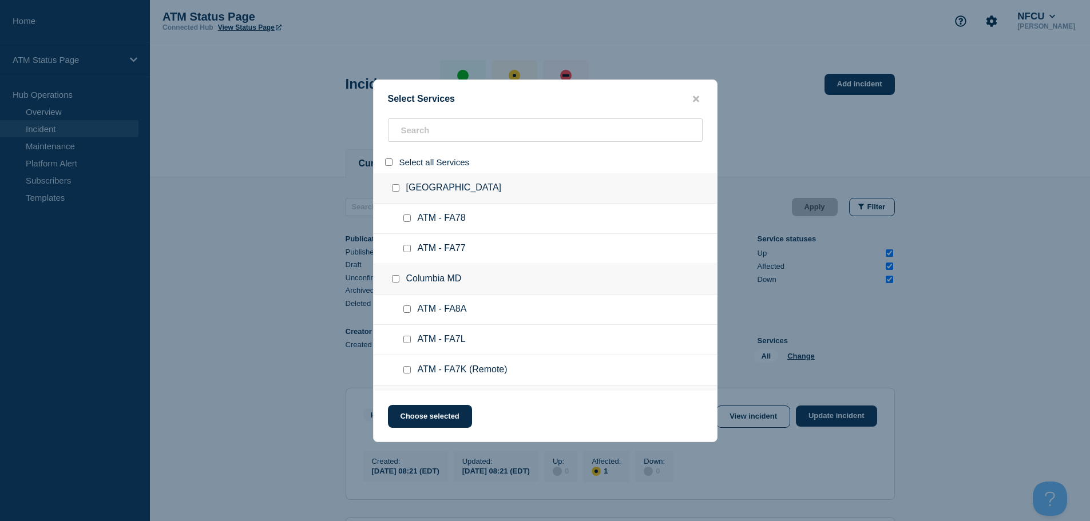
checkbox input "false"
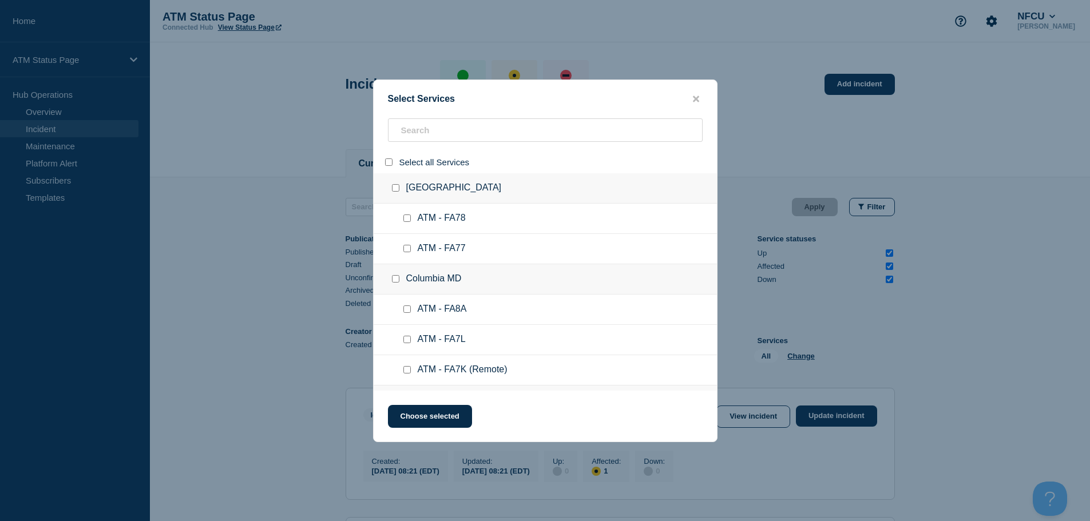
checkbox input "false"
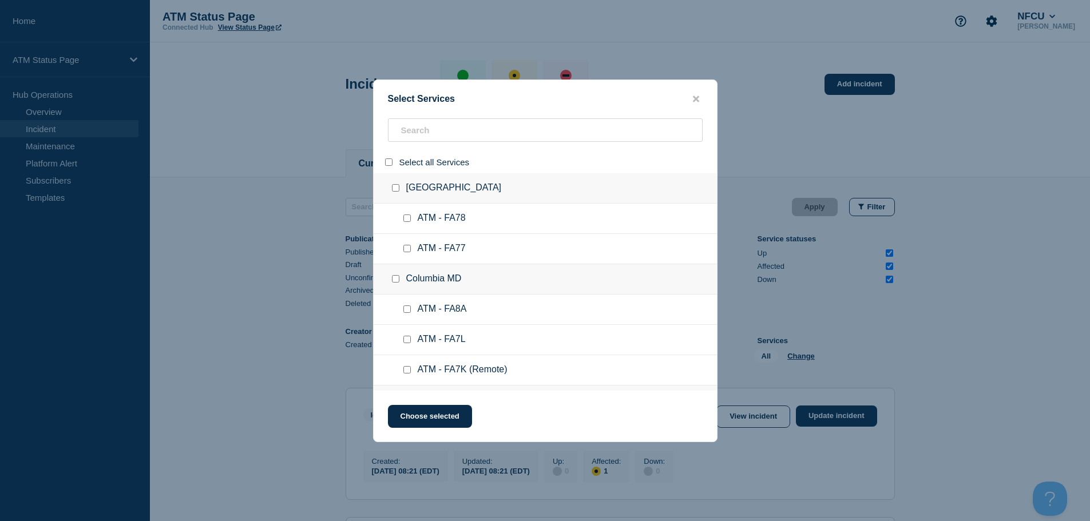
checkbox input "false"
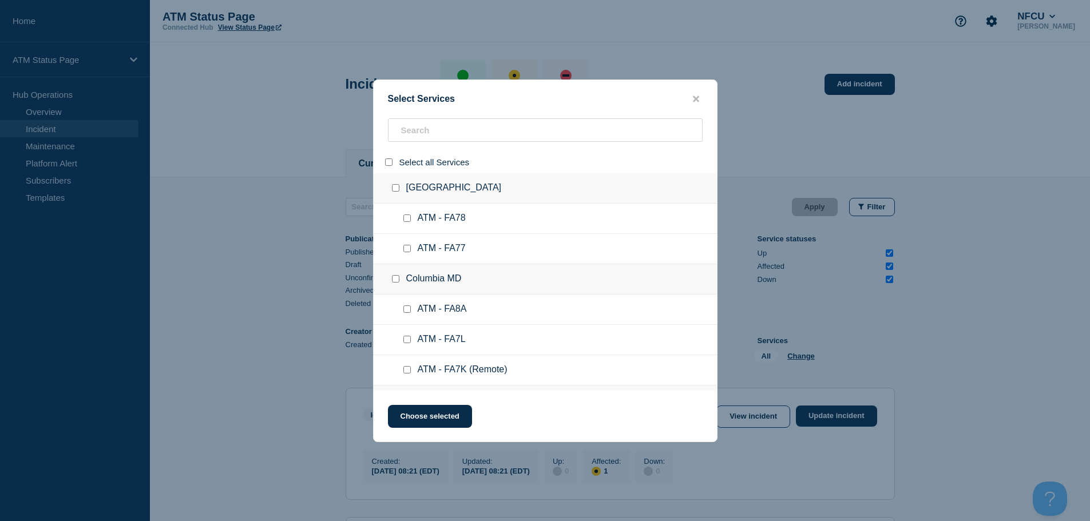
checkbox input "false"
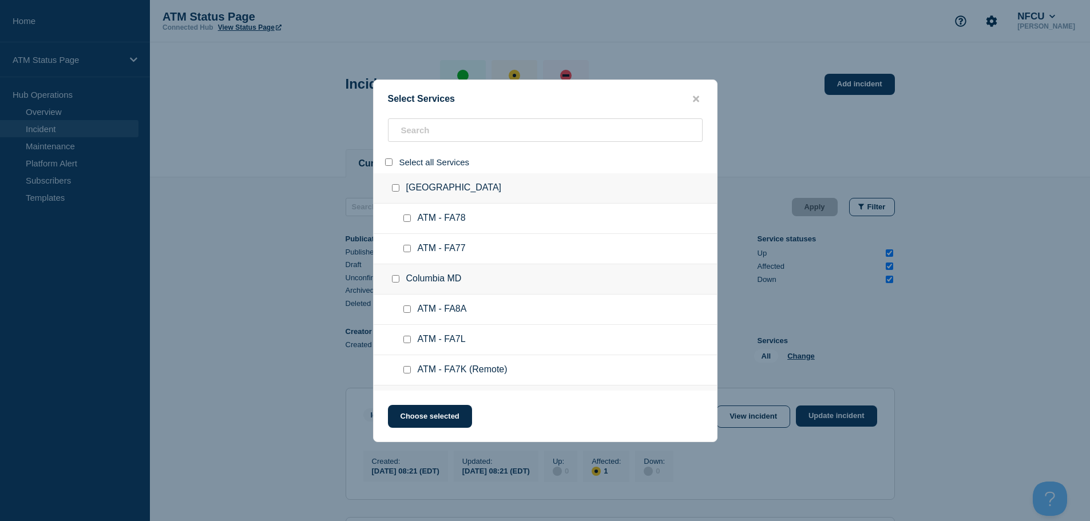
checkbox input "false"
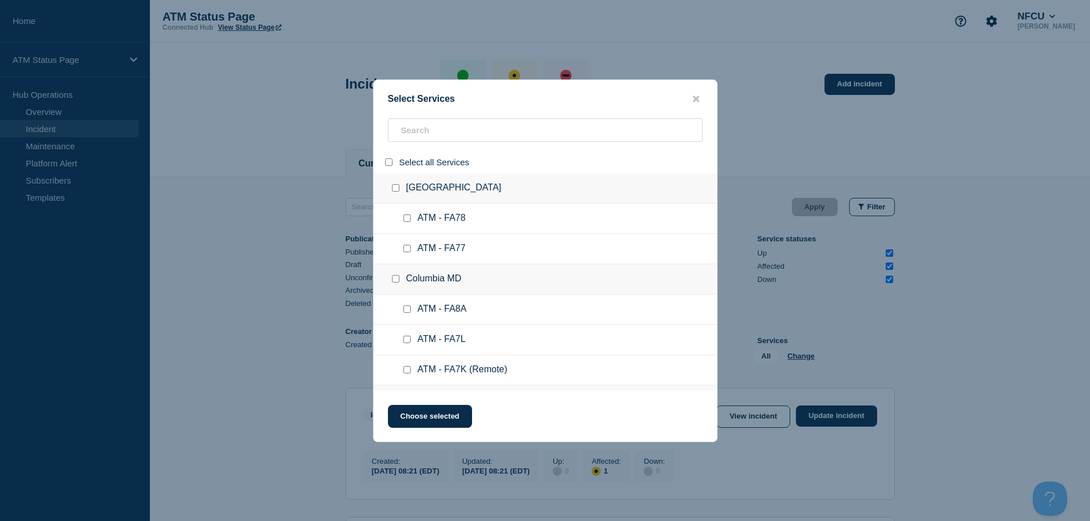
checkbox input "false"
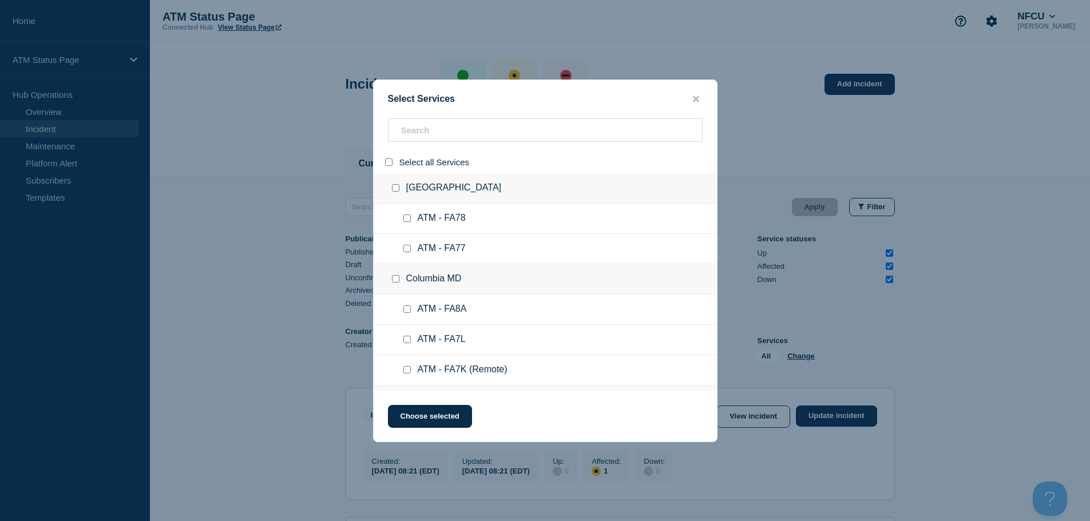
checkbox input "false"
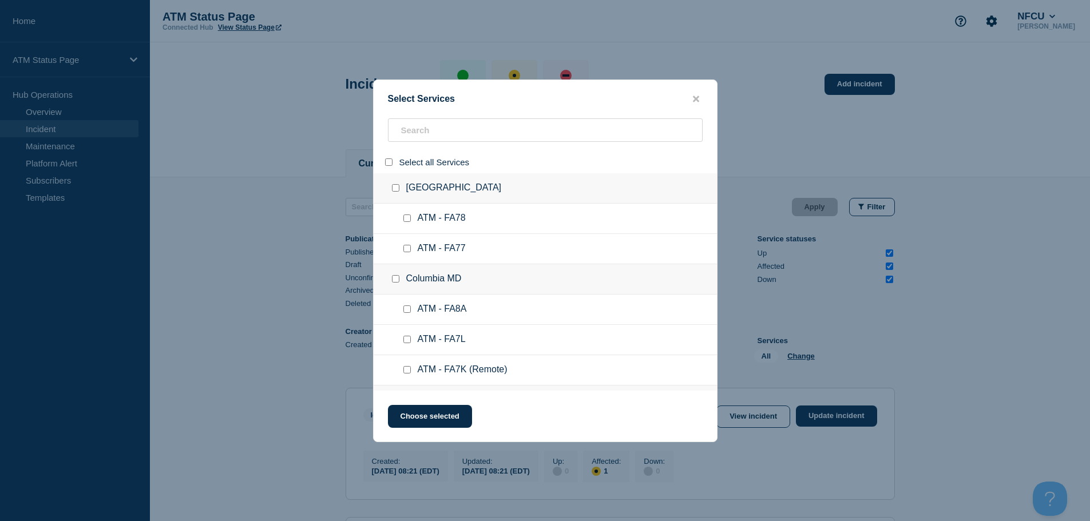
checkbox input "false"
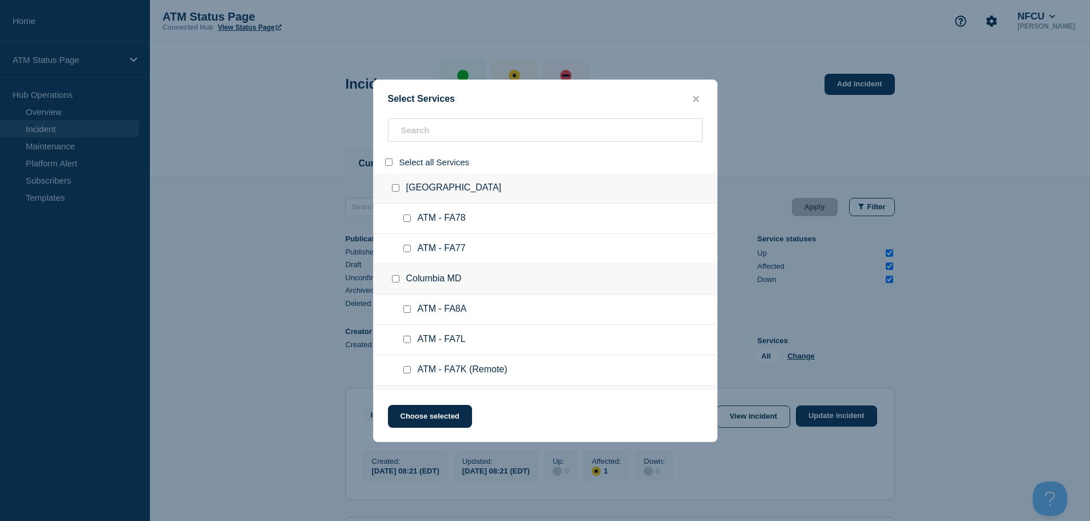
checkbox input "false"
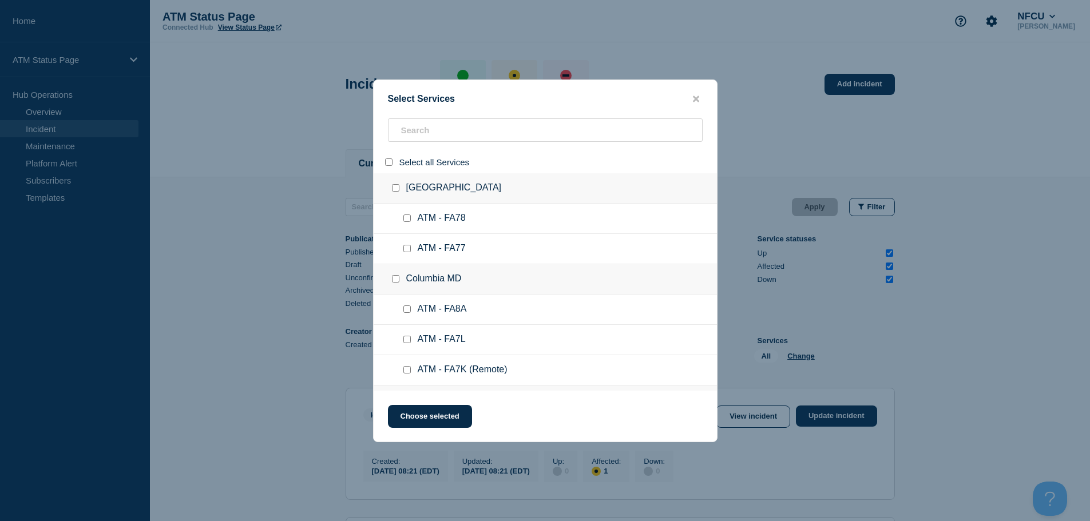
checkbox input "false"
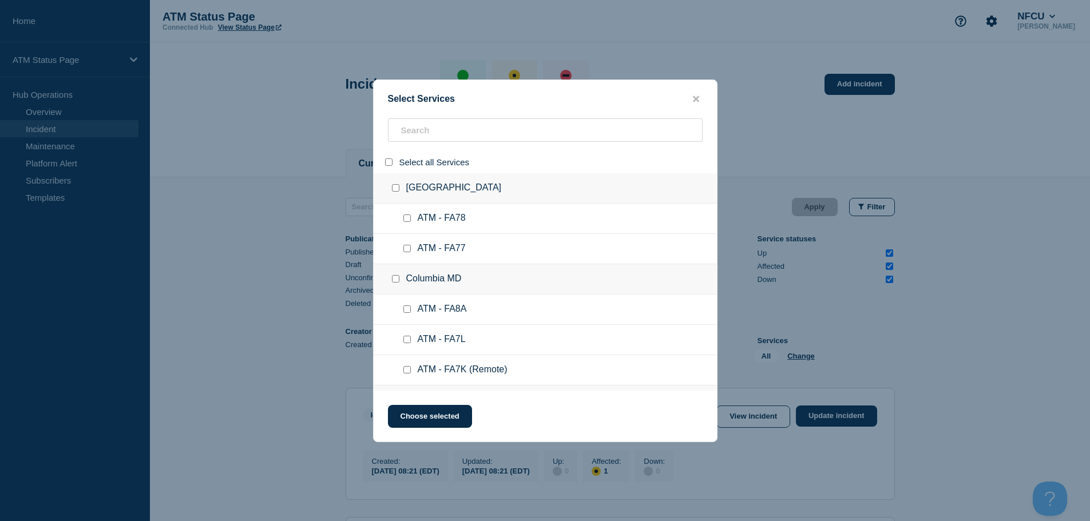
checkbox input "false"
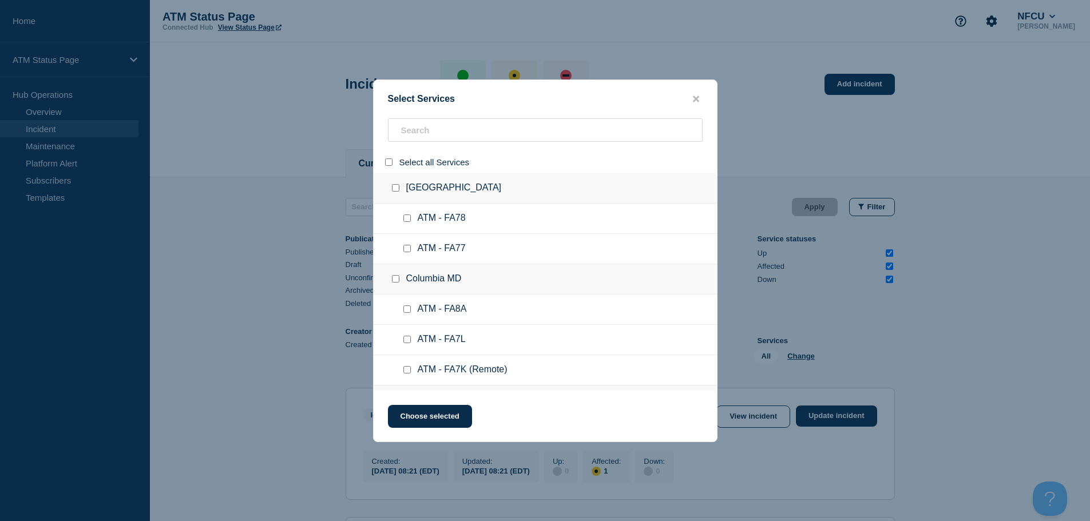
checkbox input "false"
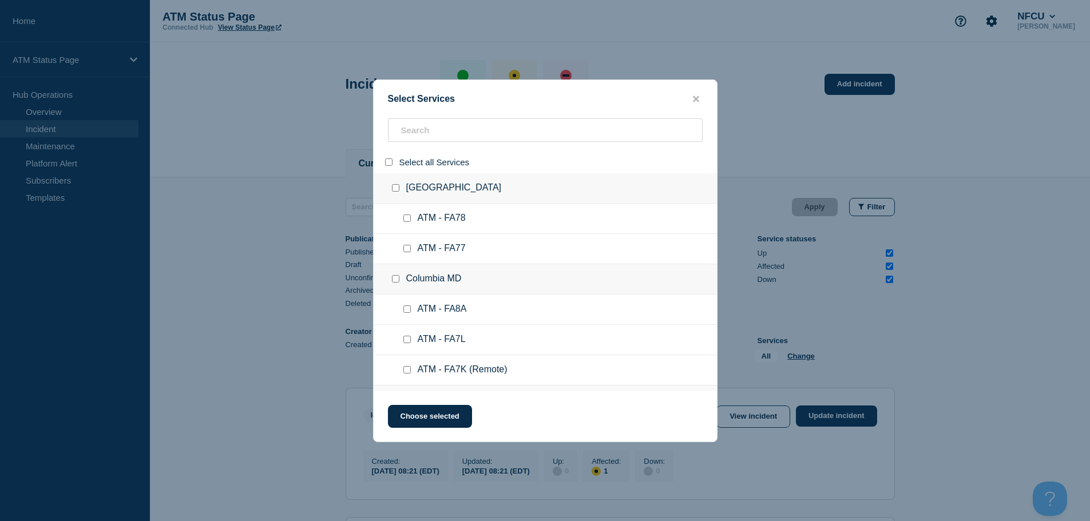
checkbox input "false"
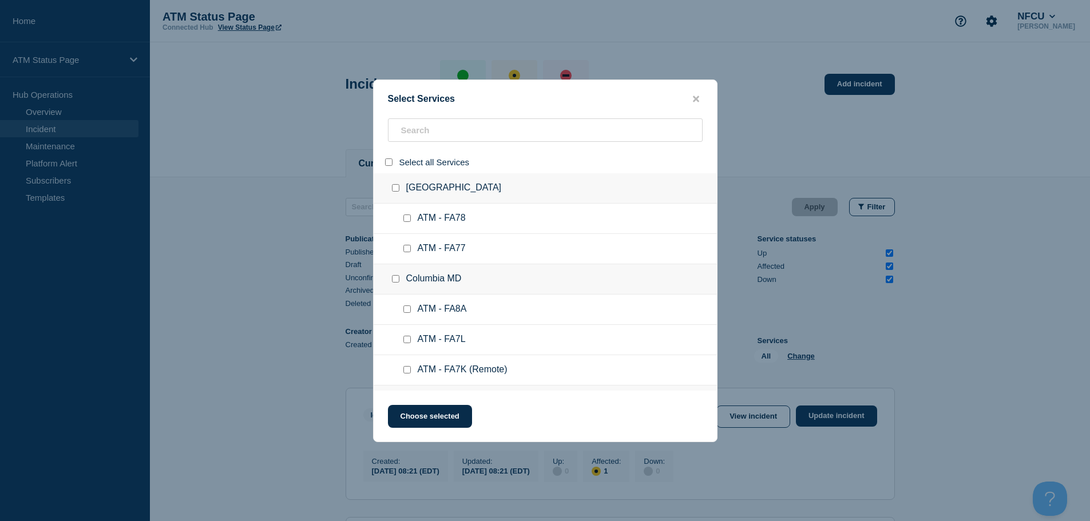
checkbox input "false"
click at [429, 127] on input "search" at bounding box center [545, 129] width 315 height 23
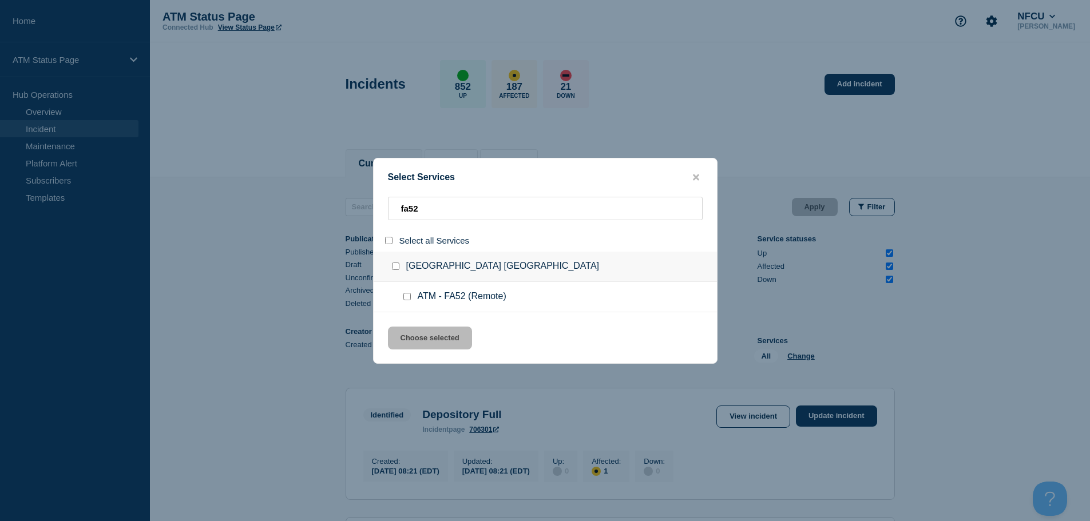
drag, startPoint x: 404, startPoint y: 295, endPoint x: 410, endPoint y: 302, distance: 8.6
click at [404, 297] on input "service: ATM - FA52 (Remote)" at bounding box center [406, 296] width 7 height 7
click at [427, 335] on button "Choose selected" at bounding box center [430, 338] width 84 height 23
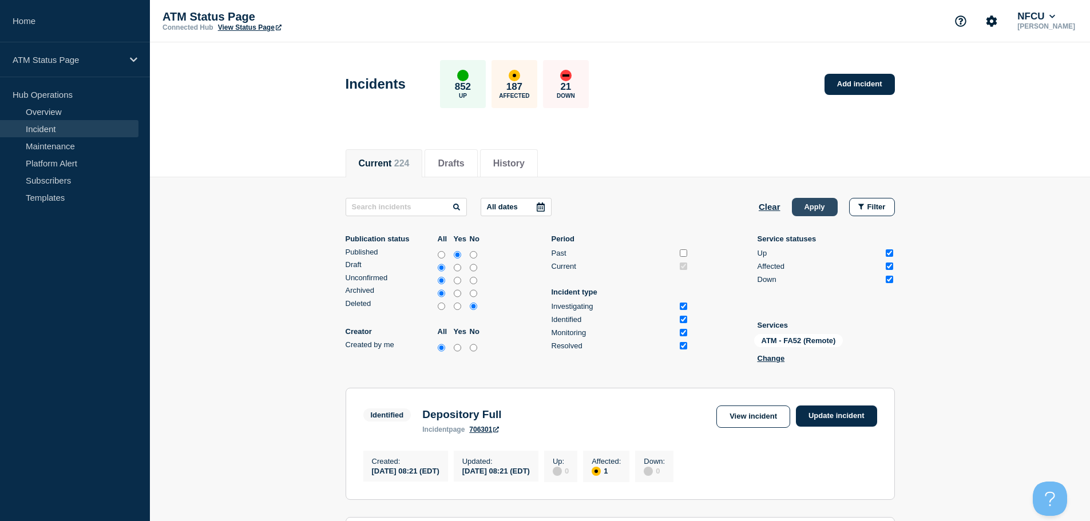
click at [836, 207] on button "Apply" at bounding box center [815, 207] width 46 height 18
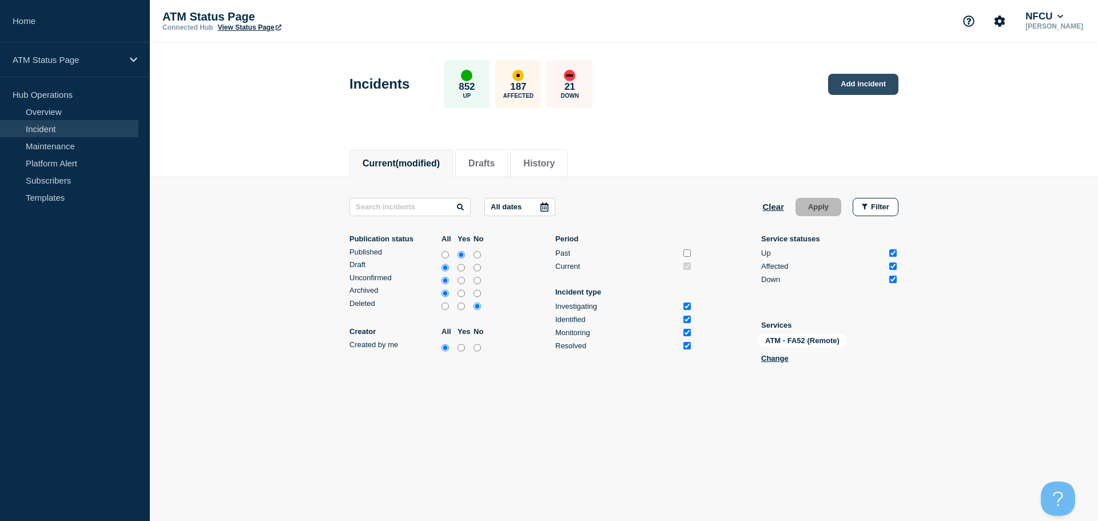
click at [855, 85] on link "Add incident" at bounding box center [863, 84] width 70 height 21
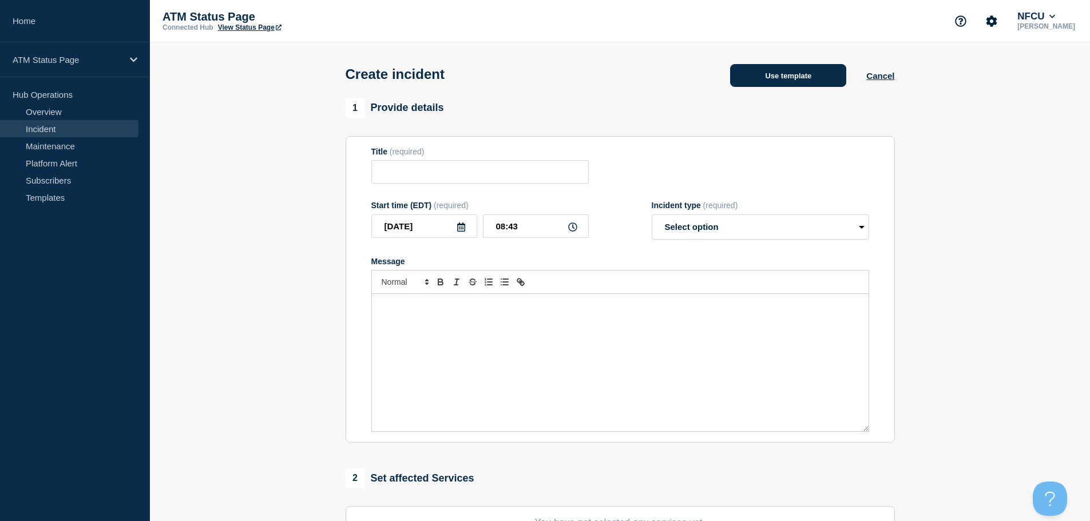
click at [824, 70] on button "Use template" at bounding box center [788, 75] width 116 height 23
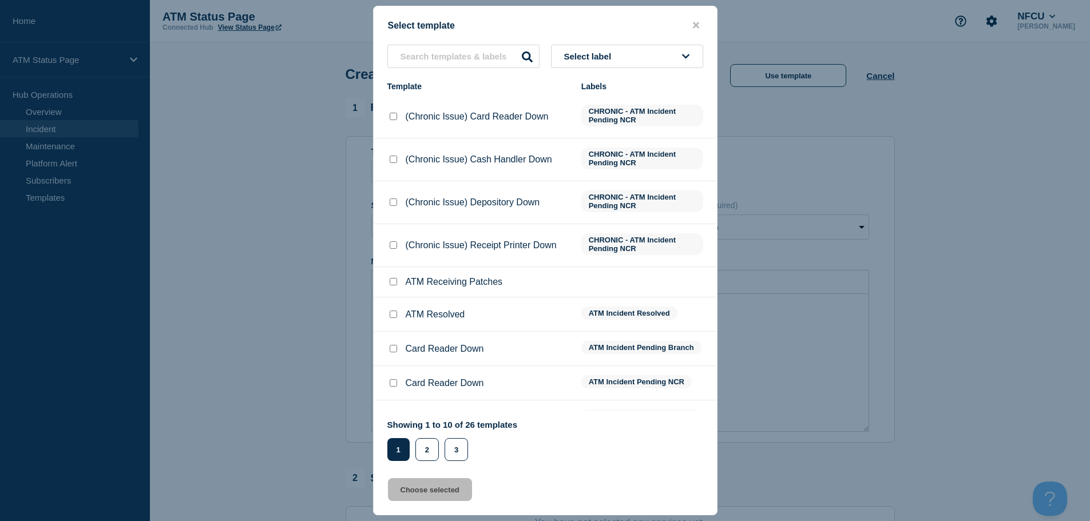
click at [625, 50] on button "Select label" at bounding box center [627, 56] width 152 height 23
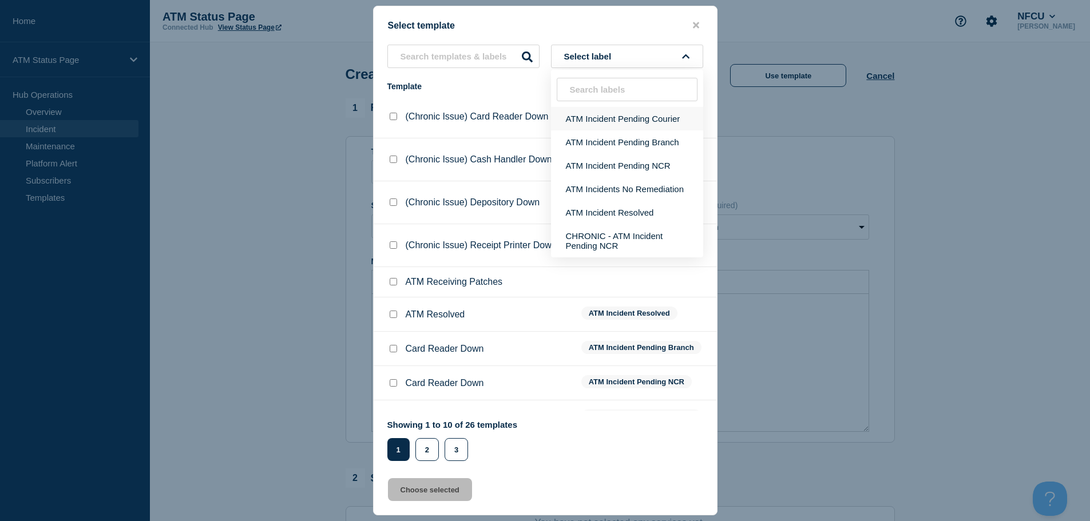
click at [636, 122] on button "ATM Incident Pending Courier" at bounding box center [627, 118] width 152 height 23
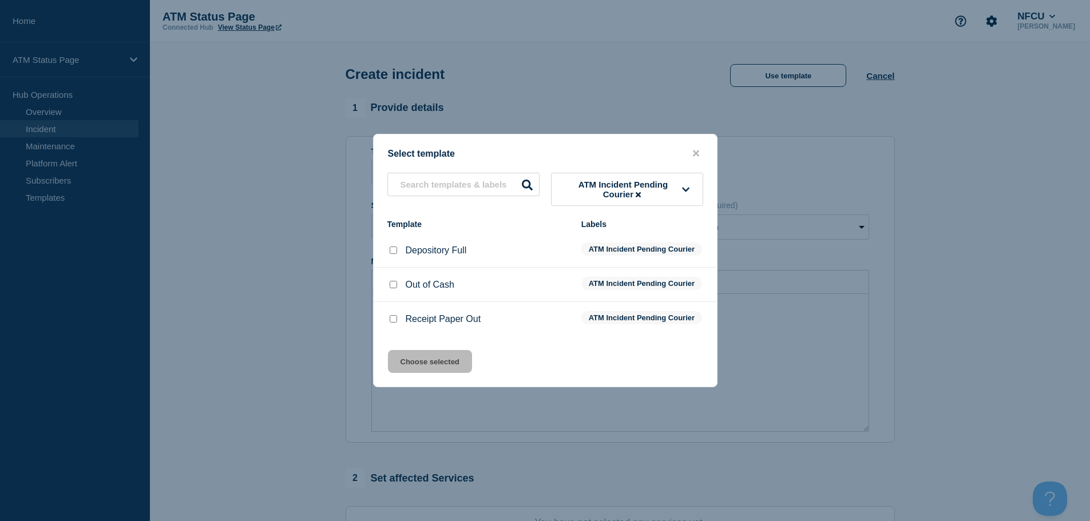
click at [394, 247] on input "Depository Full checkbox" at bounding box center [393, 250] width 7 height 7
click at [424, 373] on button "Choose selected" at bounding box center [430, 361] width 84 height 23
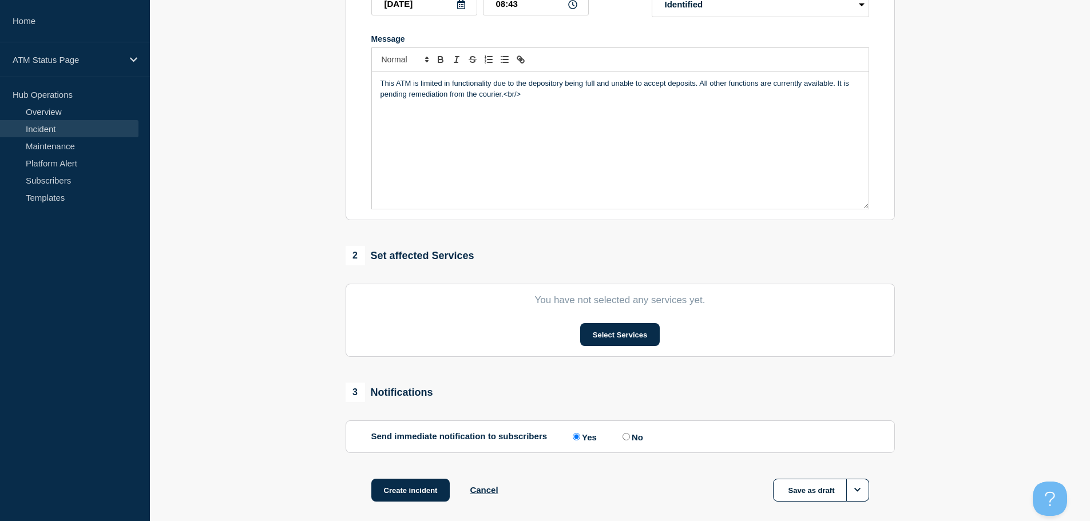
scroll to position [229, 0]
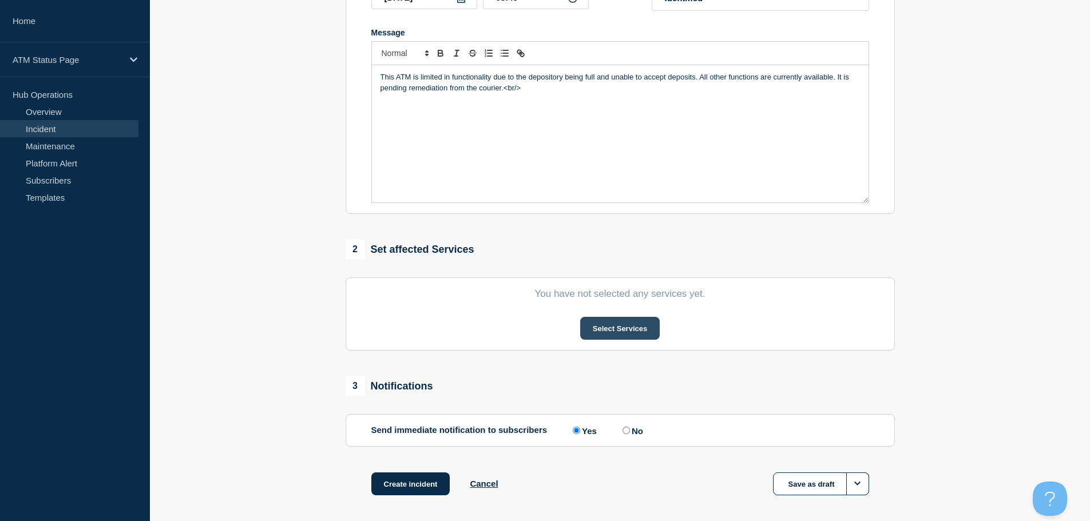
click at [616, 335] on button "Select Services" at bounding box center [620, 328] width 80 height 23
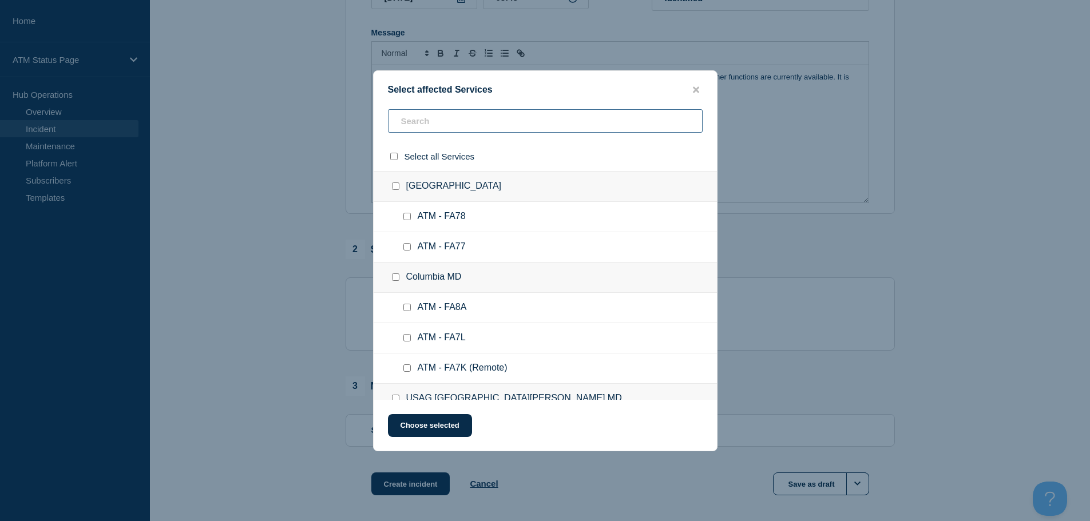
click at [486, 118] on input "text" at bounding box center [545, 120] width 315 height 23
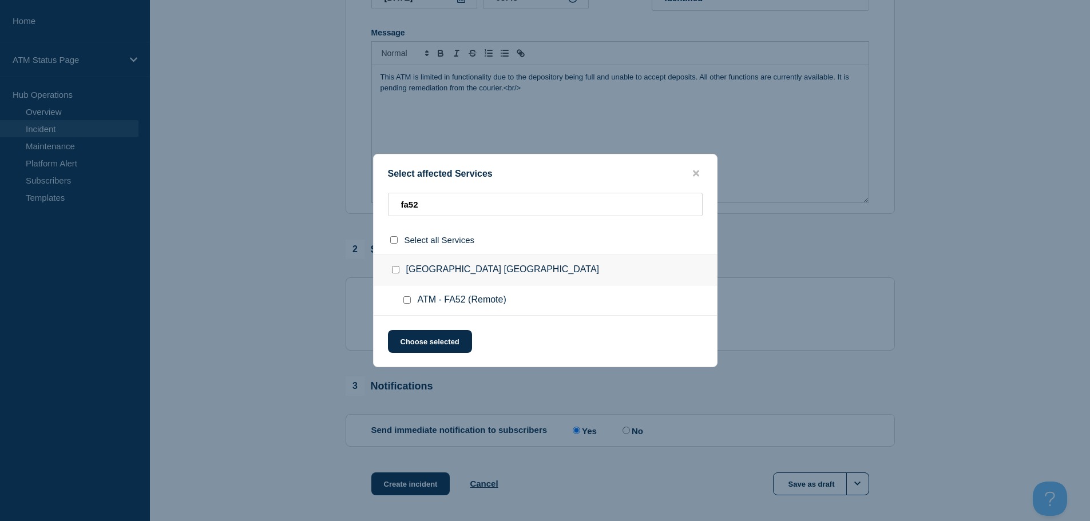
click at [411, 299] on div at bounding box center [409, 300] width 17 height 11
click at [404, 300] on input "ATM - FA52 (Remote) checkbox" at bounding box center [406, 299] width 7 height 7
click at [416, 340] on button "Choose selected" at bounding box center [430, 341] width 84 height 23
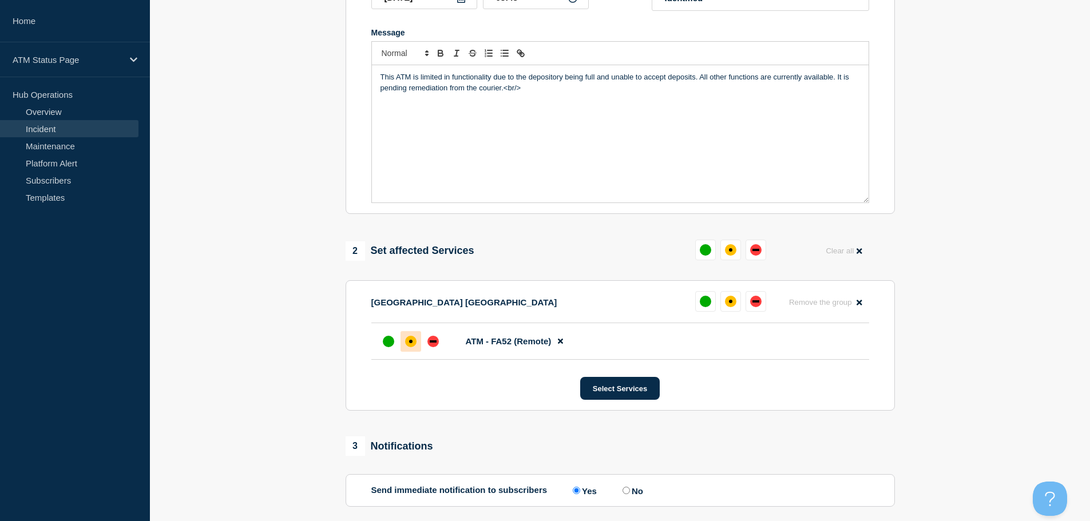
click at [410, 343] on div "affected" at bounding box center [410, 341] width 3 height 3
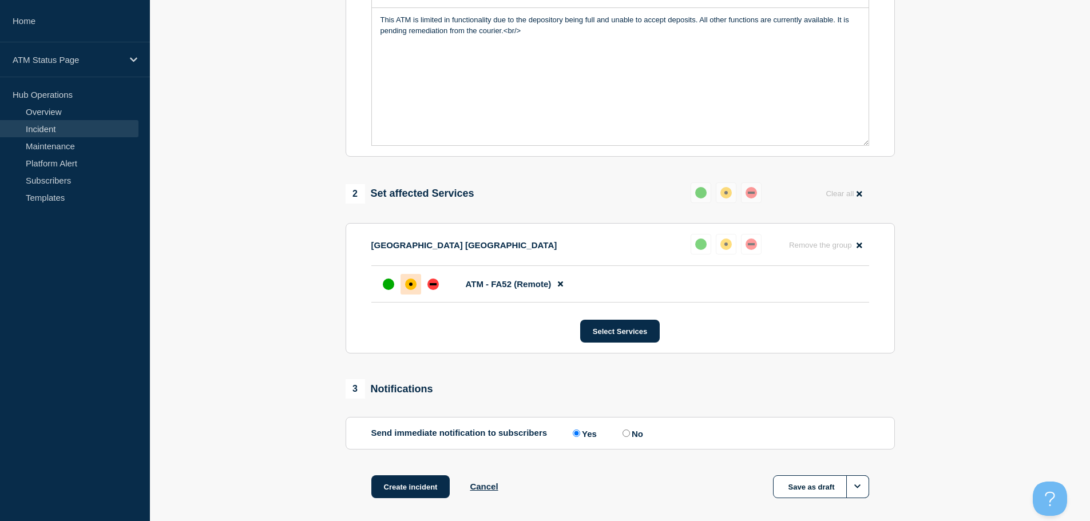
scroll to position [340, 0]
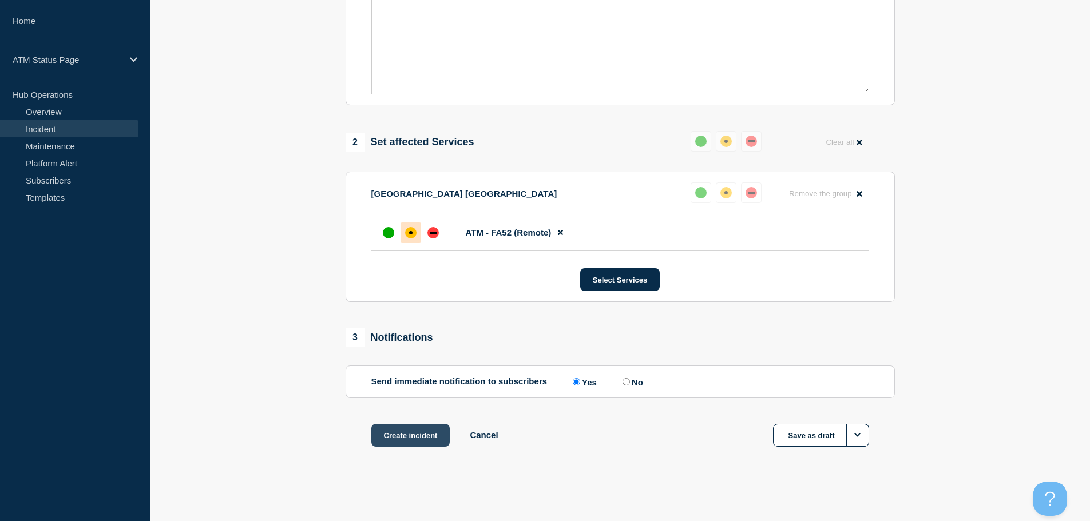
click at [392, 434] on button "Create incident" at bounding box center [410, 435] width 79 height 23
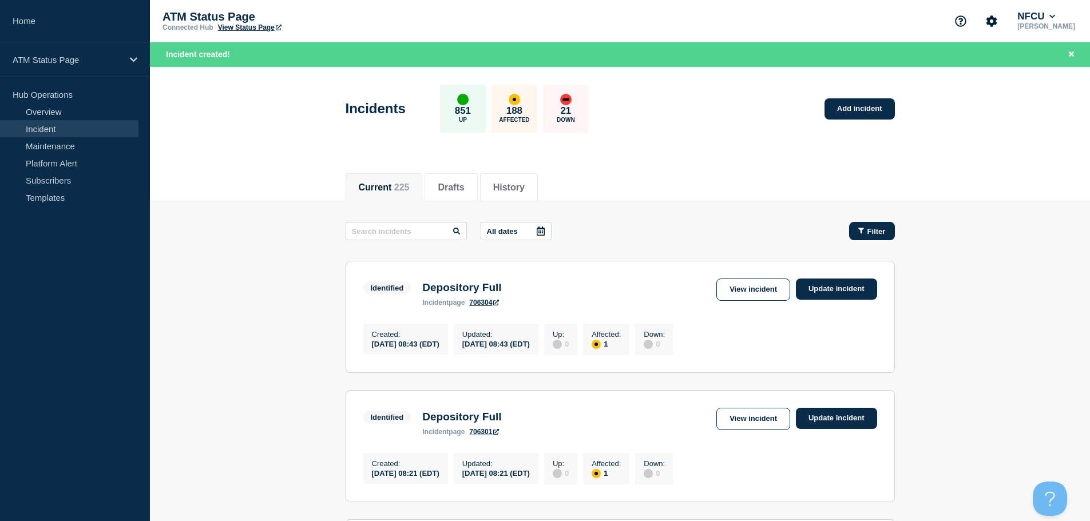
click at [867, 231] on span "Filter" at bounding box center [876, 231] width 18 height 9
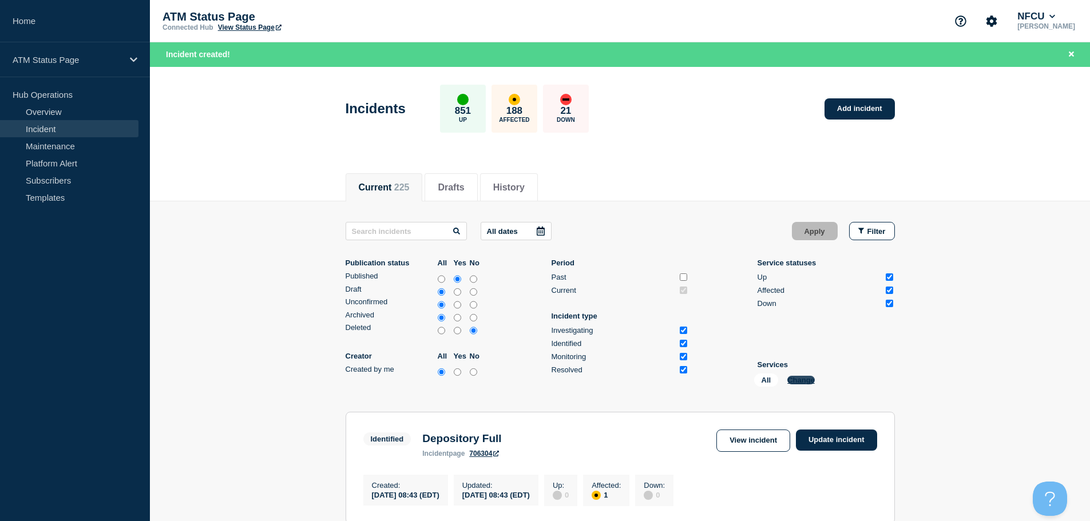
click at [801, 380] on button "Change" at bounding box center [800, 380] width 27 height 9
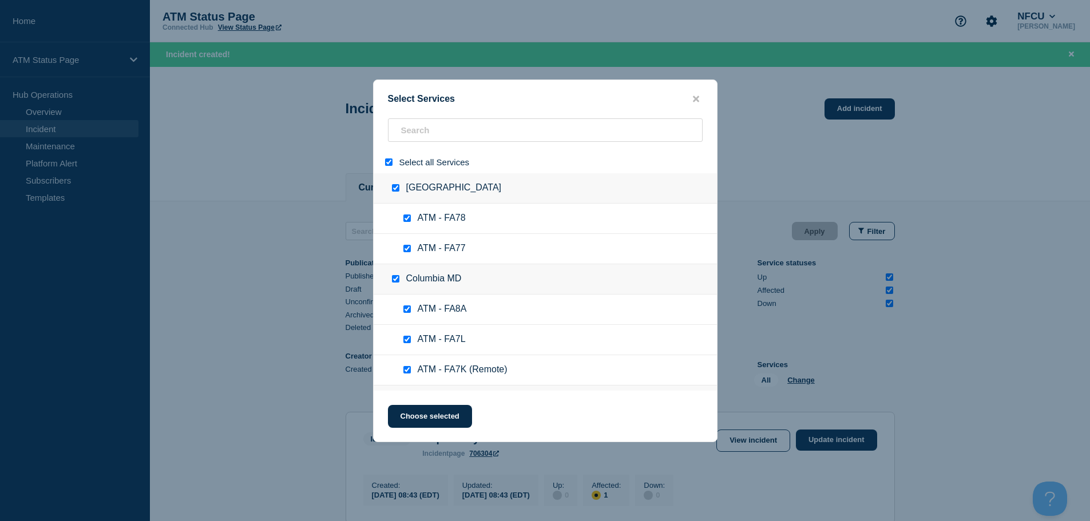
click at [386, 164] on input "select all" at bounding box center [388, 161] width 7 height 7
click at [419, 135] on input "search" at bounding box center [545, 129] width 315 height 23
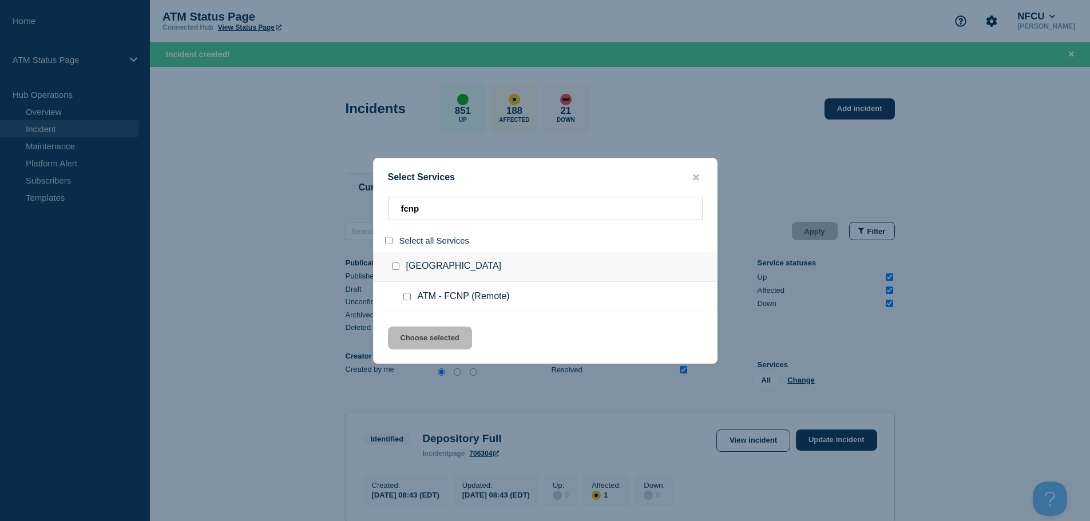
click at [408, 296] on input "service: ATM - FCNP (Remote)" at bounding box center [406, 296] width 7 height 7
drag, startPoint x: 427, startPoint y: 333, endPoint x: 465, endPoint y: 335, distance: 37.8
click at [428, 335] on button "Choose selected" at bounding box center [430, 338] width 84 height 23
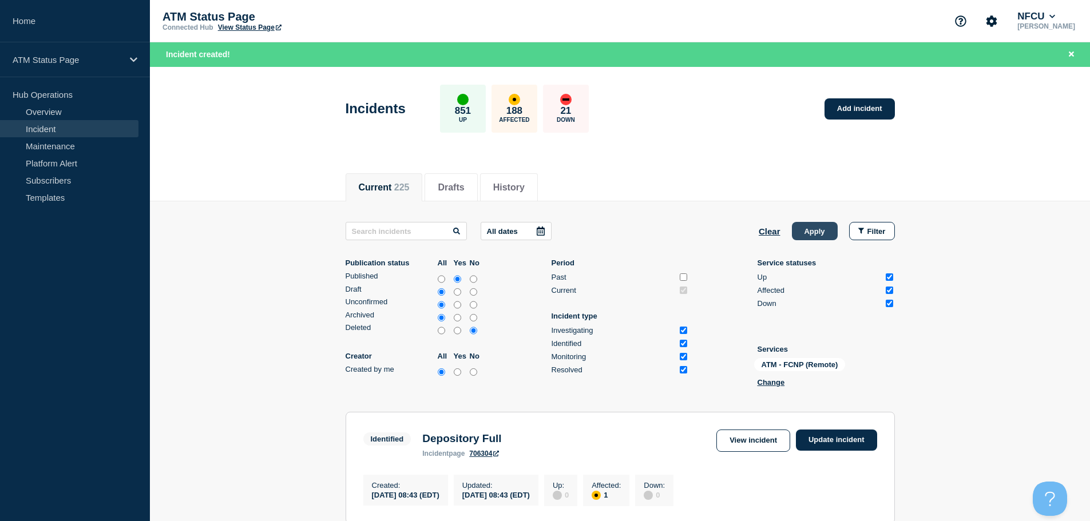
click at [816, 231] on button "Apply" at bounding box center [815, 231] width 46 height 18
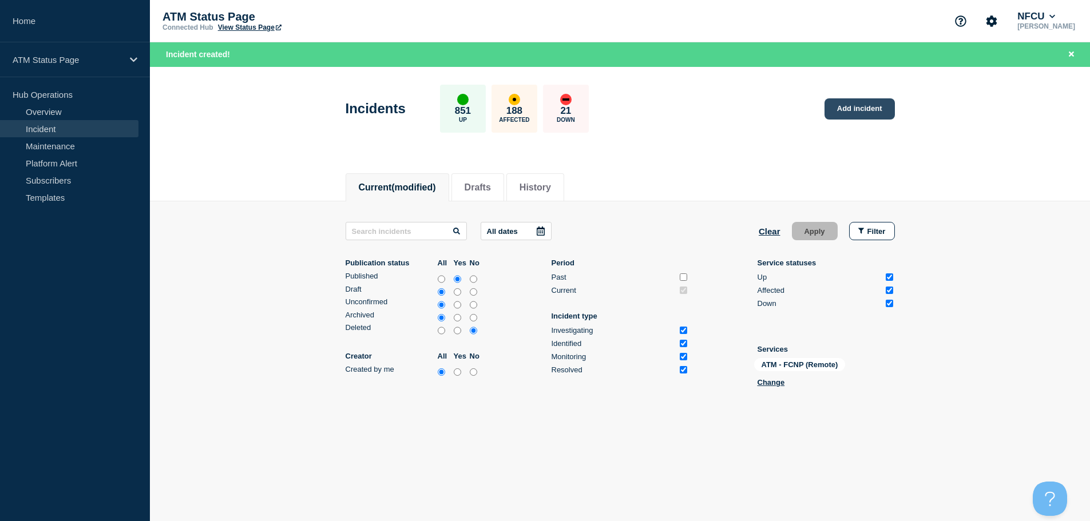
click at [851, 103] on link "Add incident" at bounding box center [859, 108] width 70 height 21
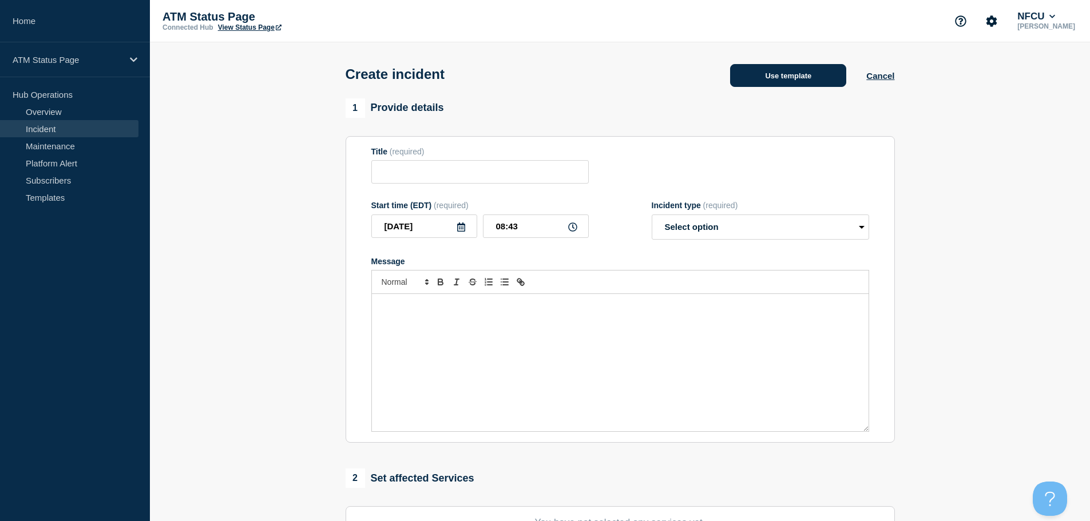
click at [796, 80] on button "Use template" at bounding box center [788, 75] width 116 height 23
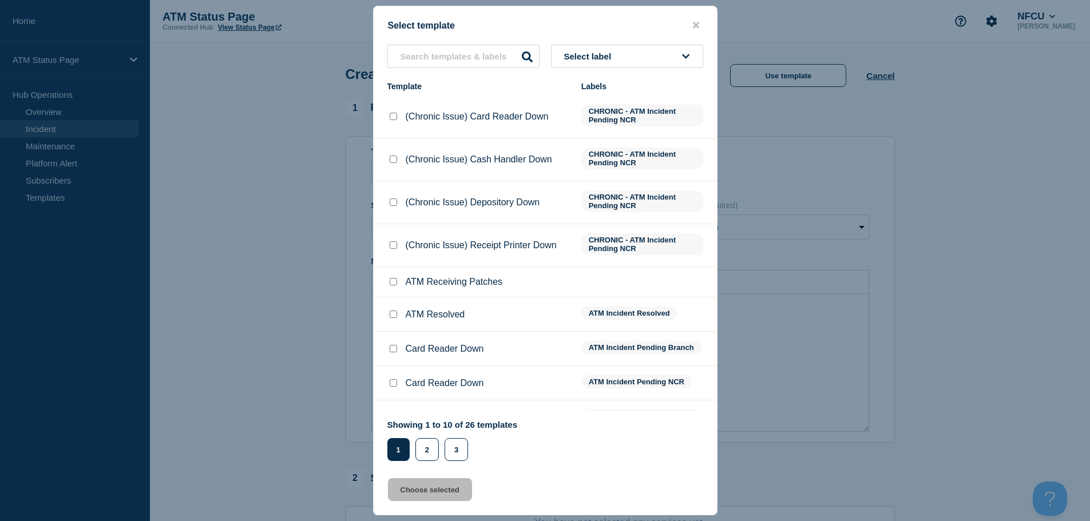
click at [649, 51] on button "Select label" at bounding box center [627, 56] width 152 height 23
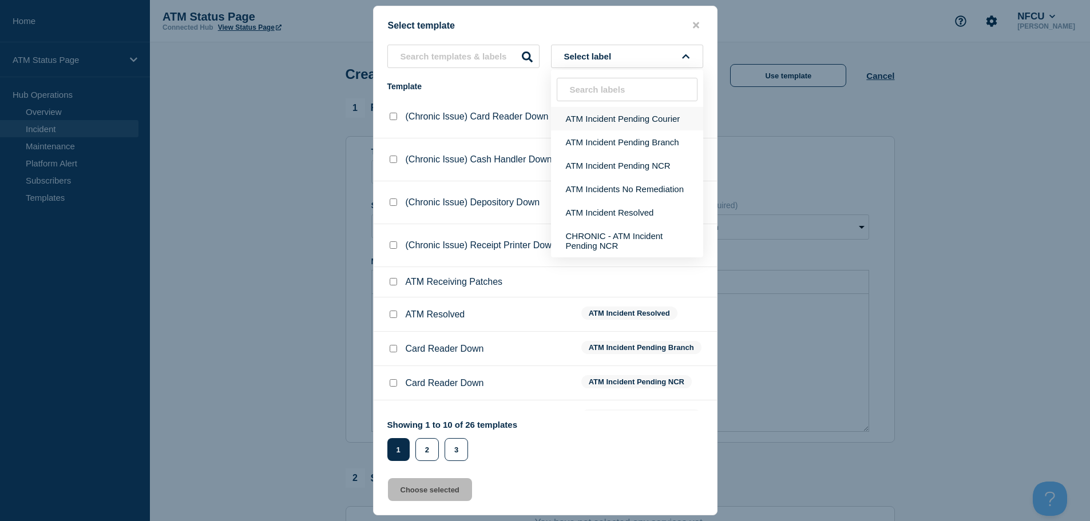
click at [655, 116] on button "ATM Incident Pending Courier" at bounding box center [627, 118] width 152 height 23
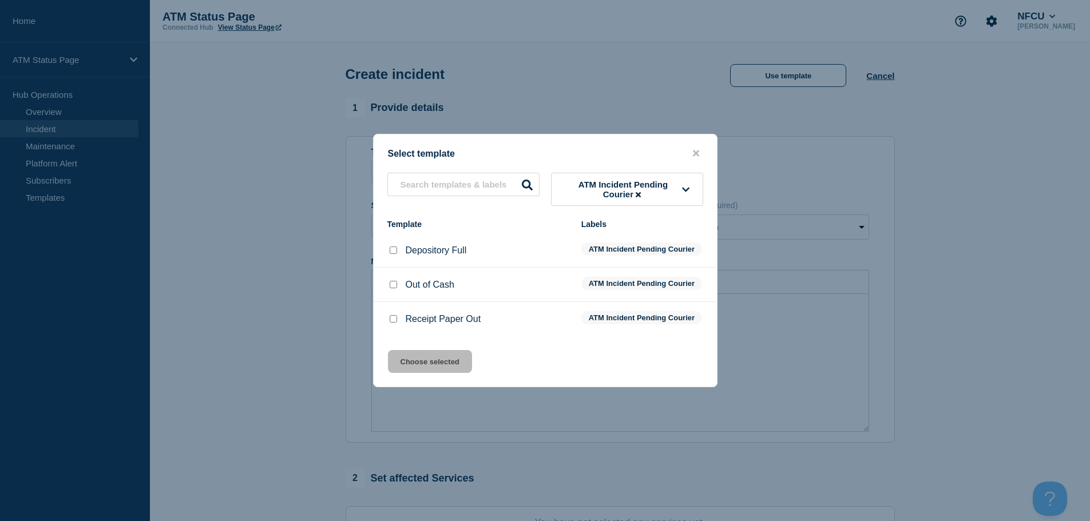
click at [393, 247] on input "Depository Full checkbox" at bounding box center [393, 250] width 7 height 7
click at [439, 373] on button "Choose selected" at bounding box center [430, 361] width 84 height 23
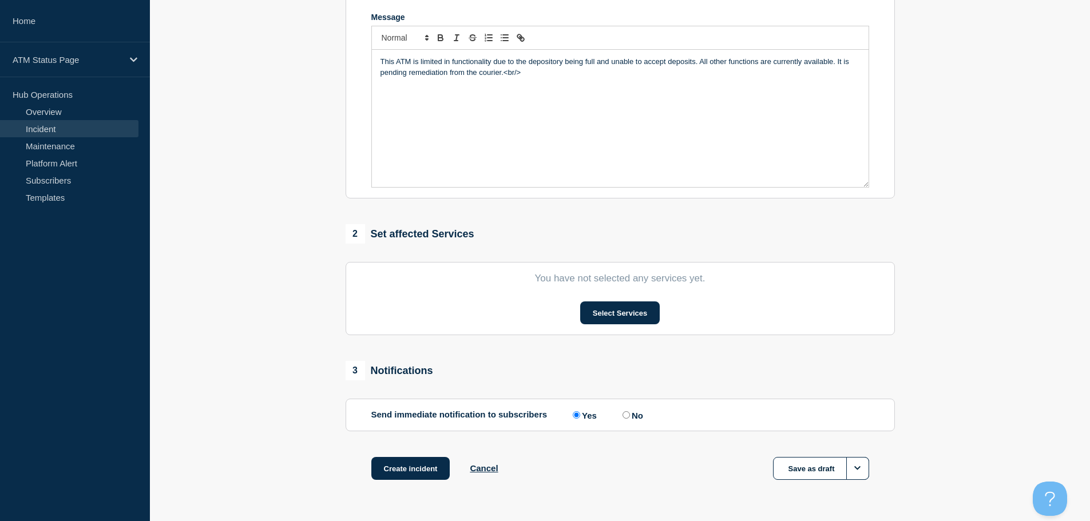
scroll to position [280, 0]
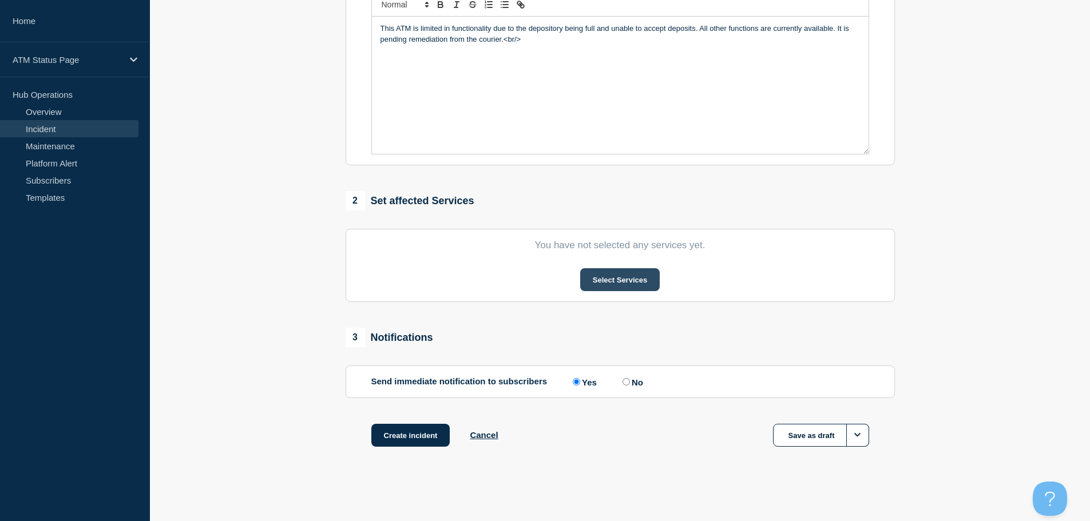
click at [617, 281] on button "Select Services" at bounding box center [620, 279] width 80 height 23
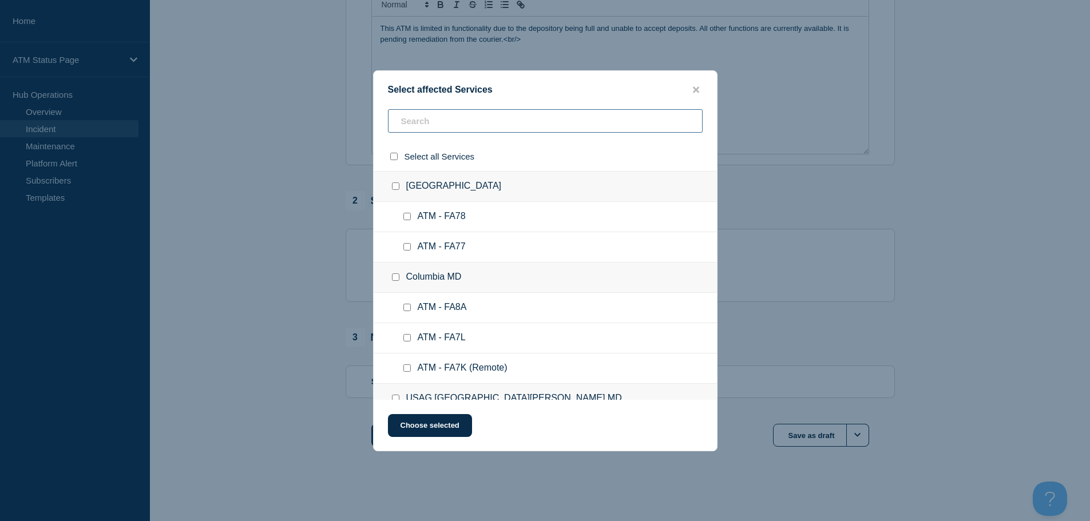
click at [468, 122] on input "text" at bounding box center [545, 120] width 315 height 23
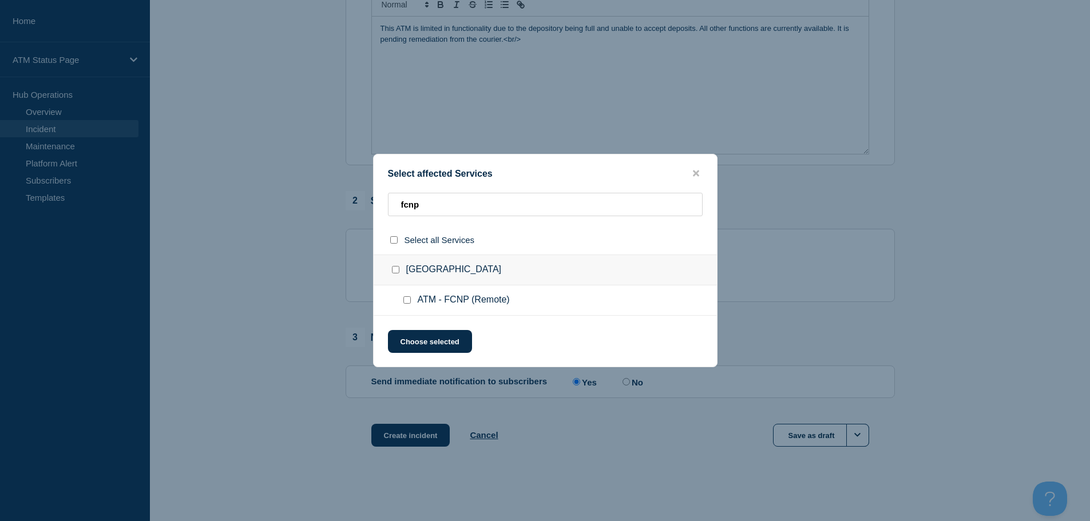
click at [410, 300] on input "ATM - FCNP (Remote) checkbox" at bounding box center [406, 299] width 7 height 7
click at [419, 340] on button "Choose selected" at bounding box center [430, 341] width 84 height 23
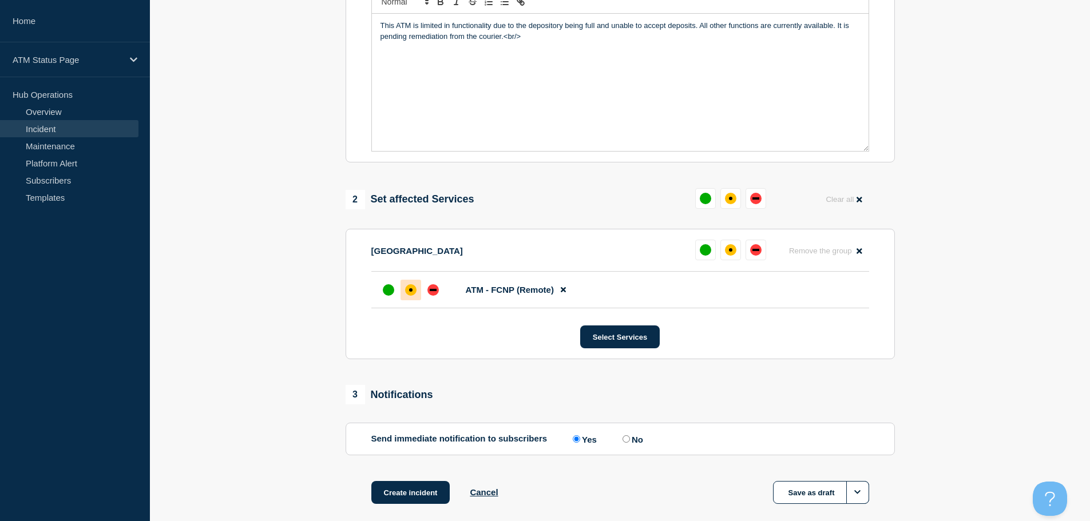
click at [406, 295] on div "affected" at bounding box center [410, 289] width 11 height 11
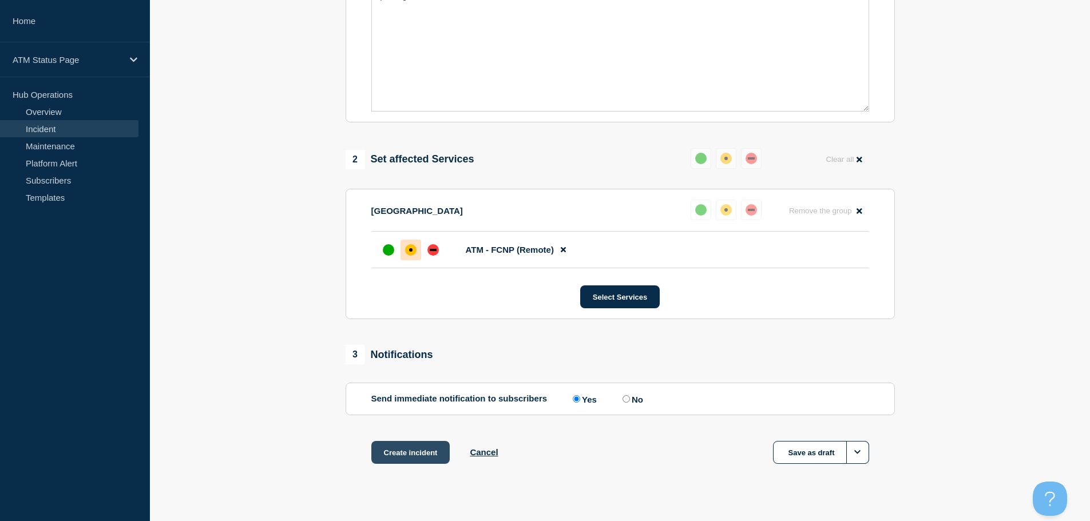
scroll to position [340, 0]
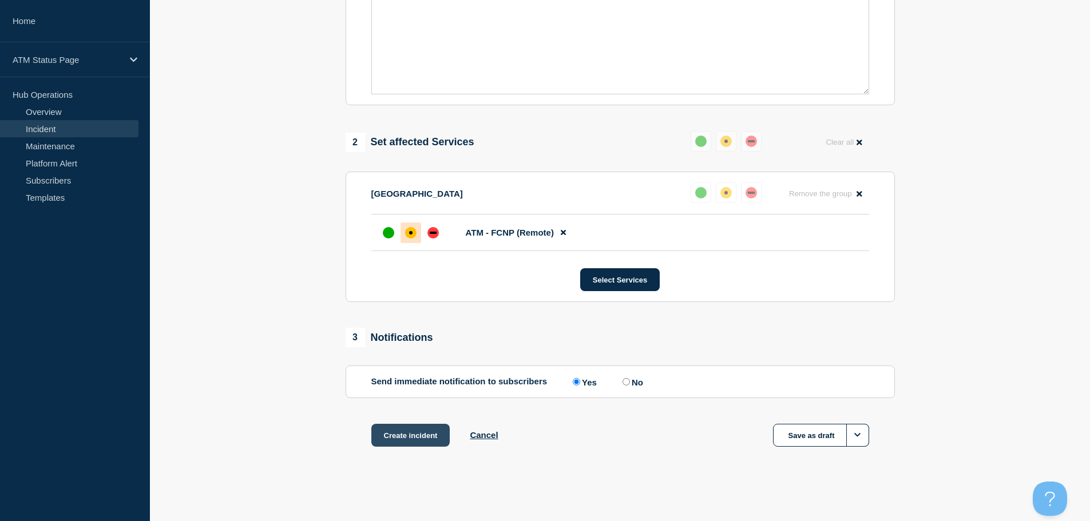
click at [420, 434] on button "Create incident" at bounding box center [410, 435] width 79 height 23
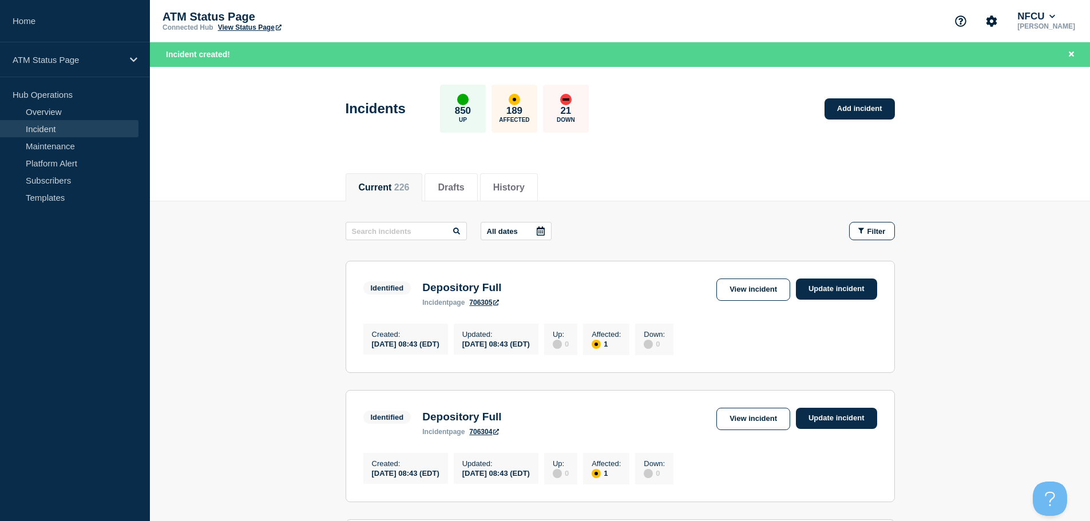
click at [761, 170] on div "Current 226 Drafts History" at bounding box center [620, 181] width 549 height 39
click at [870, 229] on span "Filter" at bounding box center [876, 231] width 18 height 9
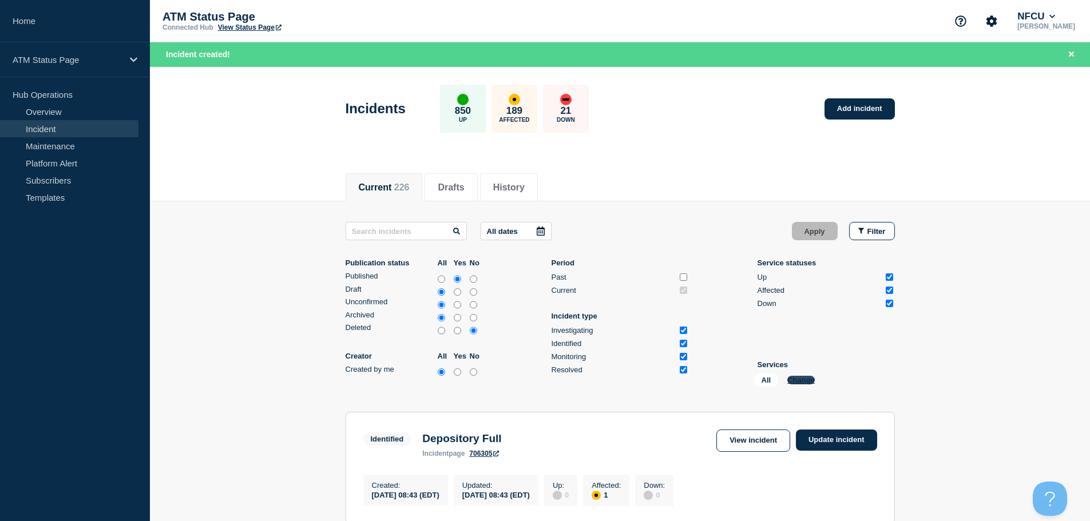
click at [803, 382] on button "Change" at bounding box center [800, 380] width 27 height 9
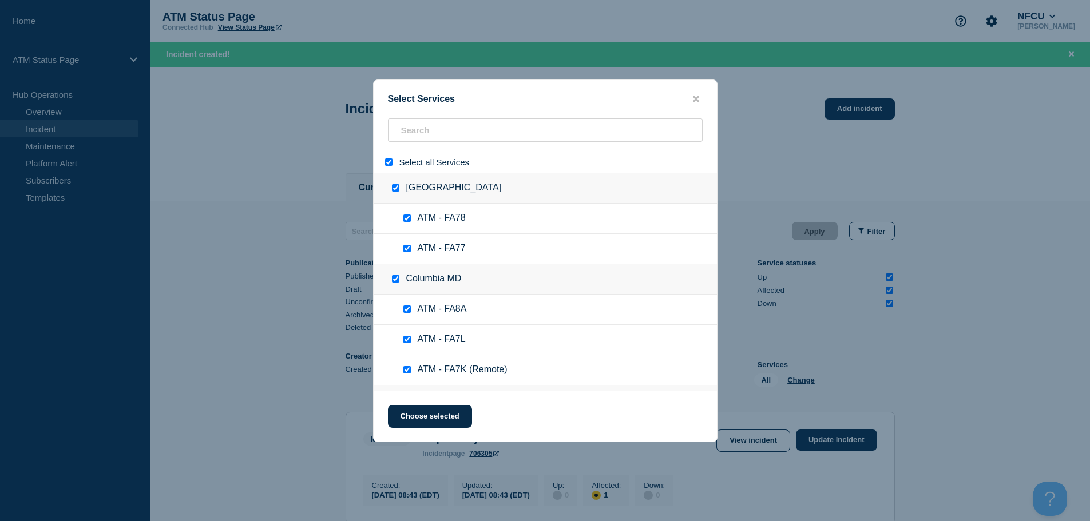
click at [387, 163] on input "select all" at bounding box center [388, 161] width 7 height 7
click at [428, 133] on input "search" at bounding box center [545, 129] width 315 height 23
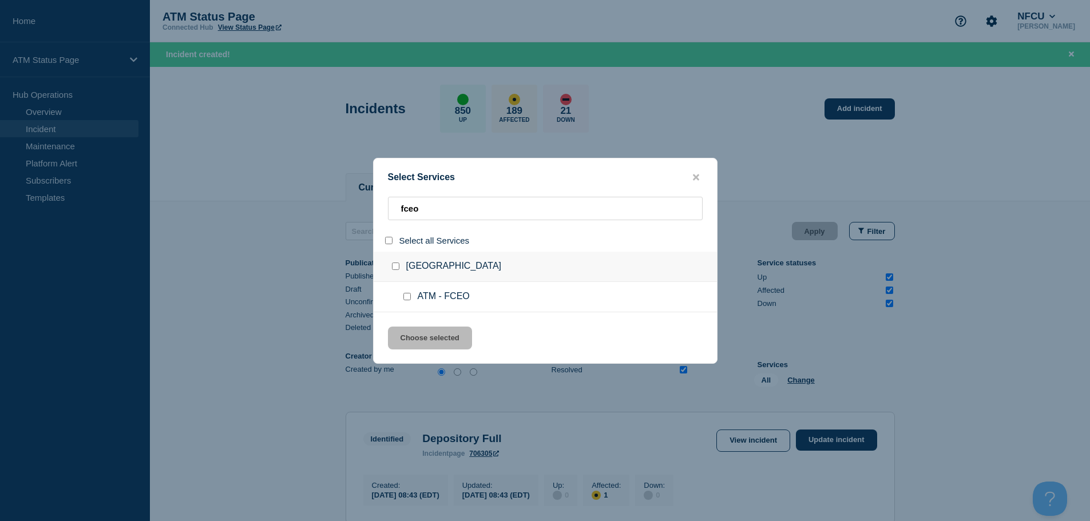
click at [408, 300] on input "service: ATM - FCEO" at bounding box center [406, 296] width 7 height 7
click at [426, 336] on button "Choose selected" at bounding box center [430, 338] width 84 height 23
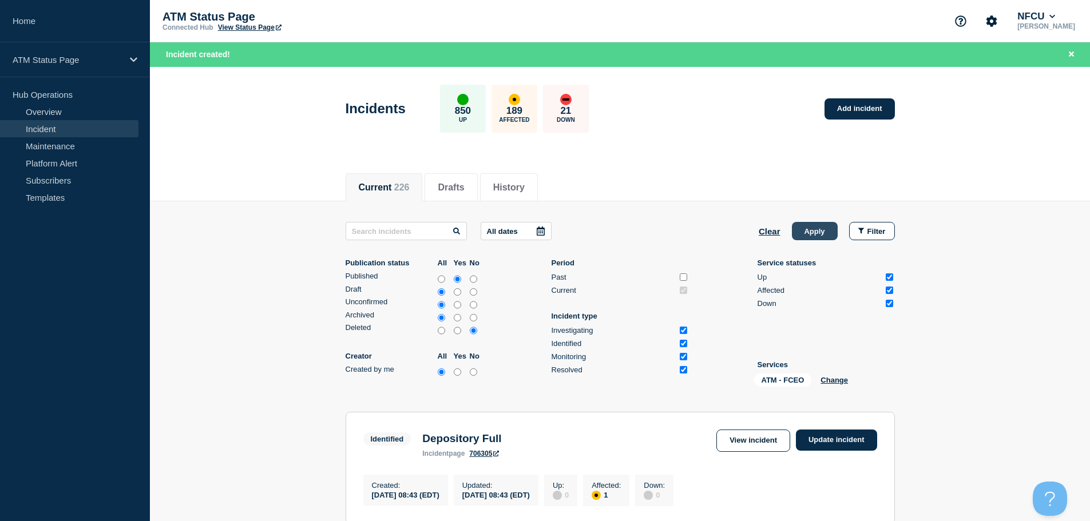
click at [811, 230] on button "Apply" at bounding box center [815, 231] width 46 height 18
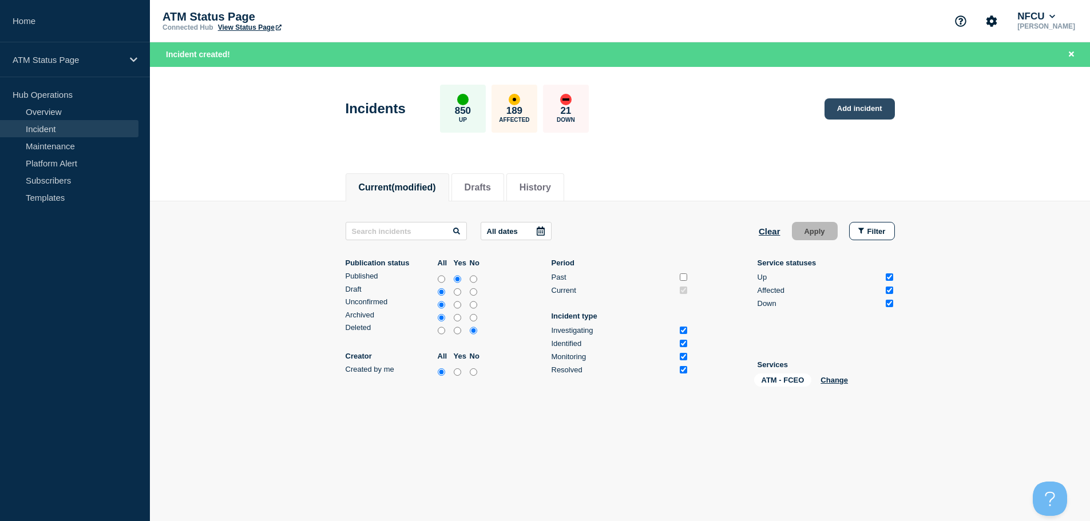
click at [857, 106] on link "Add incident" at bounding box center [859, 108] width 70 height 21
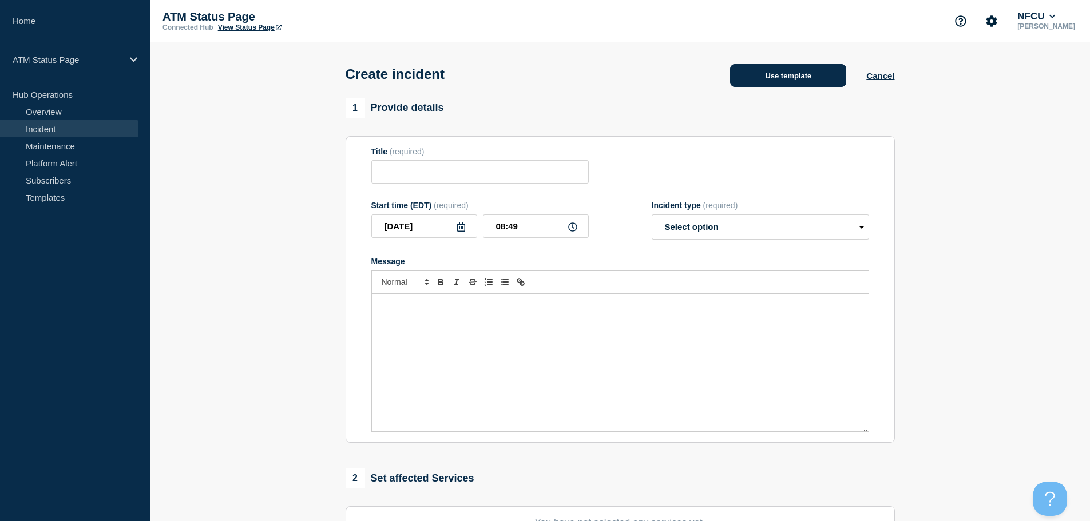
click at [785, 79] on button "Use template" at bounding box center [788, 75] width 116 height 23
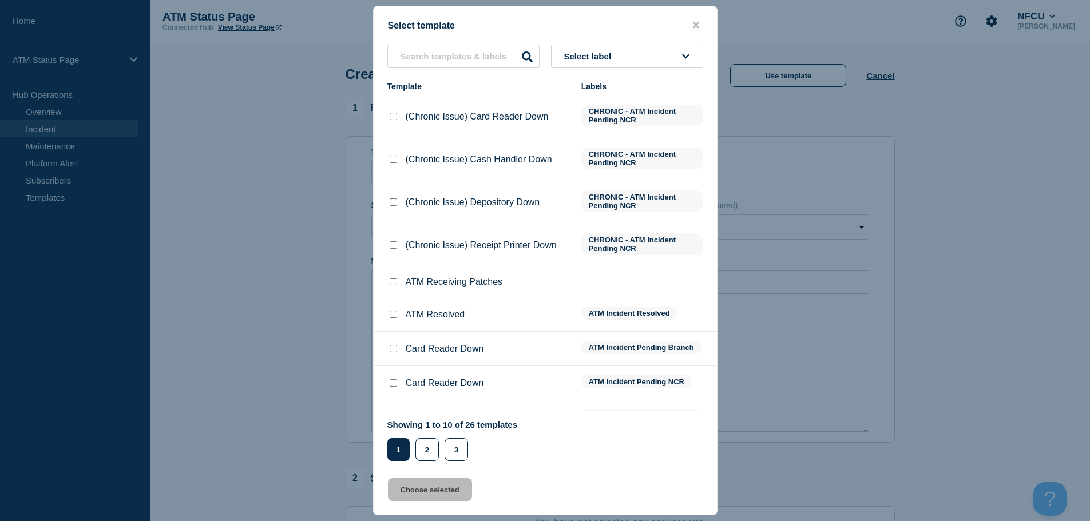
click at [631, 61] on button "Select label" at bounding box center [627, 56] width 152 height 23
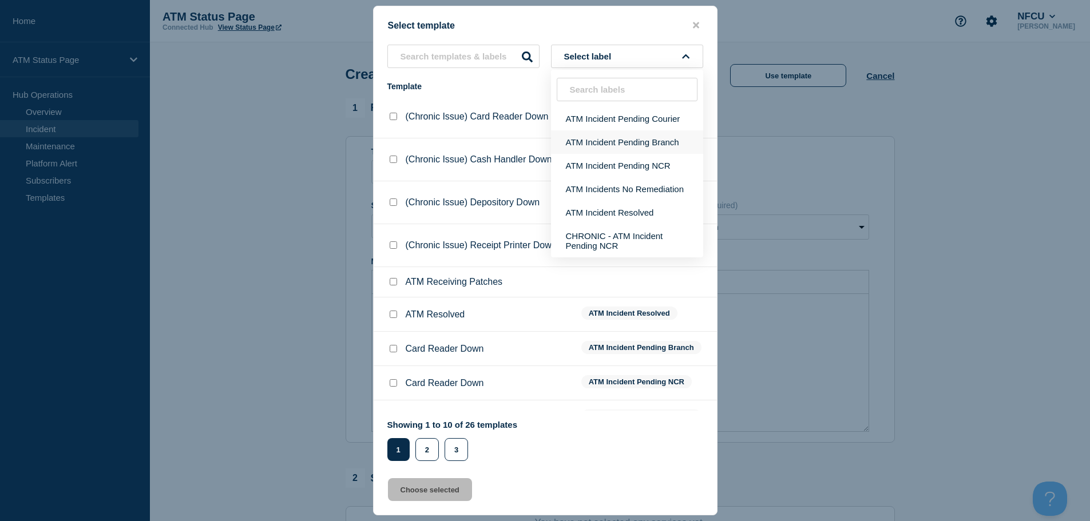
click at [618, 142] on button "ATM Incident Pending Branch" at bounding box center [627, 141] width 152 height 23
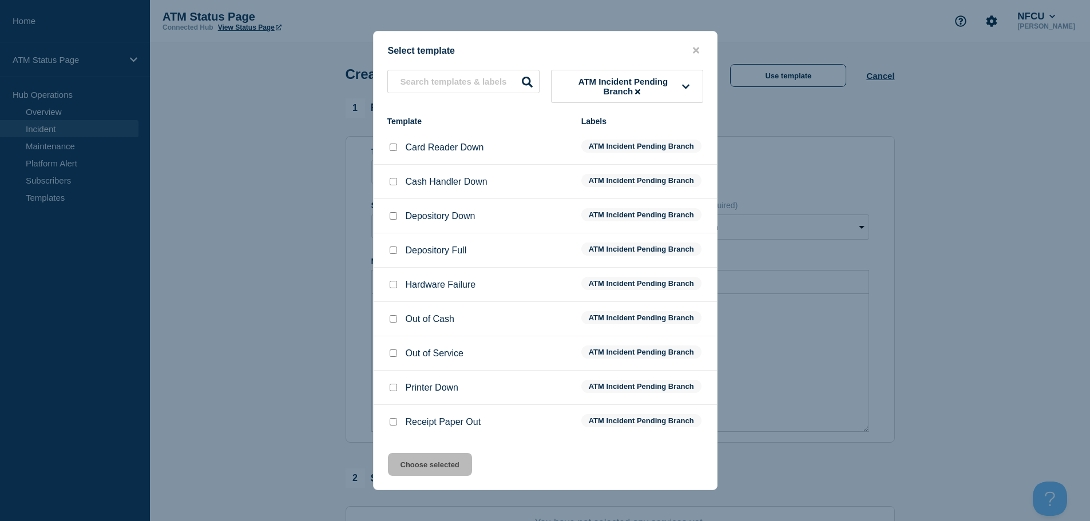
click at [392, 249] on input "Depository Full checkbox" at bounding box center [393, 250] width 7 height 7
click at [449, 462] on button "Choose selected" at bounding box center [430, 464] width 84 height 23
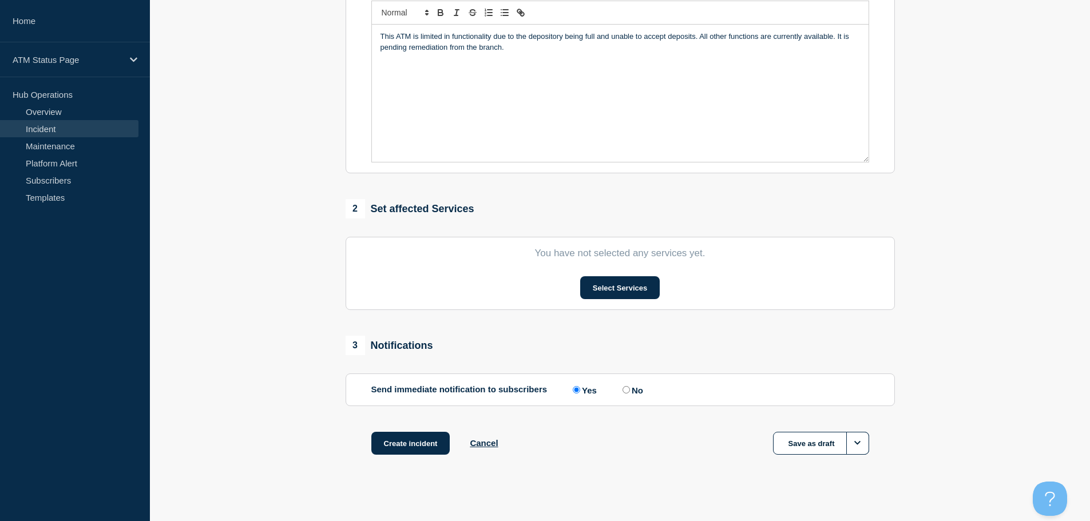
scroll to position [280, 0]
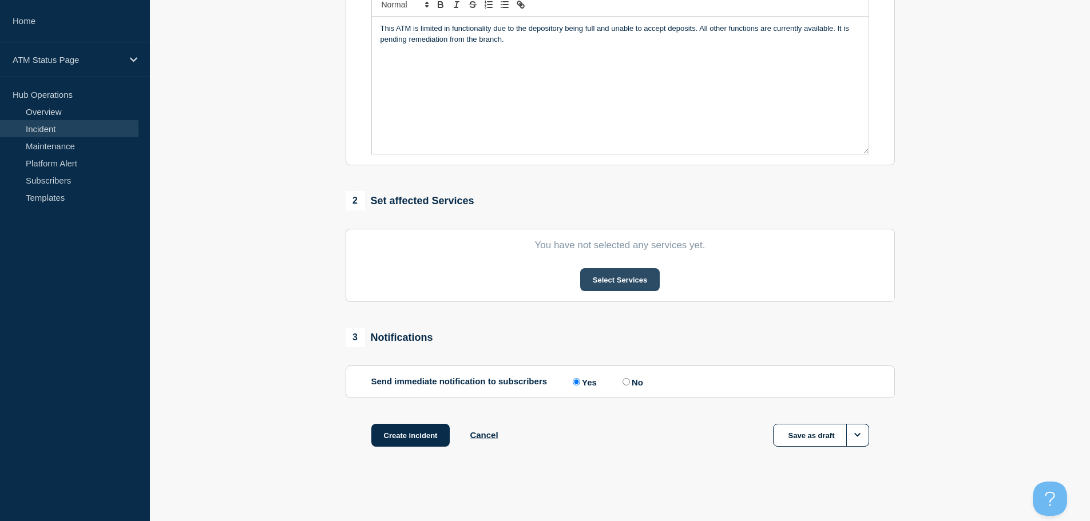
click at [626, 284] on button "Select Services" at bounding box center [620, 279] width 80 height 23
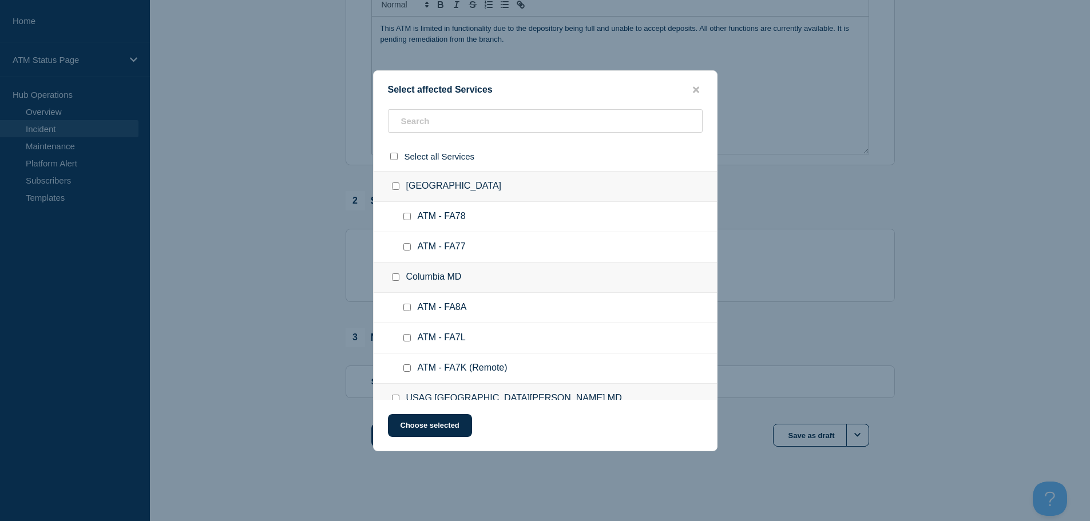
click at [469, 106] on div "Select affected Services Select all Services Apple Valley CA ATM - FA78 ATM - F…" at bounding box center [545, 260] width 344 height 381
click at [462, 117] on input "text" at bounding box center [545, 120] width 315 height 23
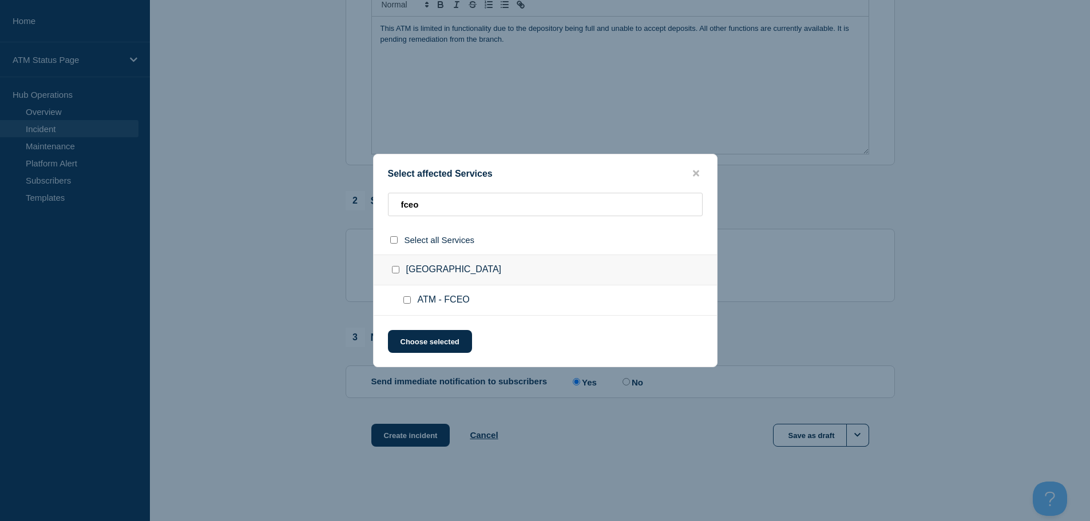
click at [407, 300] on input "ATM - FCEO checkbox" at bounding box center [406, 299] width 7 height 7
click at [415, 341] on button "Choose selected" at bounding box center [430, 341] width 84 height 23
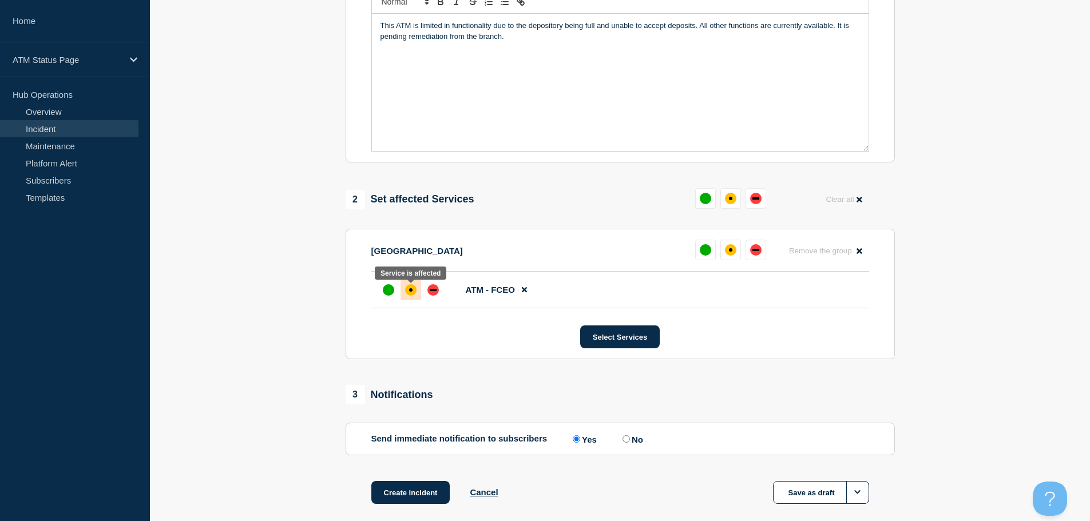
click at [412, 296] on div "affected" at bounding box center [410, 289] width 11 height 11
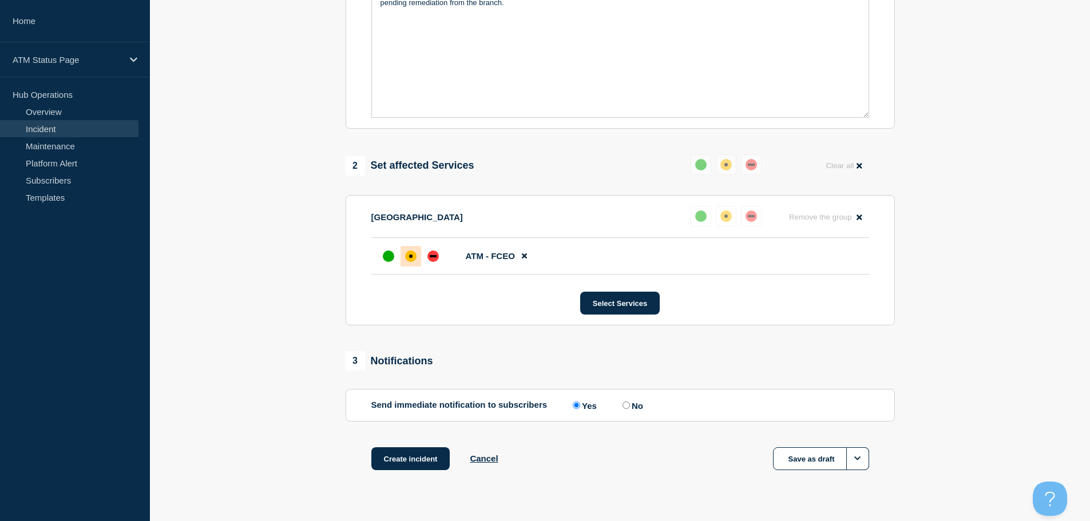
scroll to position [340, 0]
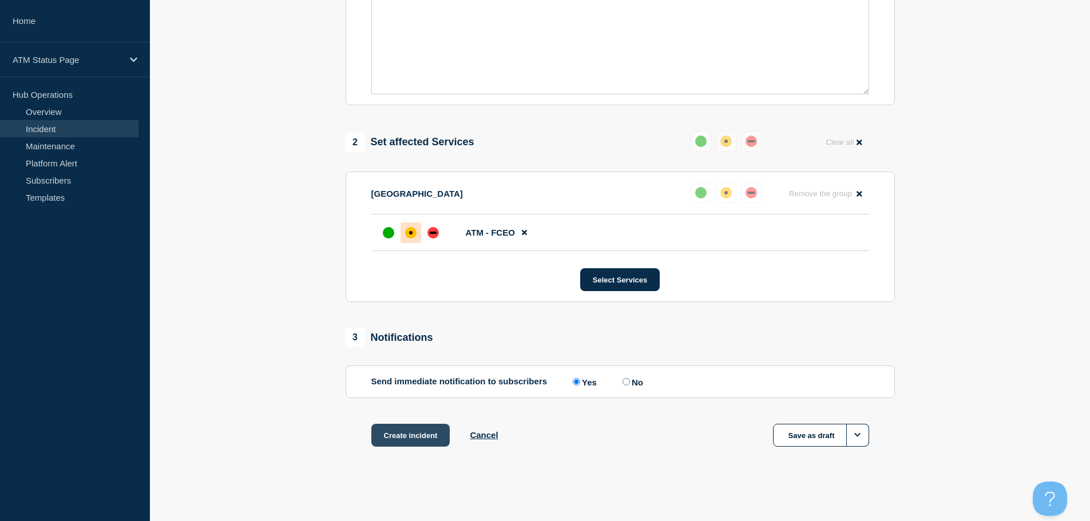
click at [414, 441] on button "Create incident" at bounding box center [410, 435] width 79 height 23
